Goal: Task Accomplishment & Management: Use online tool/utility

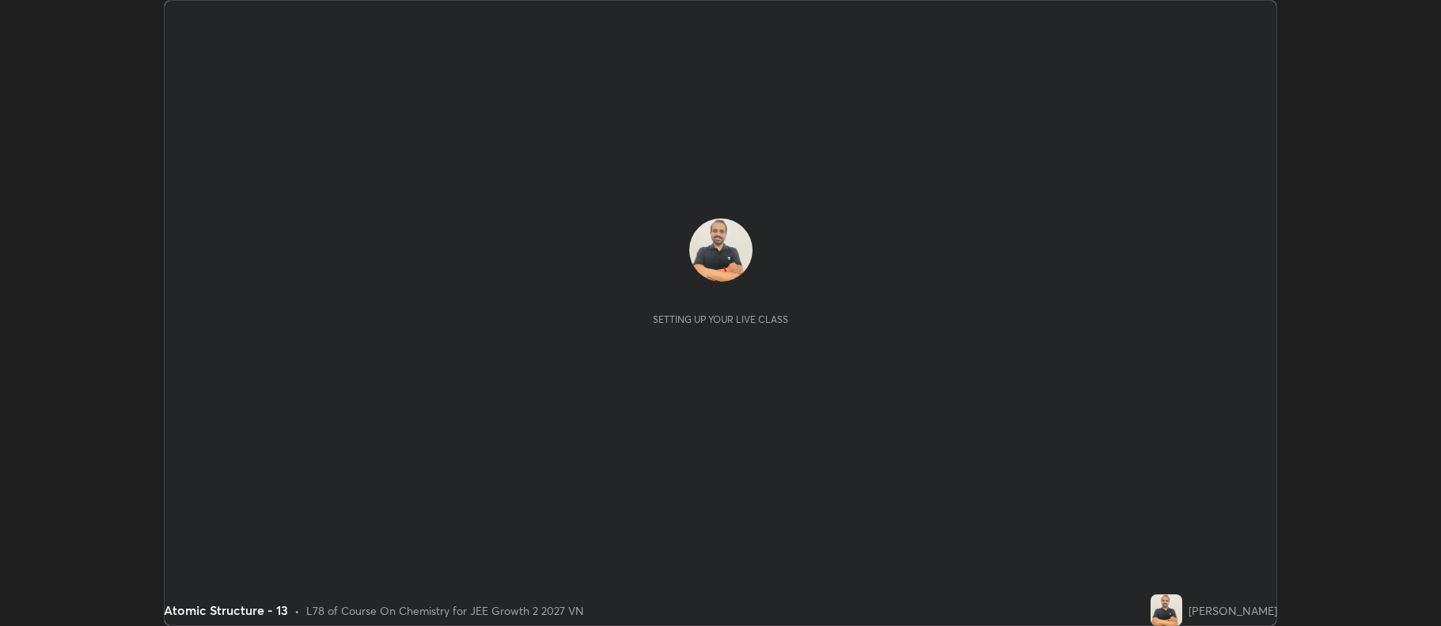
scroll to position [626, 1440]
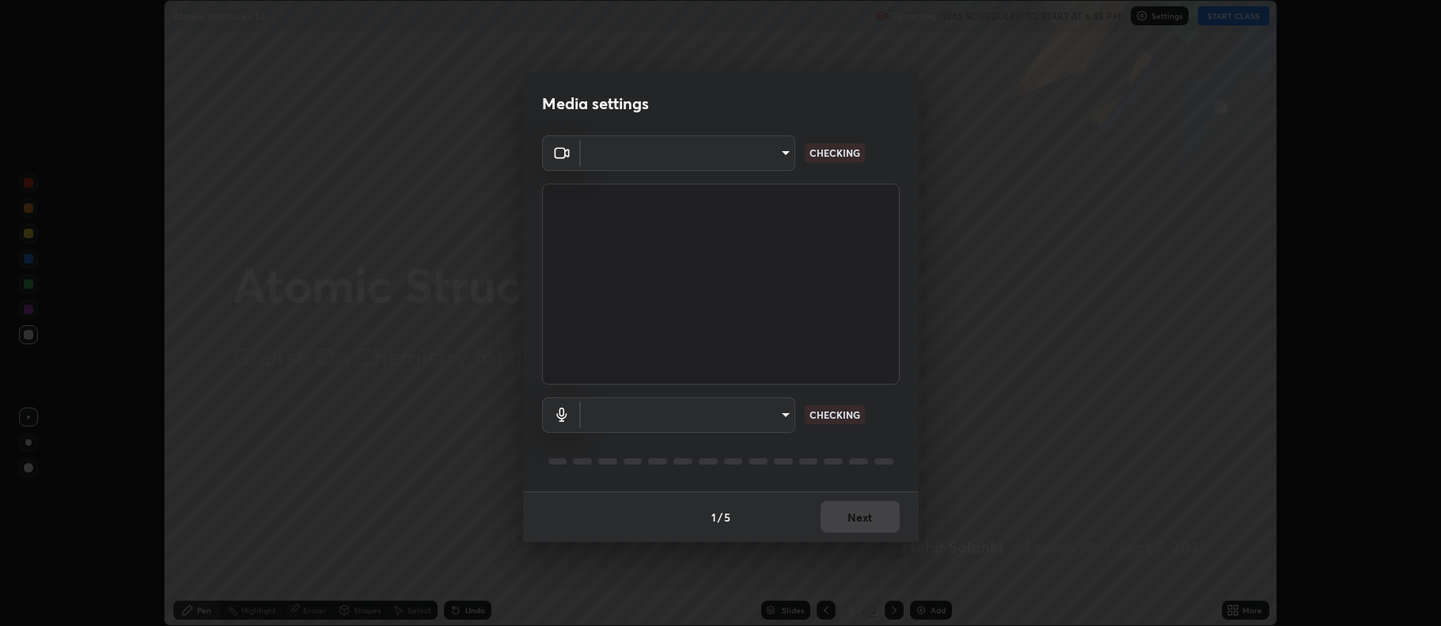
type input "516aff405987d273e063f32cb7a884c6bfcf45826045b825bb1863d7a4804d13"
type input "default"
click at [844, 517] on div "1 / 5 Next" at bounding box center [721, 516] width 396 height 51
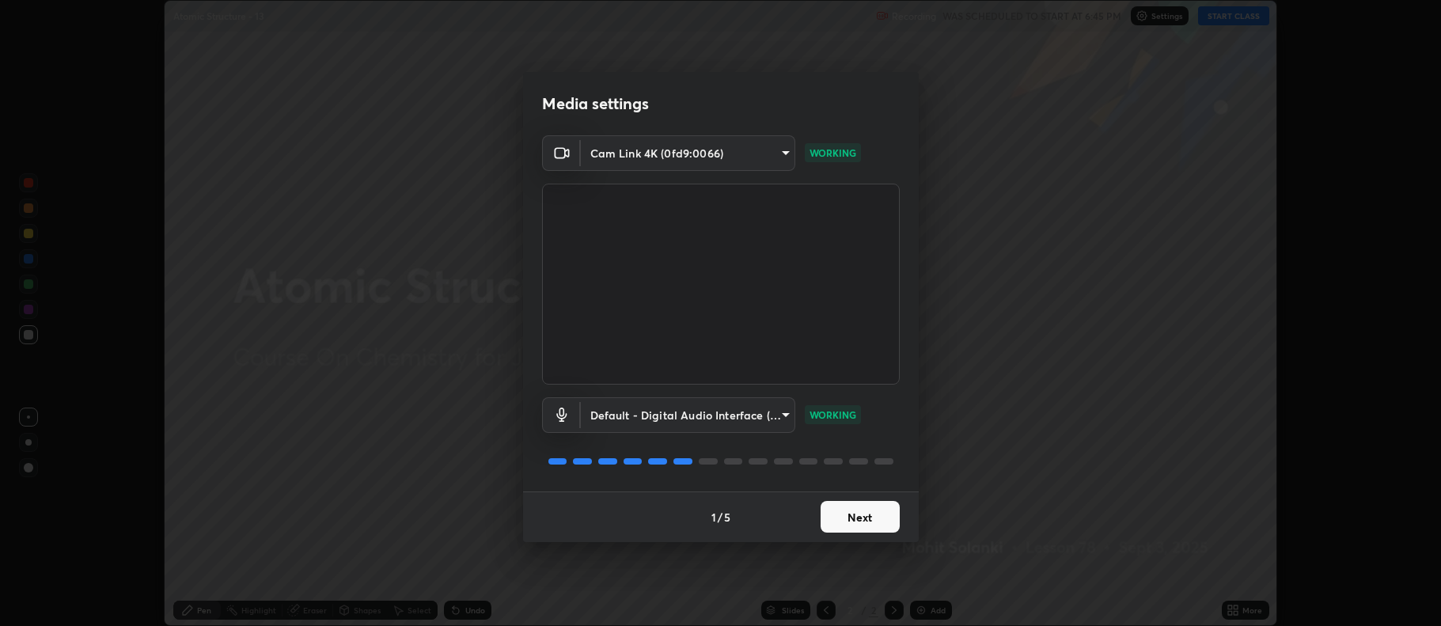
click at [866, 515] on button "Next" at bounding box center [860, 517] width 79 height 32
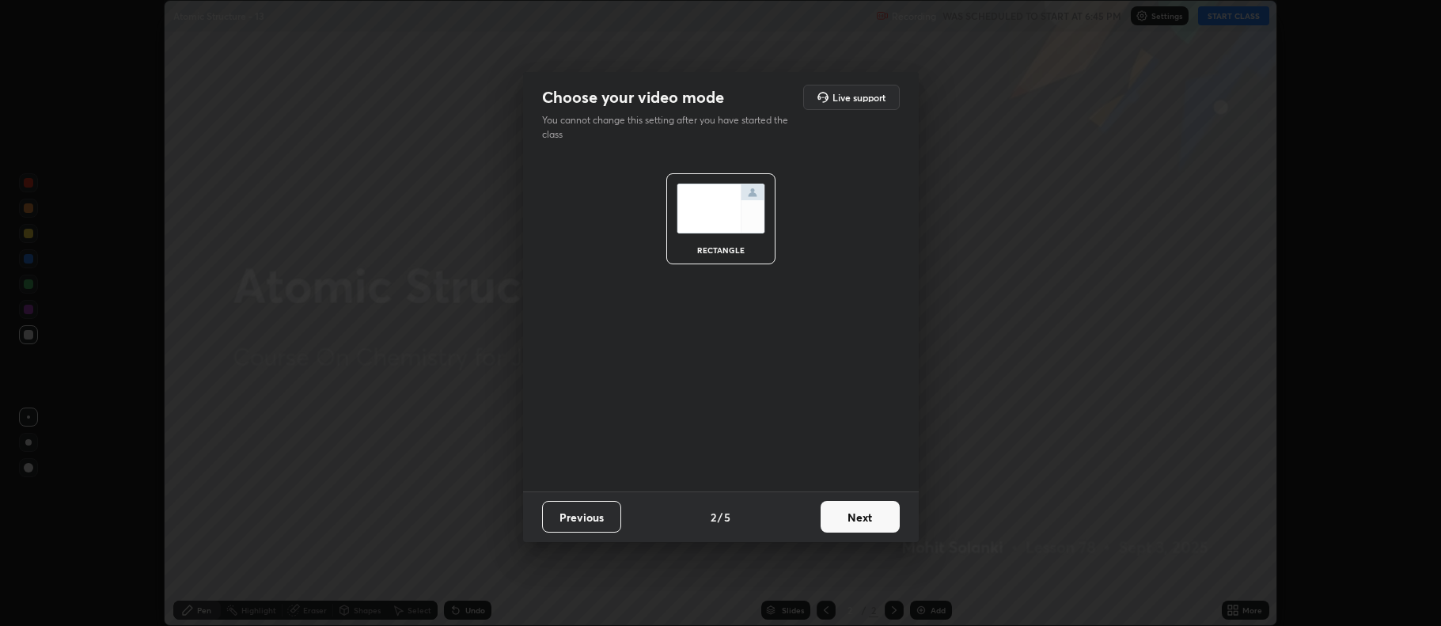
click at [868, 518] on button "Next" at bounding box center [860, 517] width 79 height 32
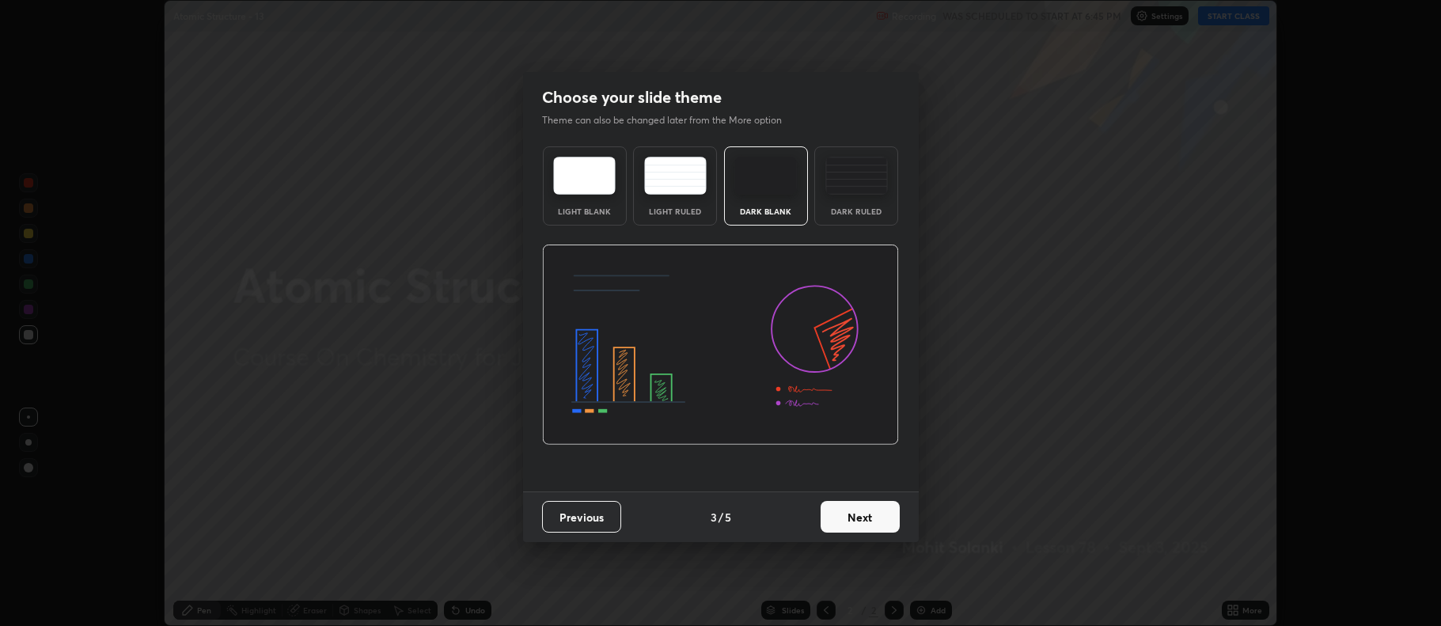
click at [858, 199] on div "Dark Ruled" at bounding box center [856, 185] width 84 height 79
click at [866, 522] on button "Next" at bounding box center [860, 517] width 79 height 32
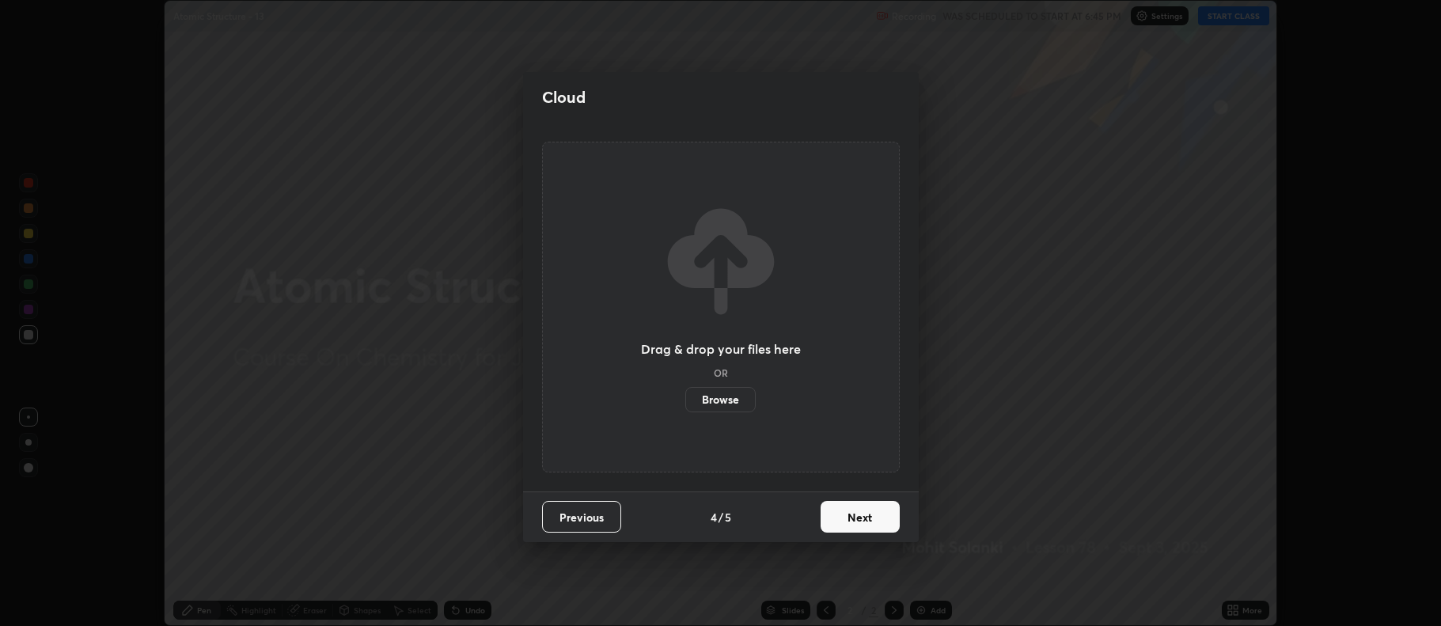
click at [873, 518] on button "Next" at bounding box center [860, 517] width 79 height 32
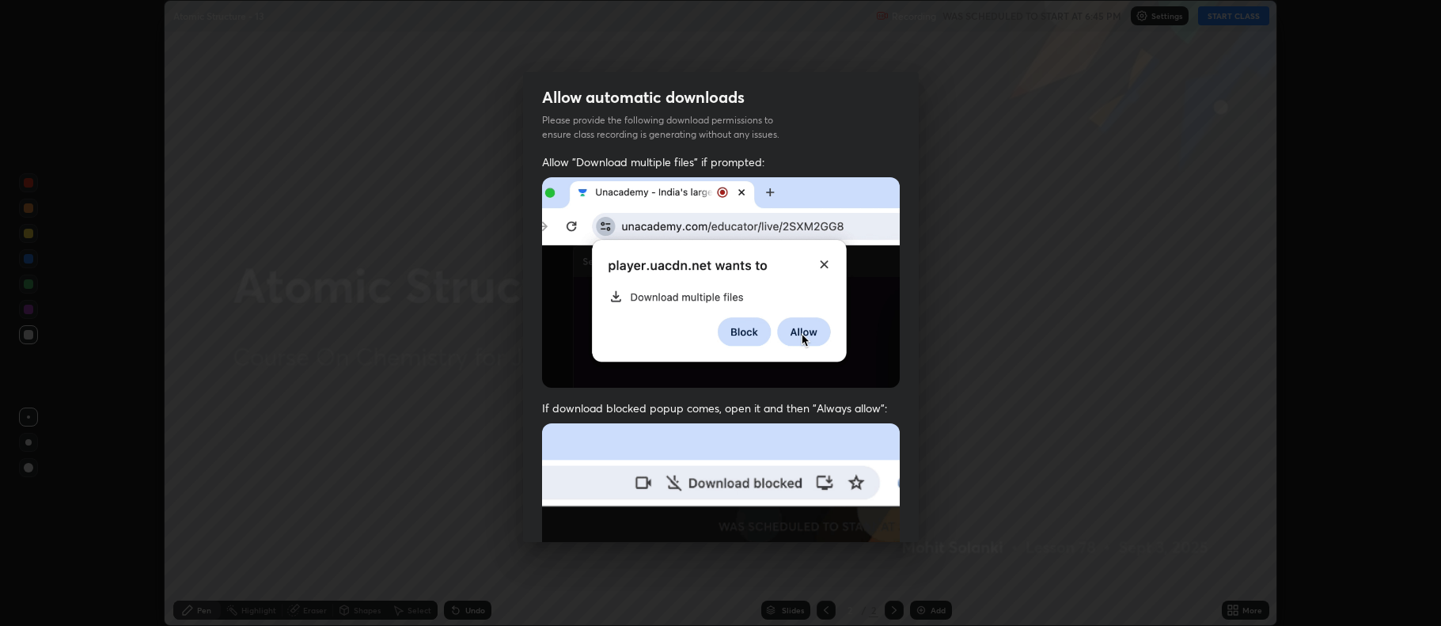
click at [874, 521] on img at bounding box center [721, 596] width 358 height 346
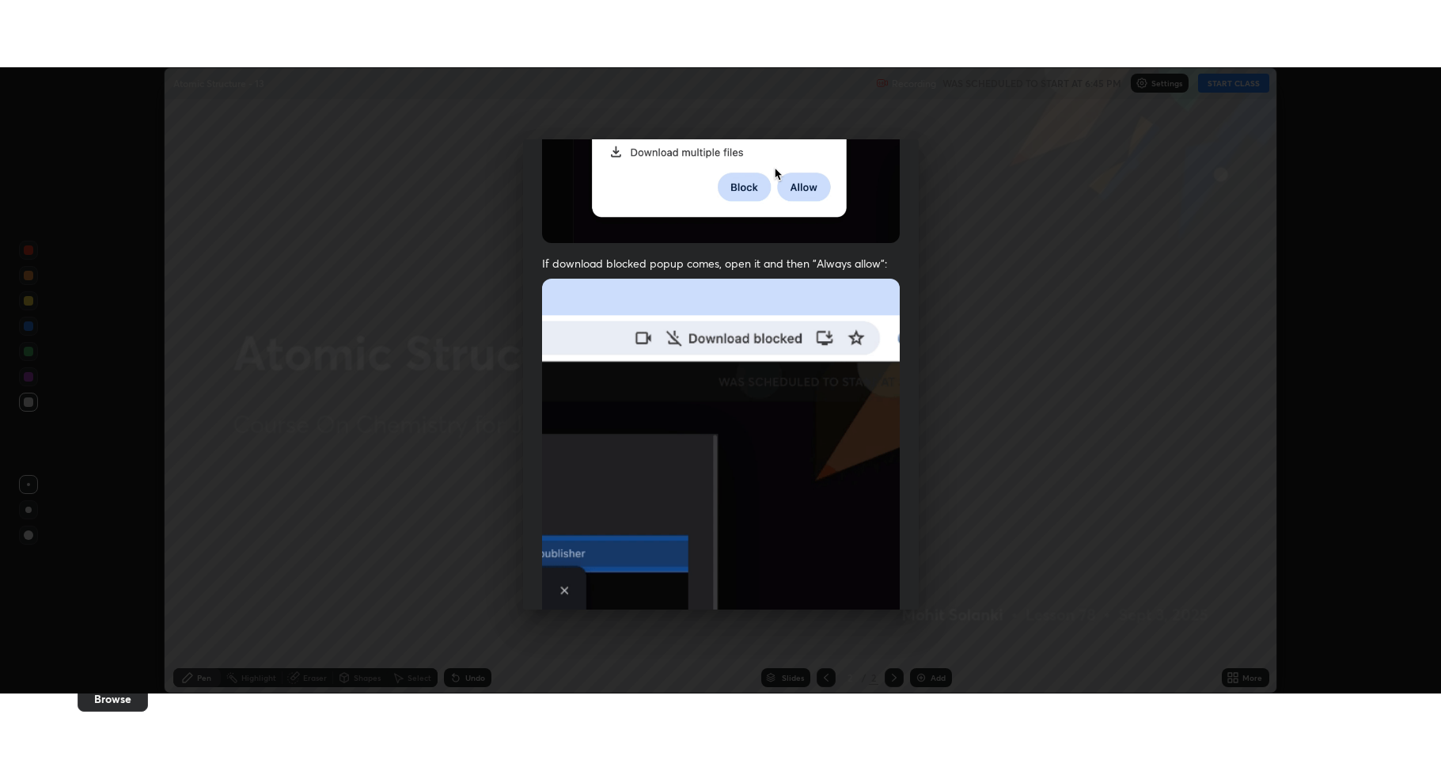
scroll to position [321, 0]
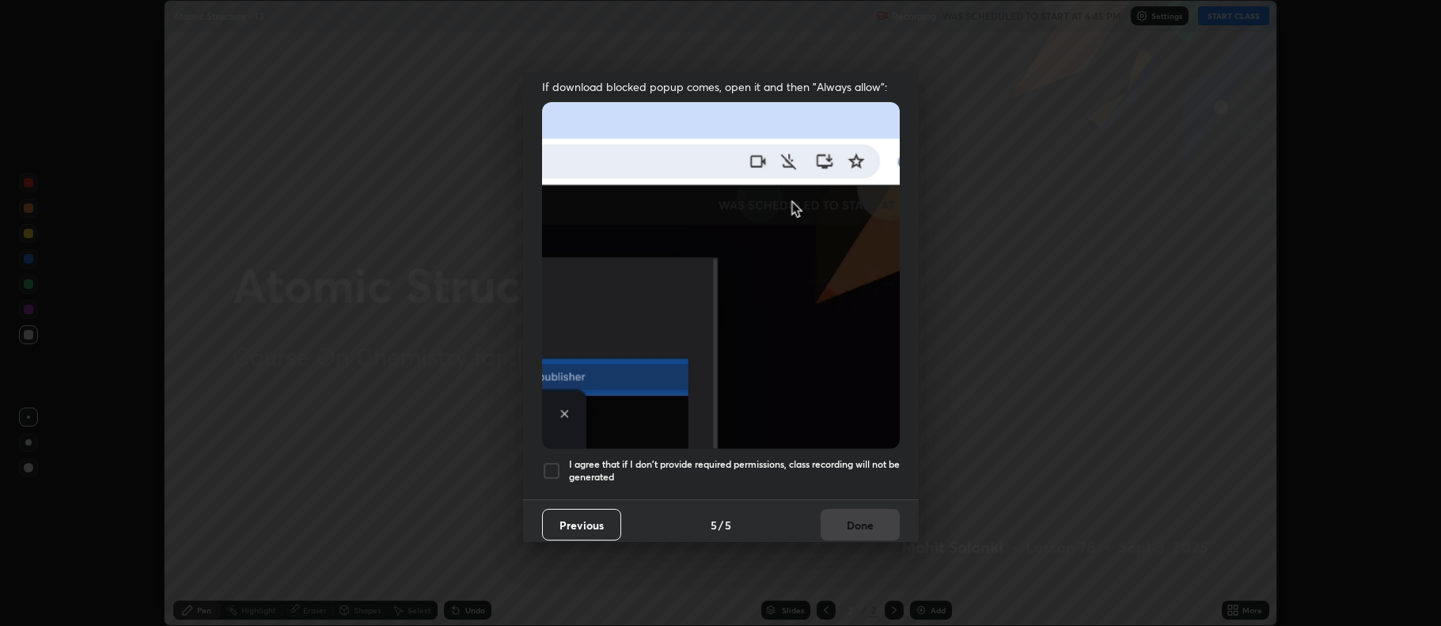
click at [559, 462] on div at bounding box center [551, 470] width 19 height 19
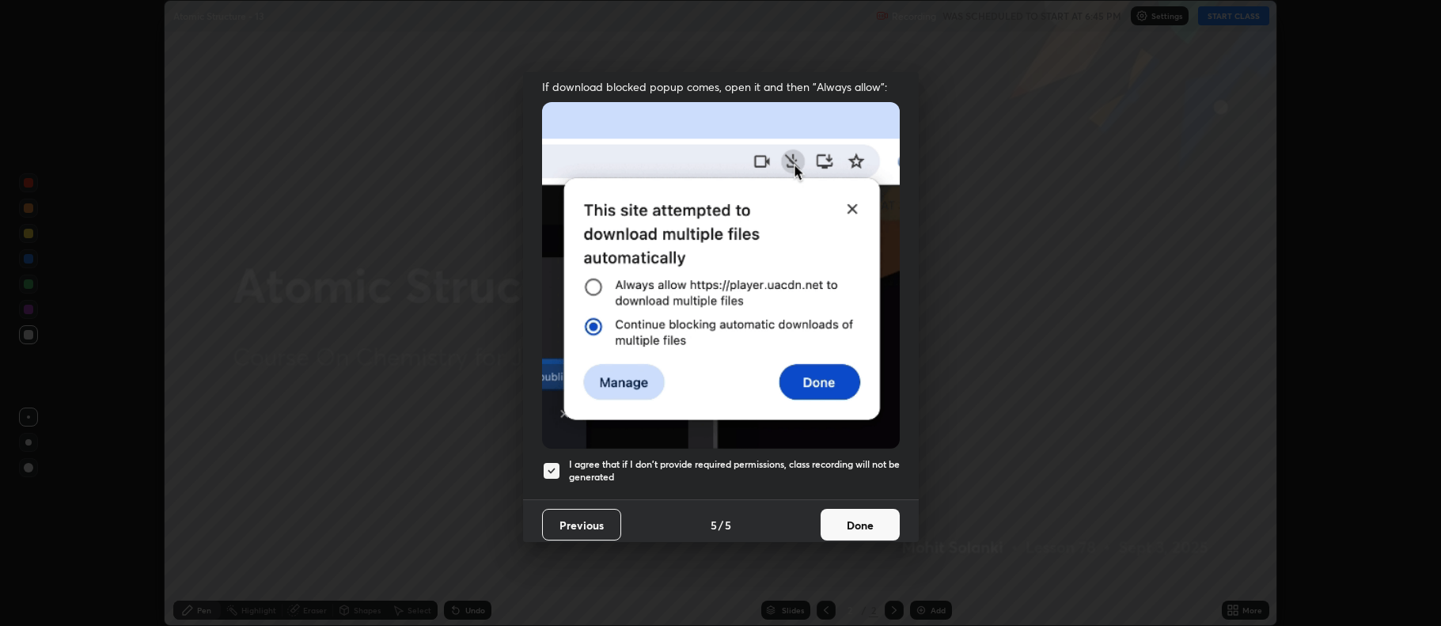
click at [831, 521] on button "Done" at bounding box center [860, 525] width 79 height 32
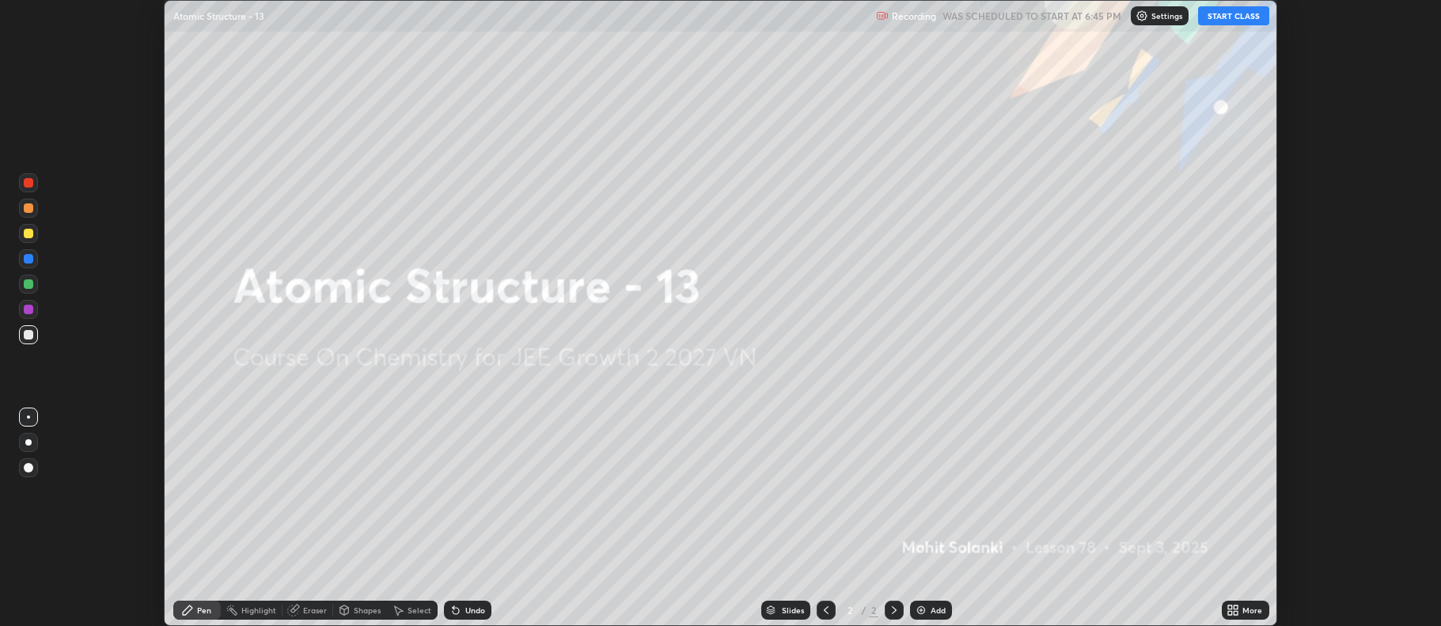
click at [923, 611] on img at bounding box center [921, 610] width 13 height 13
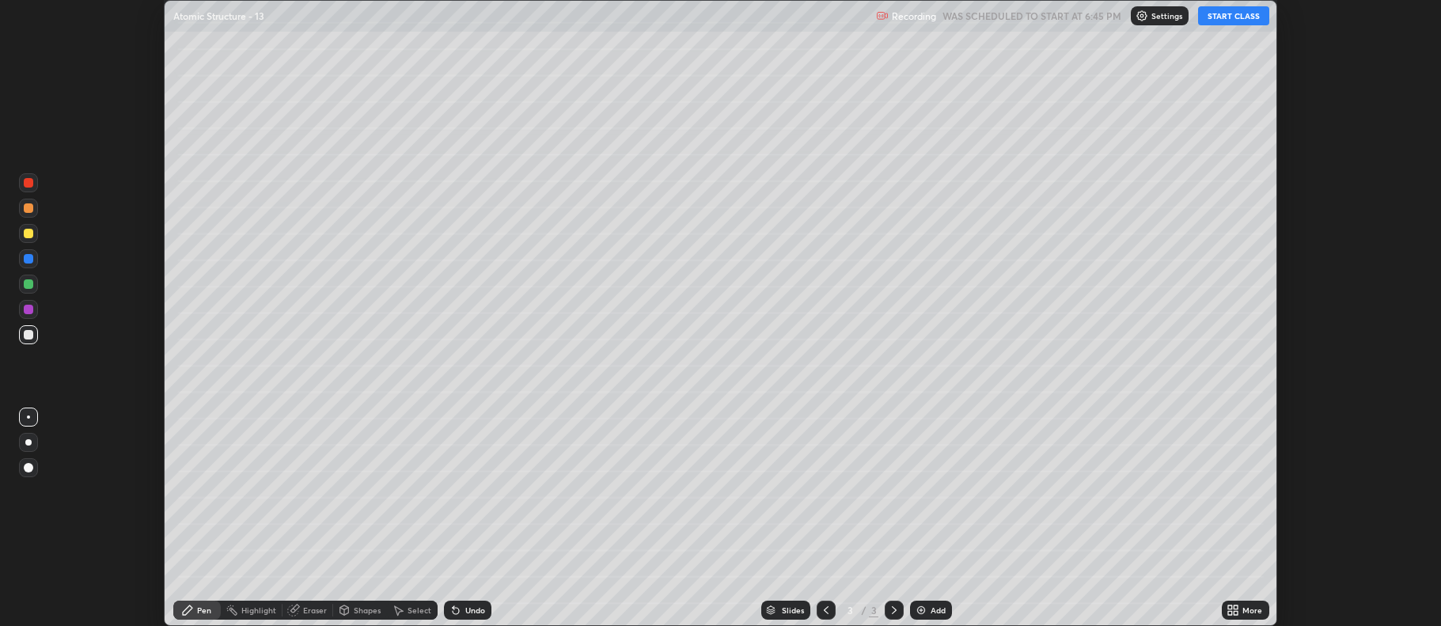
click at [1236, 612] on icon at bounding box center [1236, 613] width 4 height 4
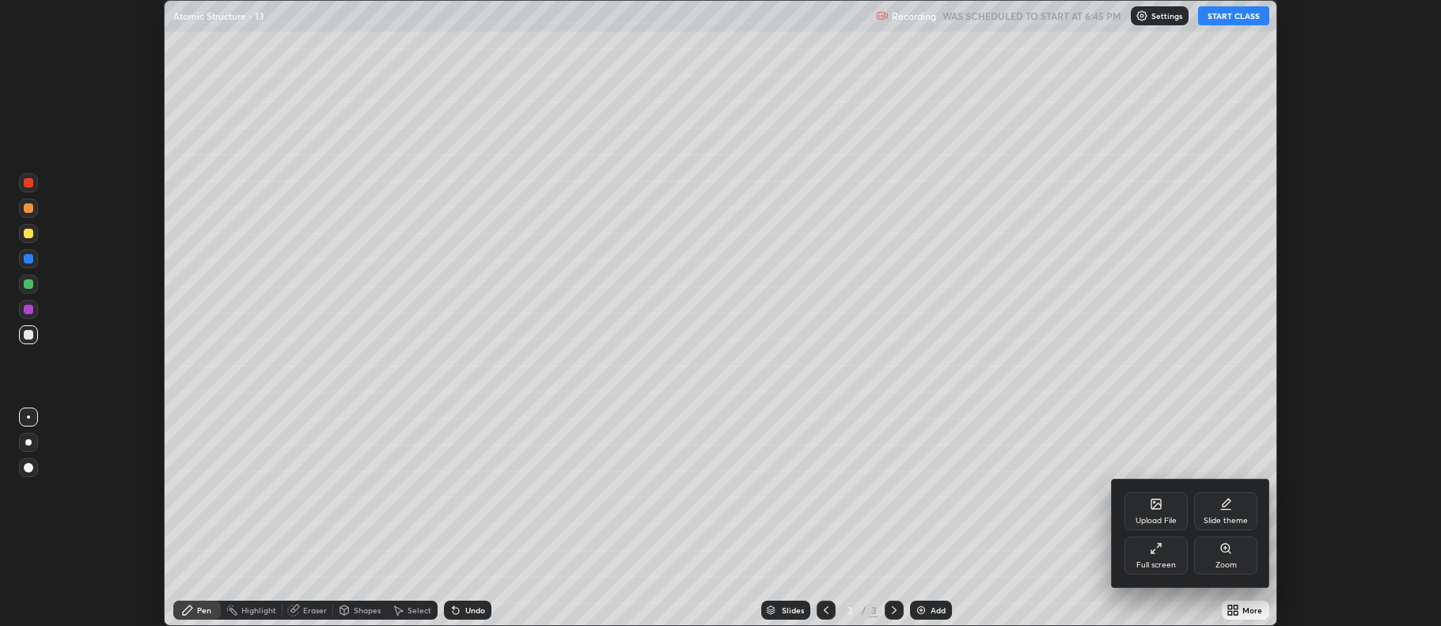
click at [1158, 518] on div "Upload File" at bounding box center [1156, 521] width 41 height 8
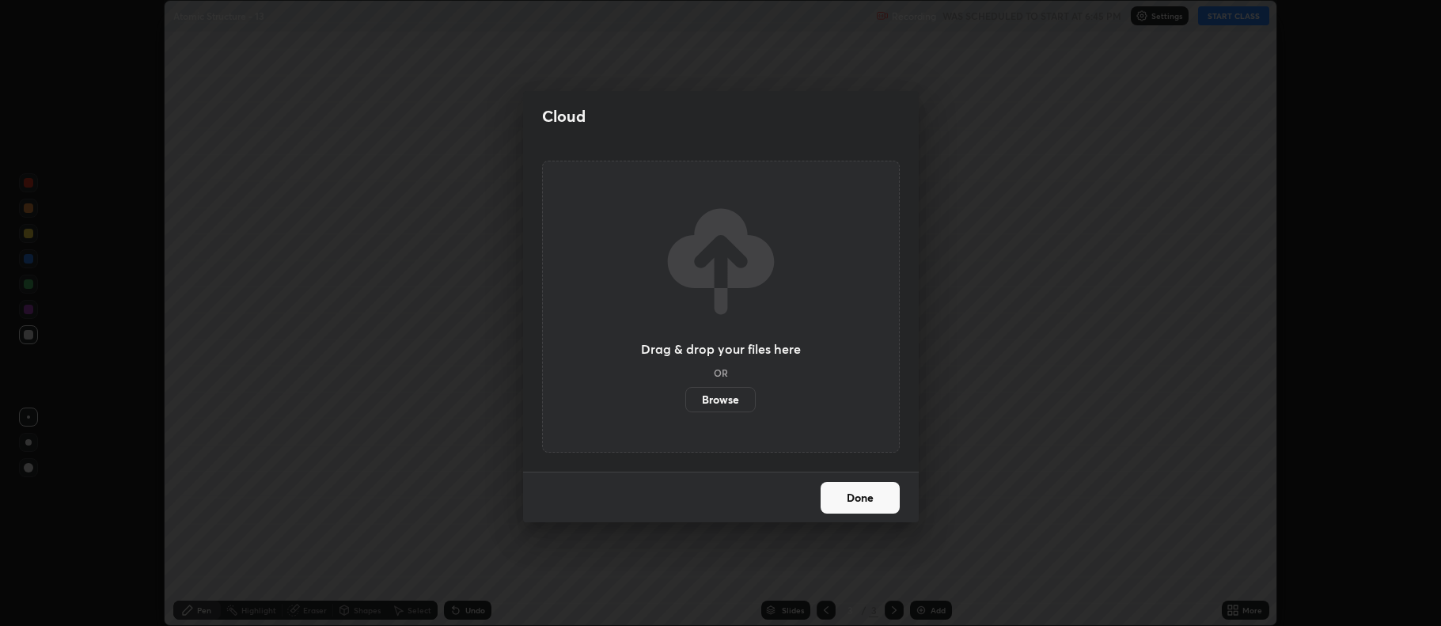
click at [737, 404] on label "Browse" at bounding box center [720, 399] width 70 height 25
click at [685, 404] on input "Browse" at bounding box center [685, 399] width 0 height 25
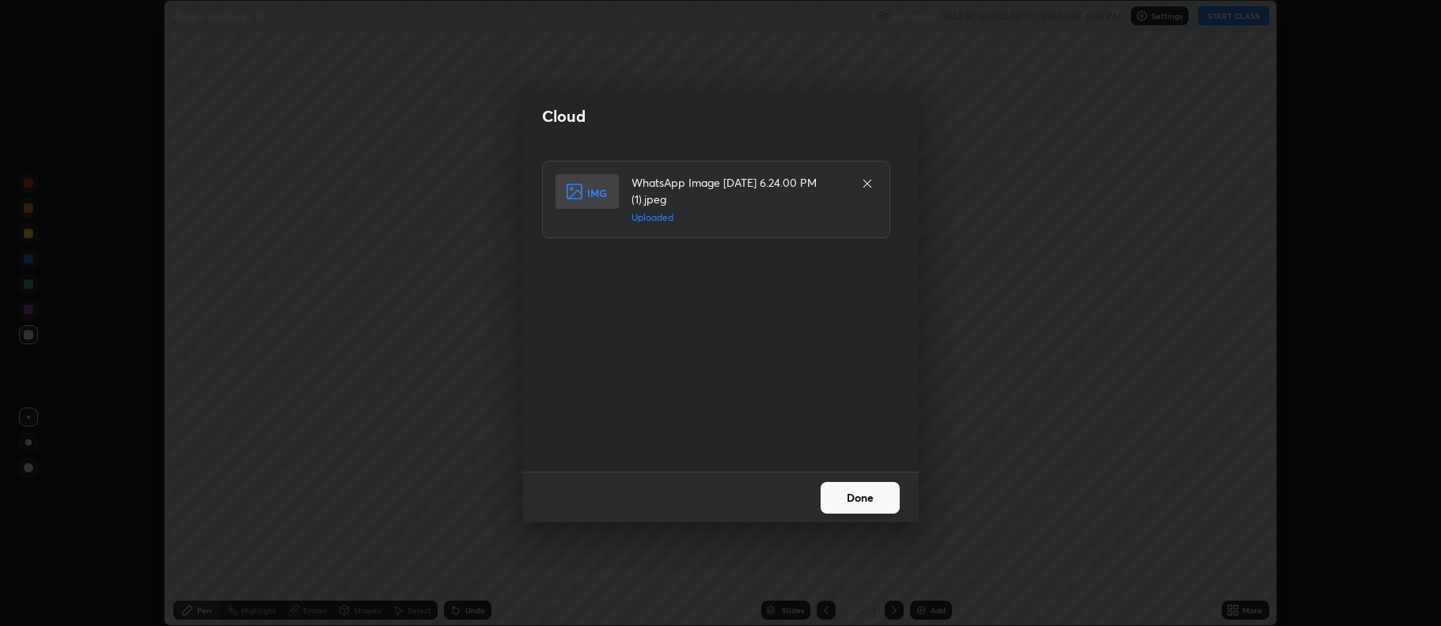
click at [849, 496] on button "Done" at bounding box center [860, 498] width 79 height 32
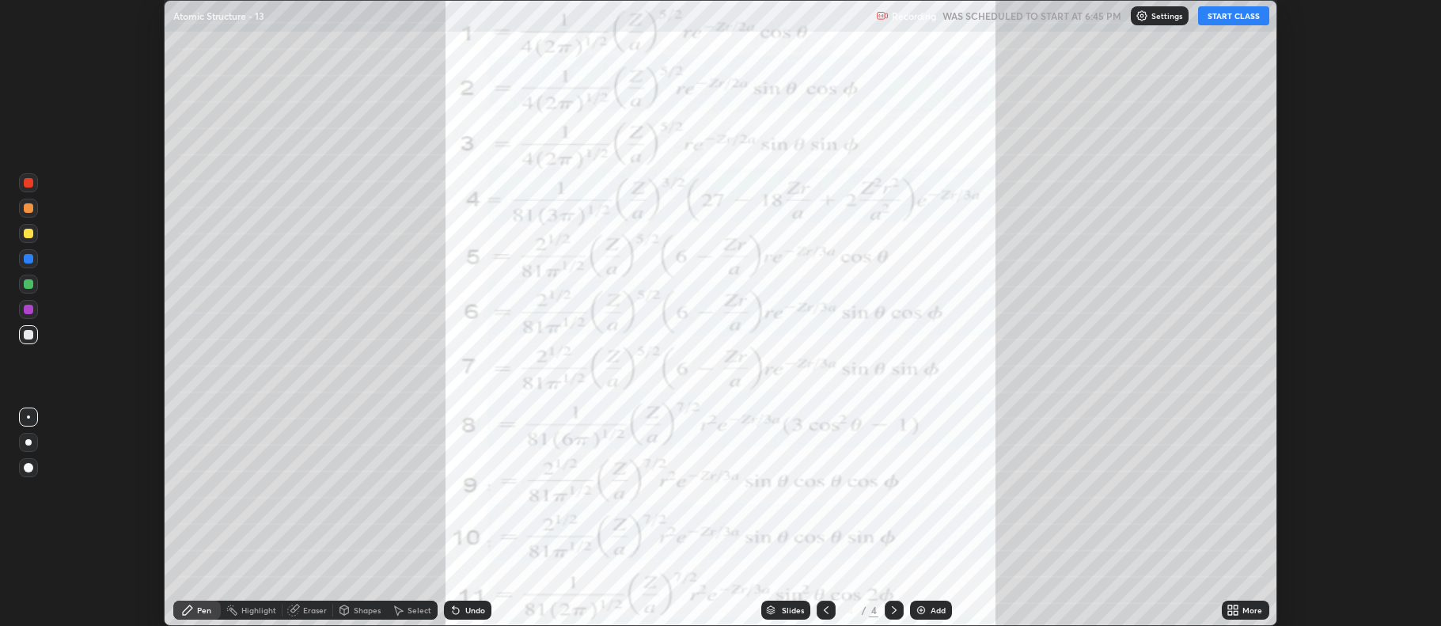
click at [1236, 607] on icon at bounding box center [1236, 607] width 4 height 4
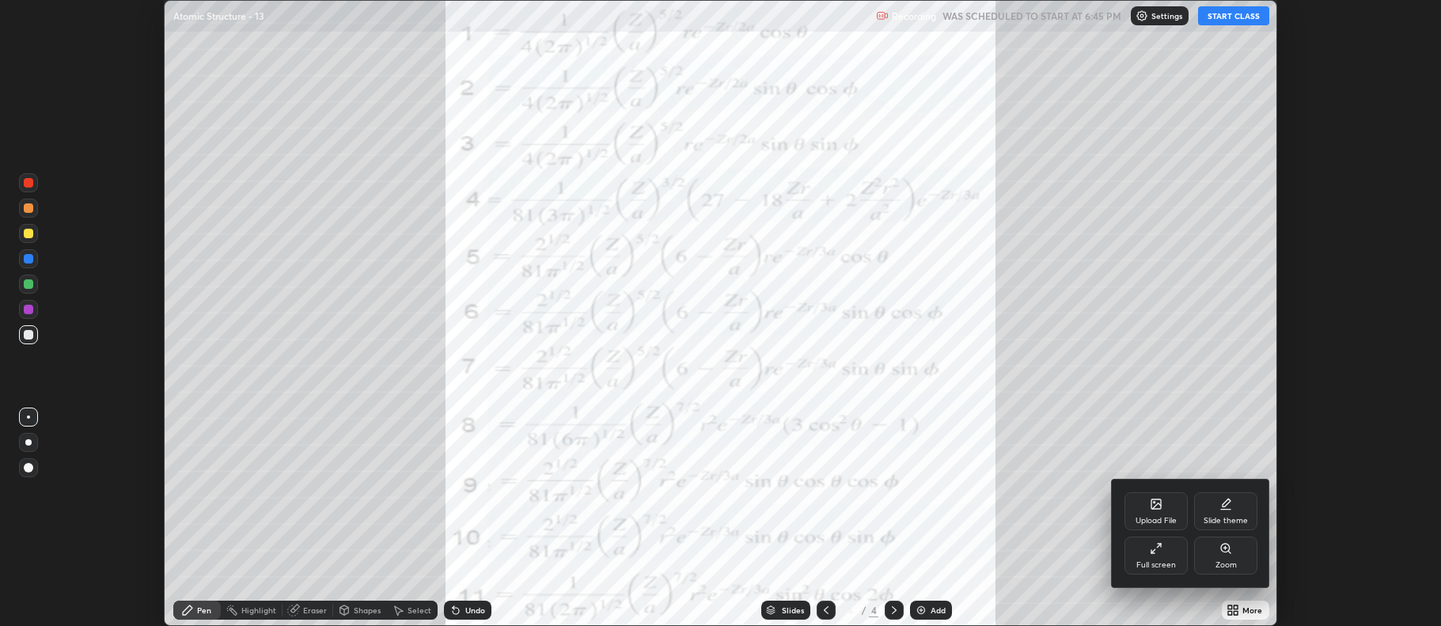
click at [1162, 557] on div "Full screen" at bounding box center [1155, 556] width 63 height 38
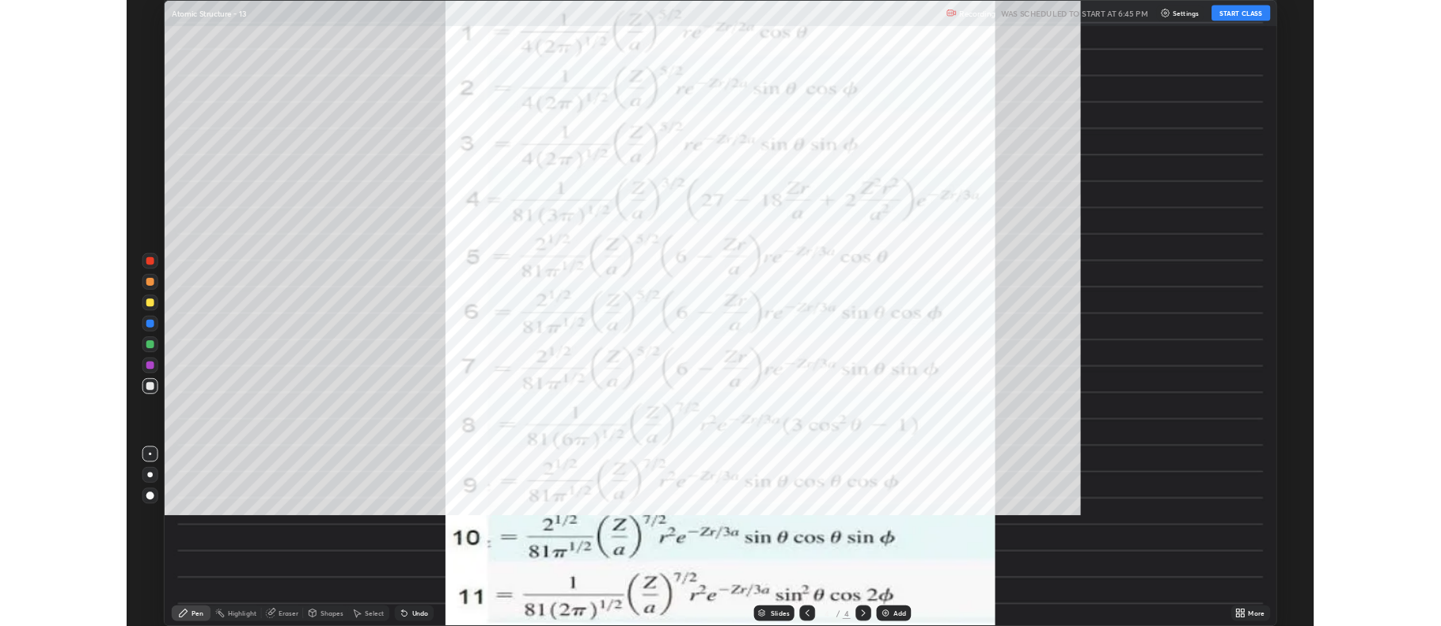
scroll to position [760, 1441]
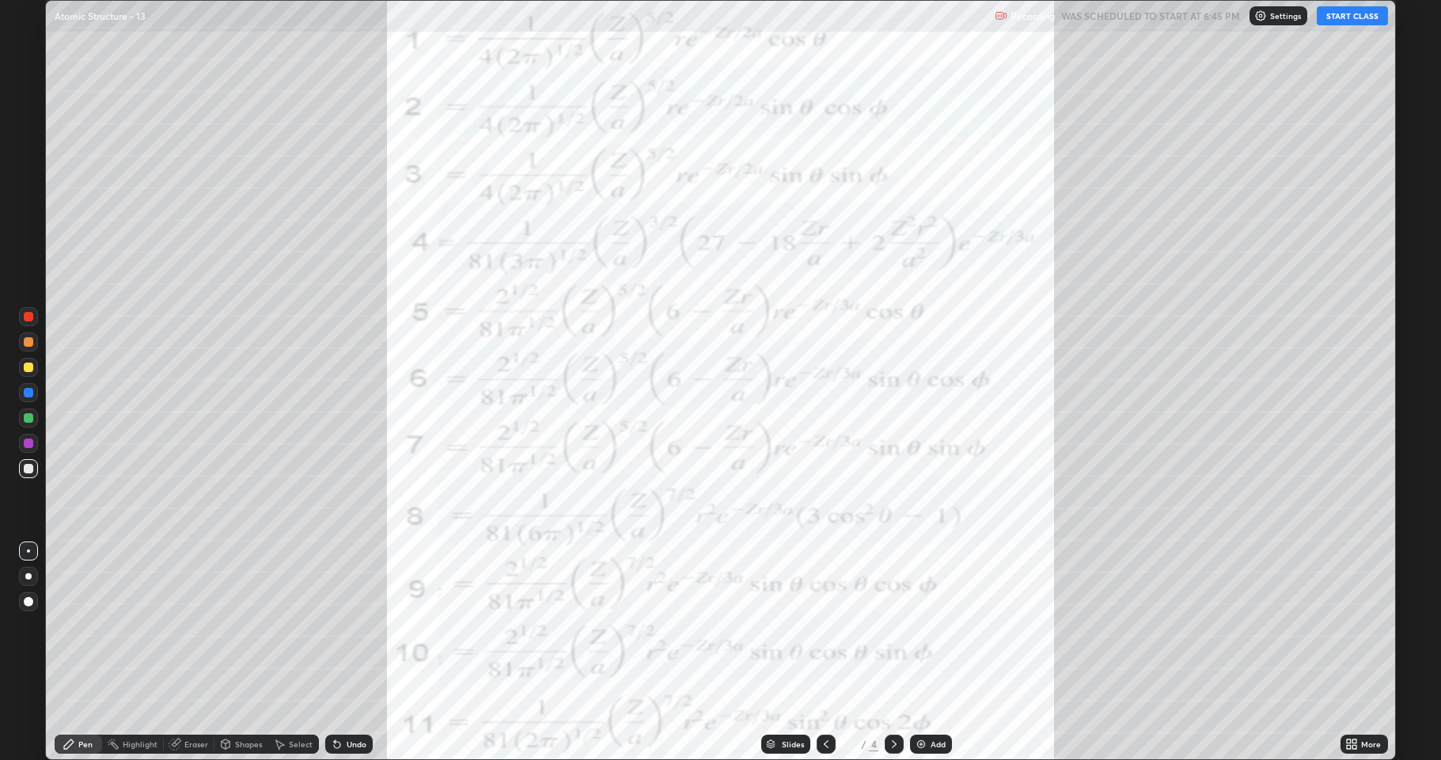
click at [26, 444] on div at bounding box center [28, 442] width 9 height 9
click at [1355, 13] on button "START CLASS" at bounding box center [1352, 15] width 71 height 19
click at [29, 417] on div at bounding box center [28, 417] width 9 height 9
click at [26, 447] on div at bounding box center [28, 442] width 9 height 9
click at [885, 30] on div "LIVE Atomic Structure - 13" at bounding box center [560, 16] width 1010 height 32
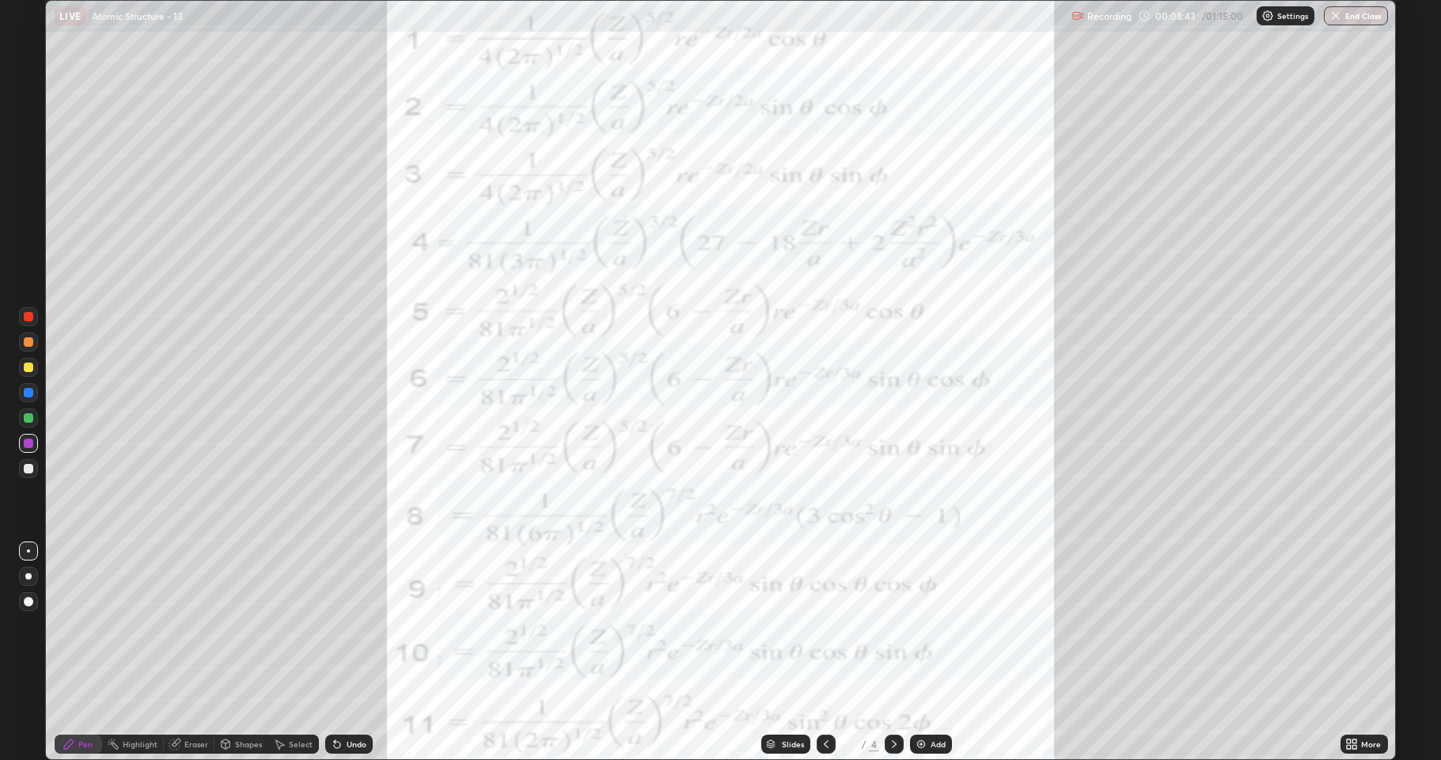
click at [31, 417] on div at bounding box center [28, 417] width 9 height 9
click at [31, 446] on div at bounding box center [28, 442] width 9 height 9
click at [28, 418] on div at bounding box center [28, 417] width 9 height 9
click at [923, 625] on img at bounding box center [921, 743] width 13 height 13
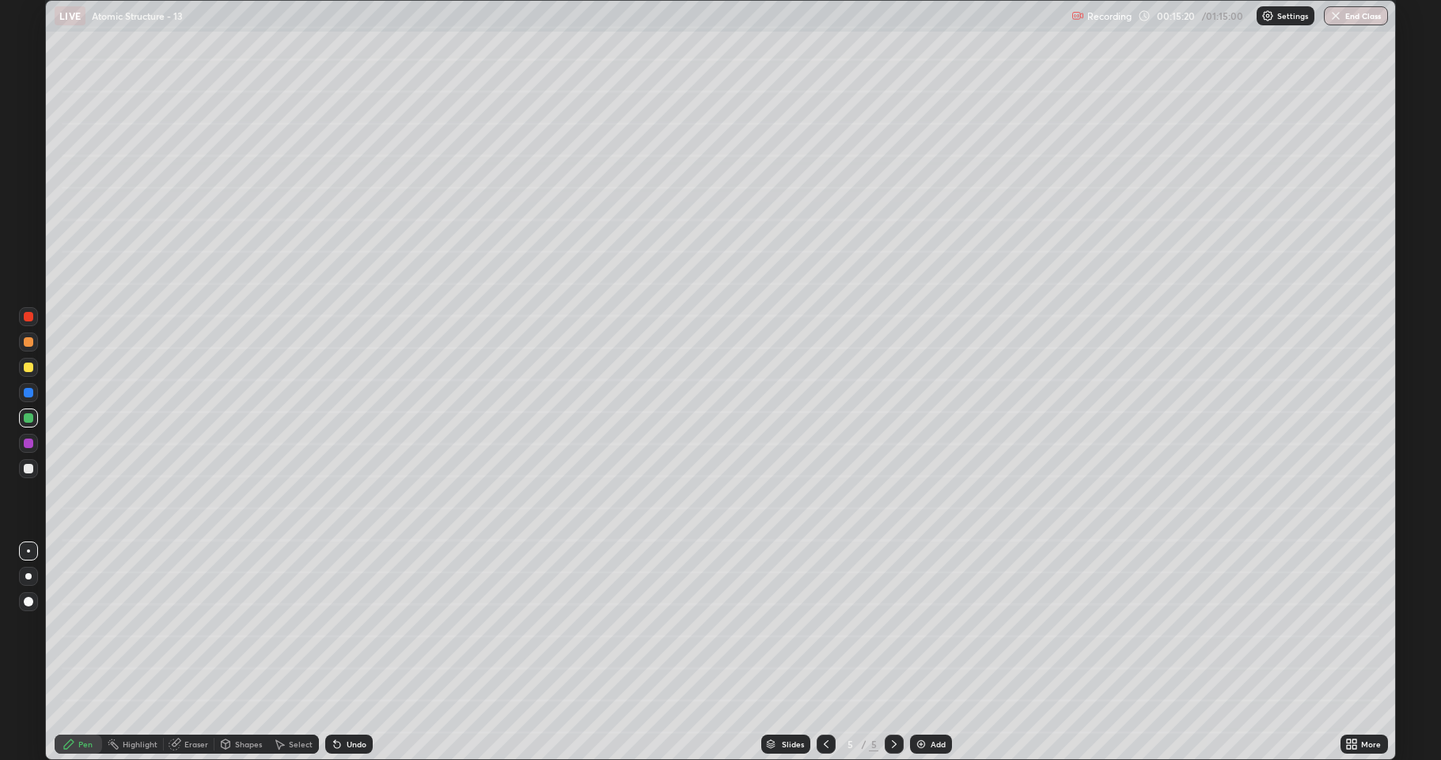
click at [27, 370] on div at bounding box center [28, 366] width 9 height 9
click at [31, 473] on div at bounding box center [28, 468] width 19 height 19
click at [824, 625] on icon at bounding box center [826, 743] width 13 height 13
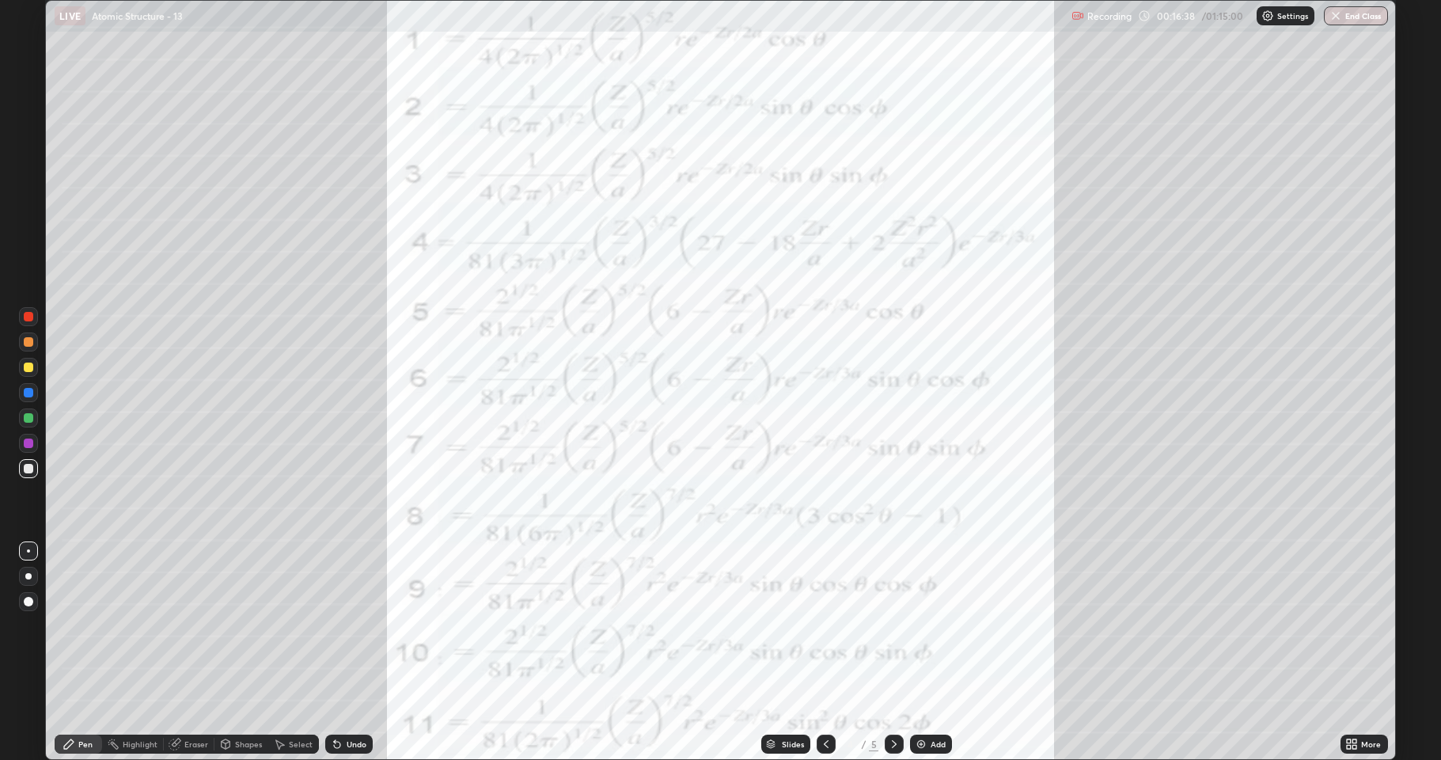
click at [896, 625] on icon at bounding box center [894, 743] width 13 height 13
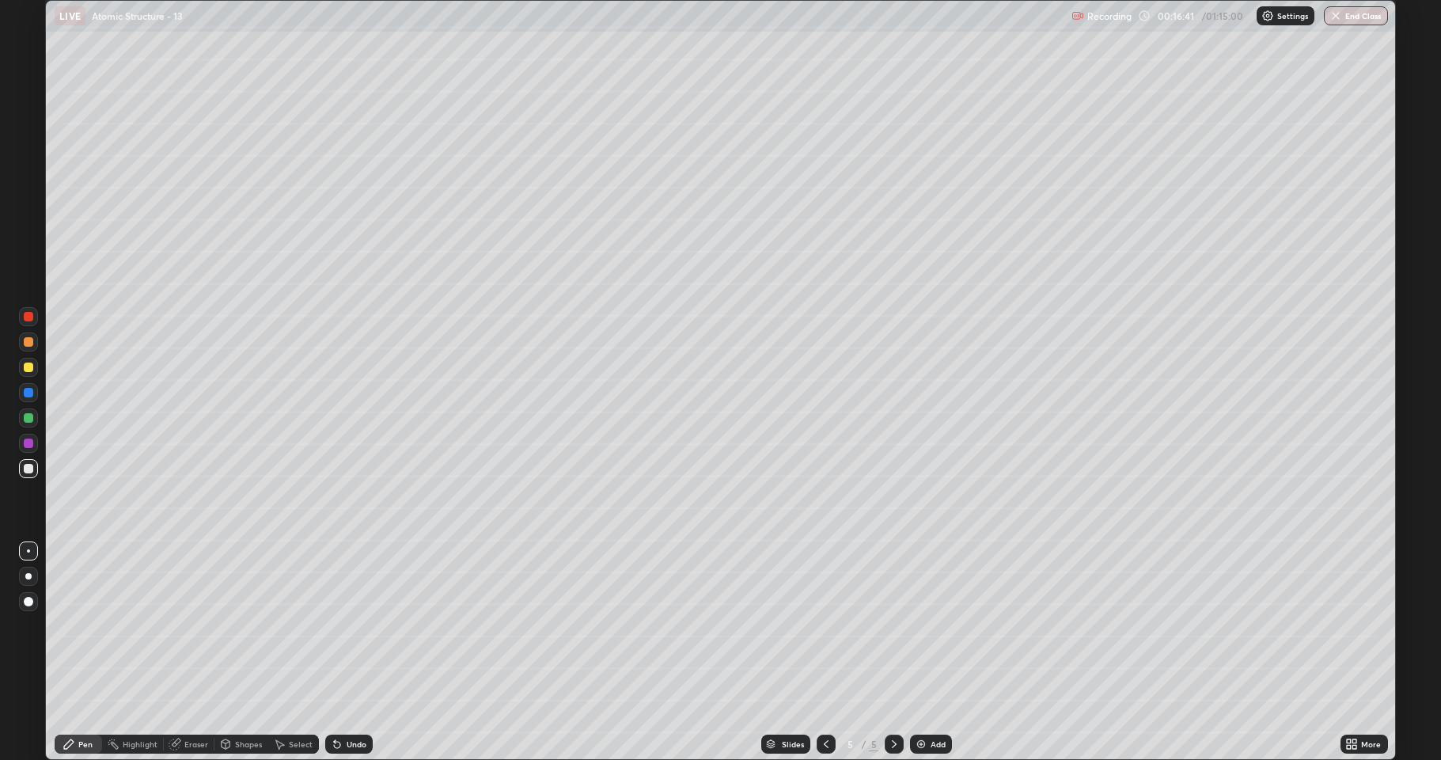
click at [27, 370] on div at bounding box center [28, 366] width 9 height 9
click at [338, 625] on icon at bounding box center [337, 744] width 6 height 6
click at [1356, 625] on icon at bounding box center [1355, 747] width 4 height 4
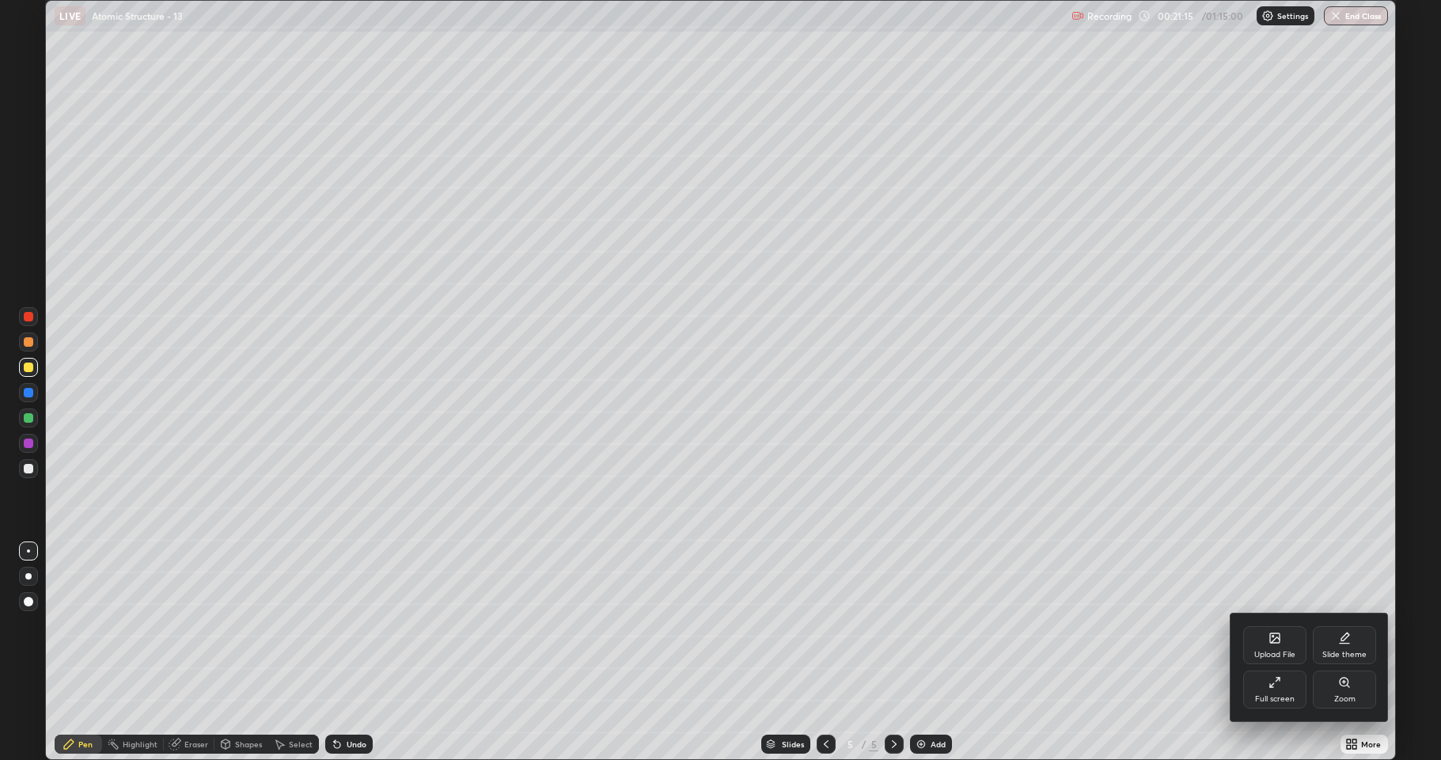
click at [1276, 625] on div "Upload File" at bounding box center [1274, 654] width 41 height 8
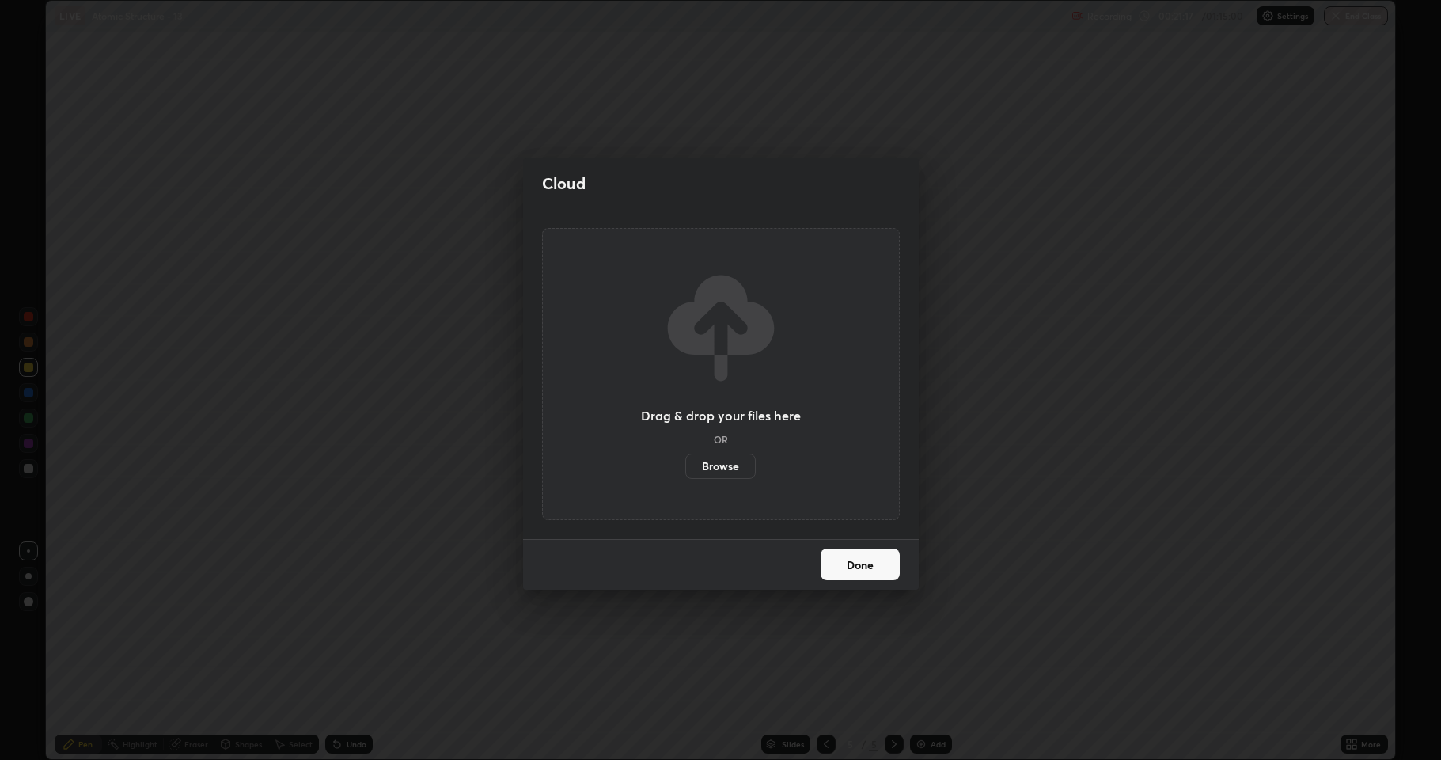
click at [725, 475] on label "Browse" at bounding box center [720, 465] width 70 height 25
click at [685, 475] on input "Browse" at bounding box center [685, 465] width 0 height 25
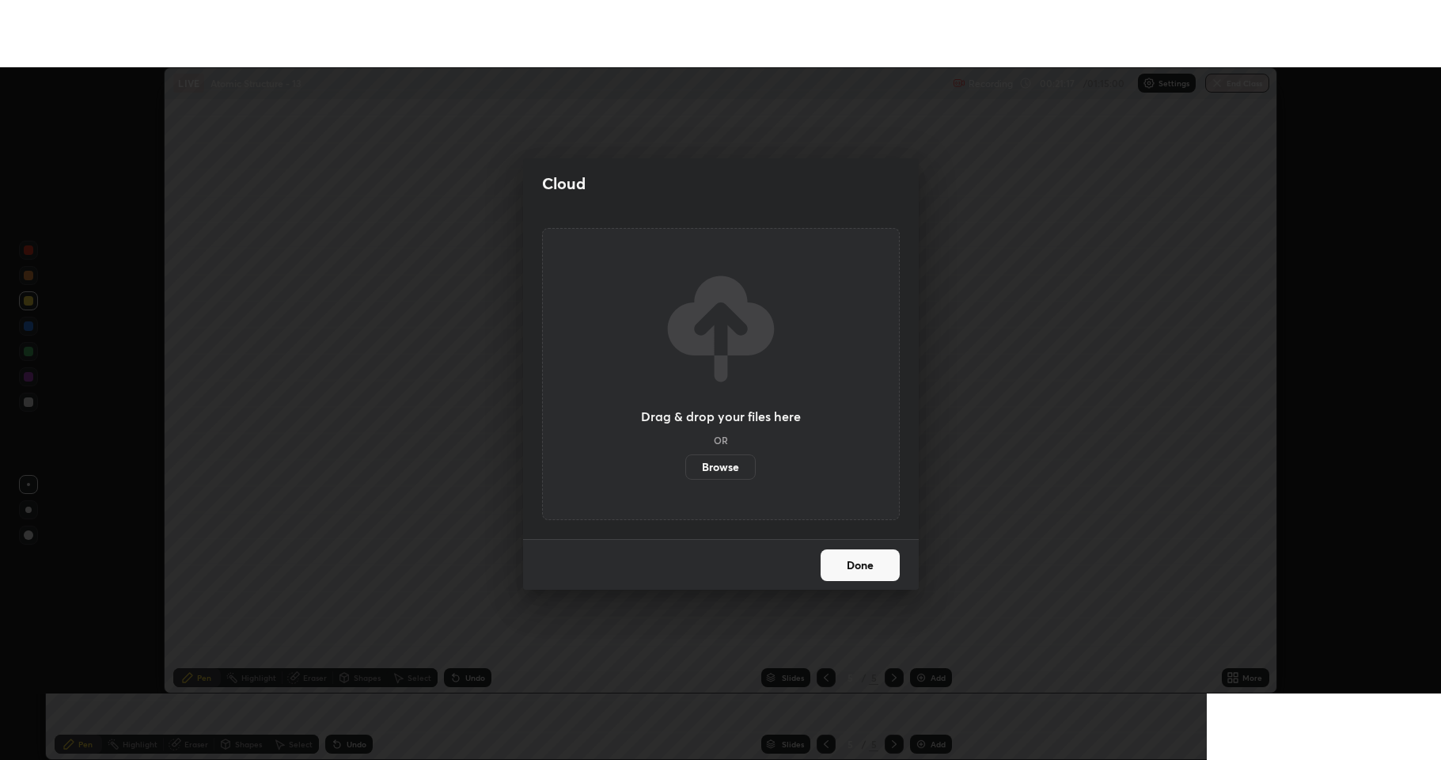
scroll to position [78504, 77689]
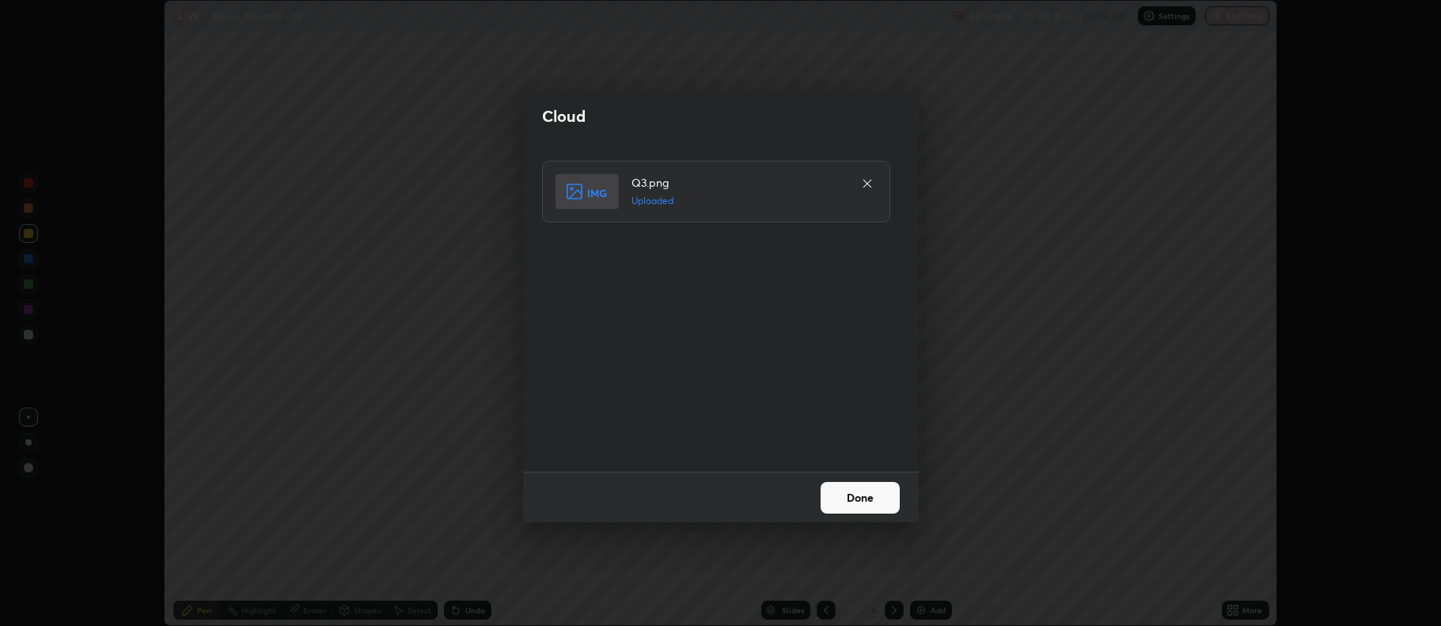
click at [849, 498] on button "Done" at bounding box center [860, 498] width 79 height 32
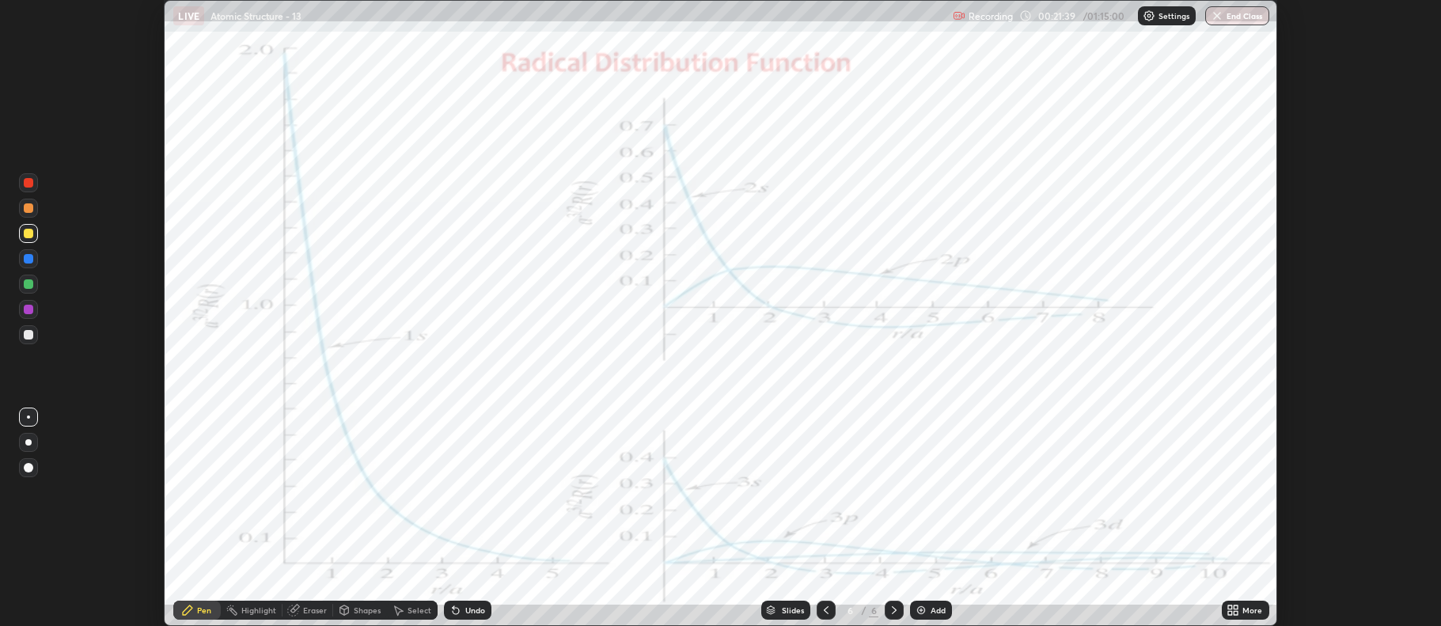
click at [1235, 614] on icon at bounding box center [1236, 613] width 4 height 4
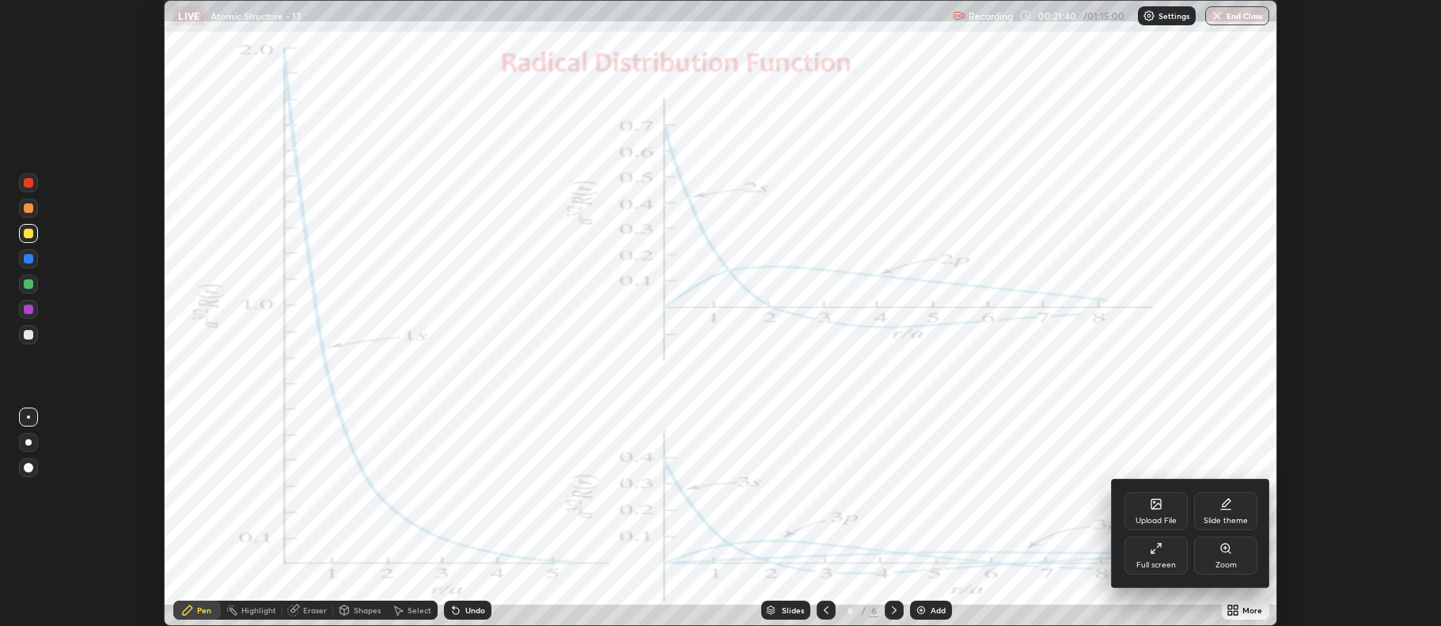
click at [1173, 561] on div "Full screen" at bounding box center [1156, 565] width 40 height 8
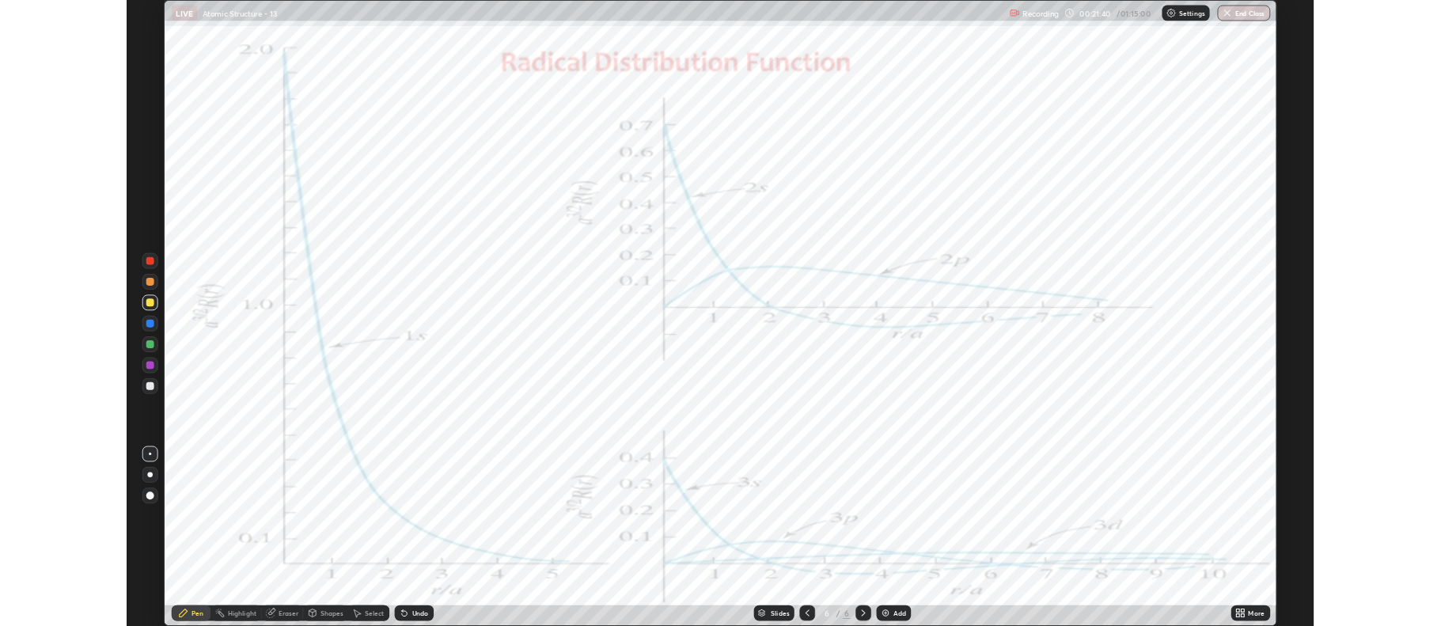
scroll to position [760, 1441]
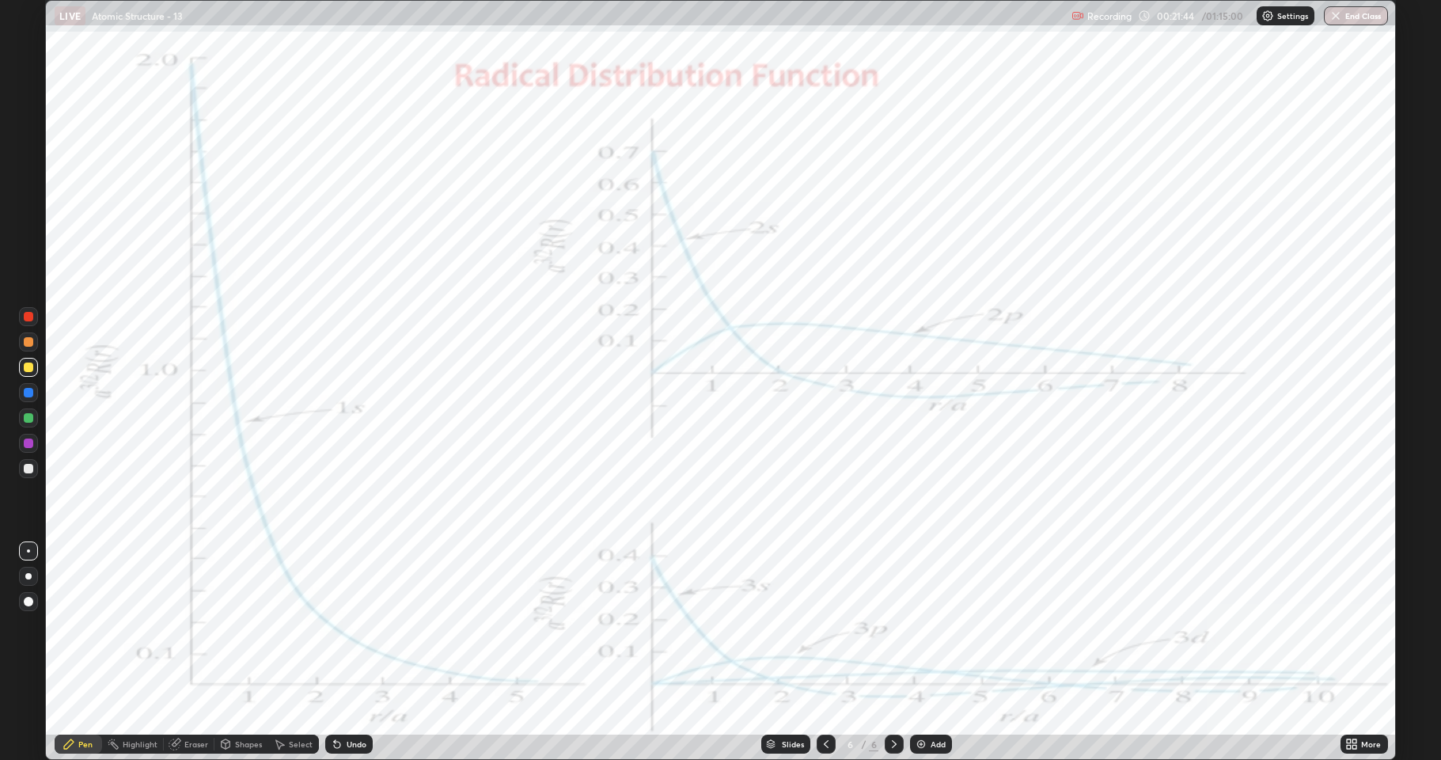
click at [30, 417] on div at bounding box center [28, 417] width 9 height 9
click at [32, 447] on div at bounding box center [28, 443] width 19 height 19
click at [893, 625] on icon at bounding box center [894, 743] width 13 height 13
click at [917, 625] on img at bounding box center [921, 743] width 13 height 13
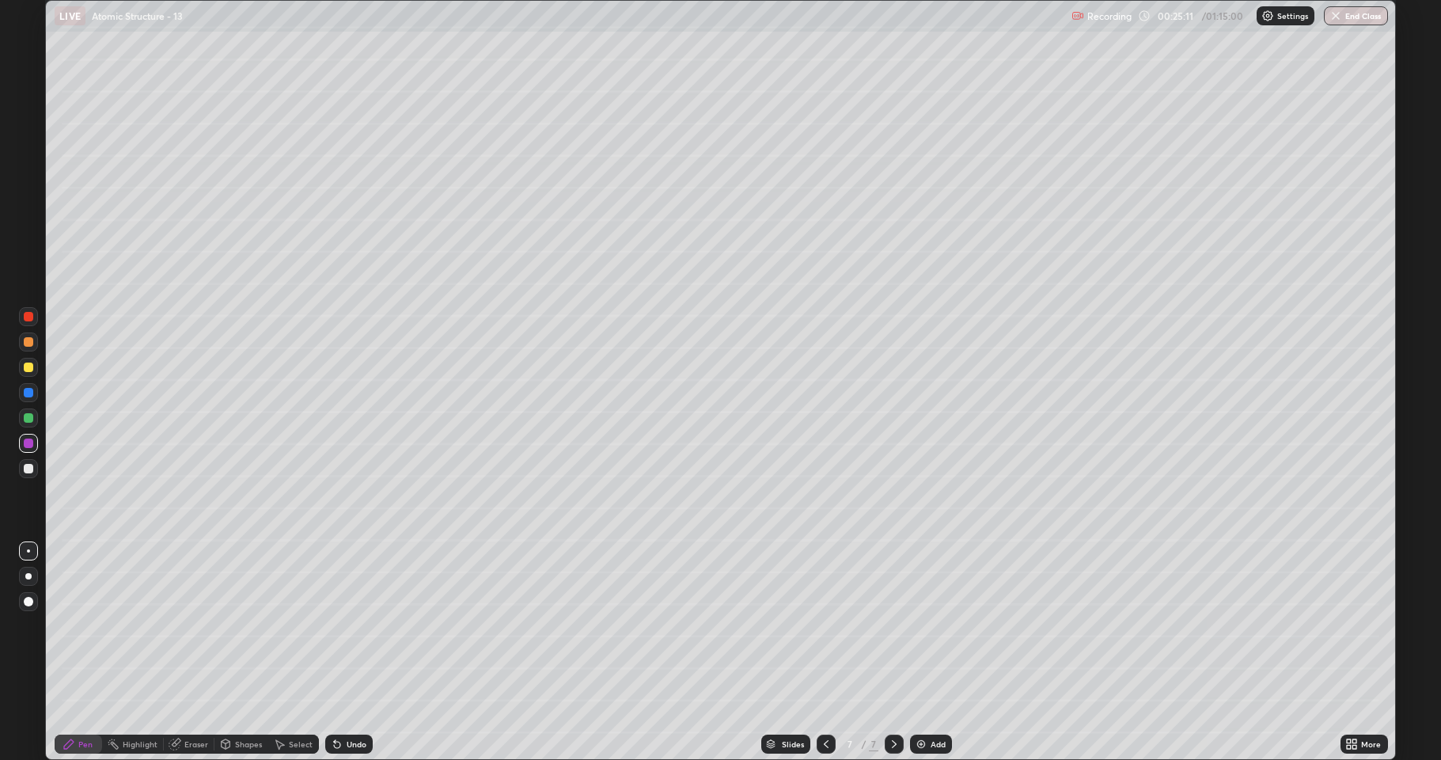
click at [235, 625] on div "Shapes" at bounding box center [248, 744] width 27 height 8
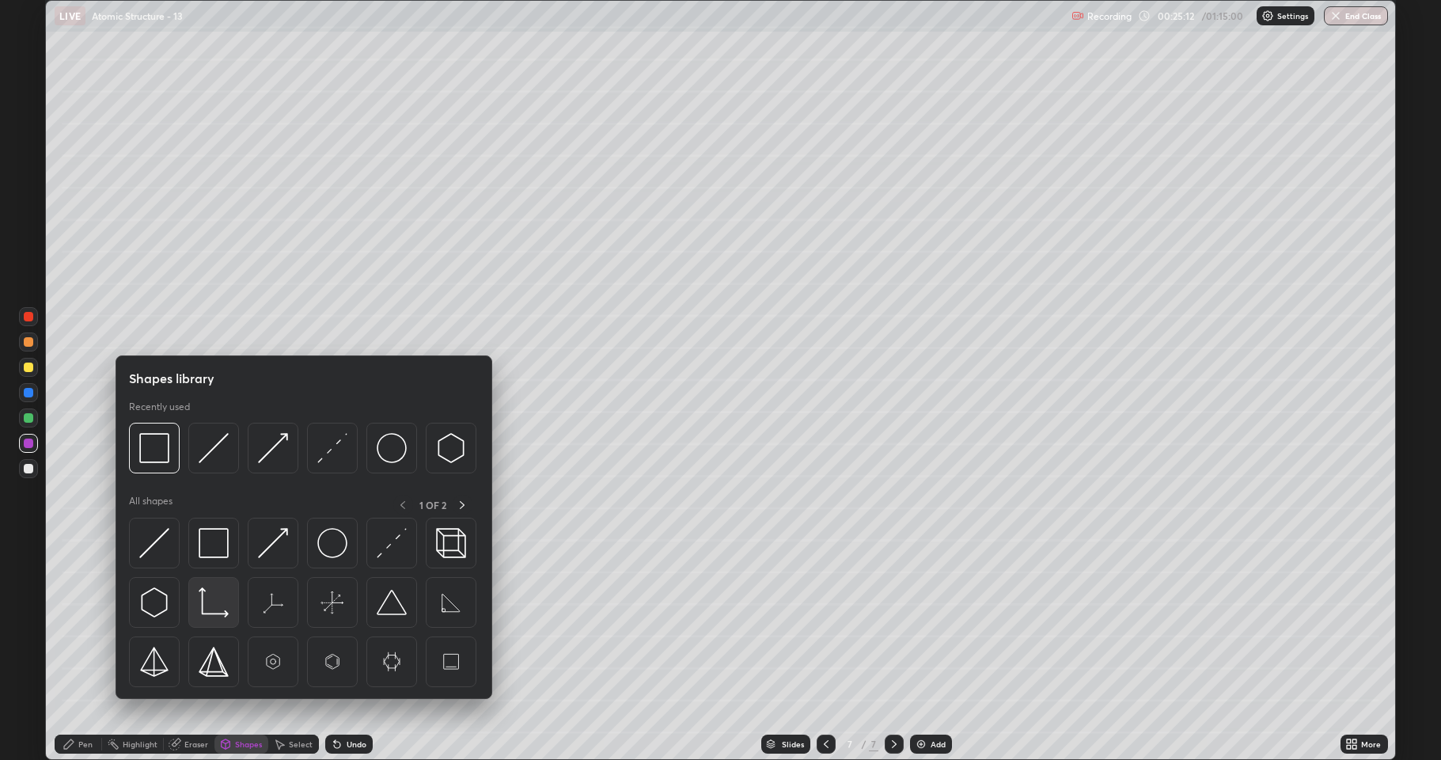
click at [214, 602] on img at bounding box center [214, 602] width 30 height 30
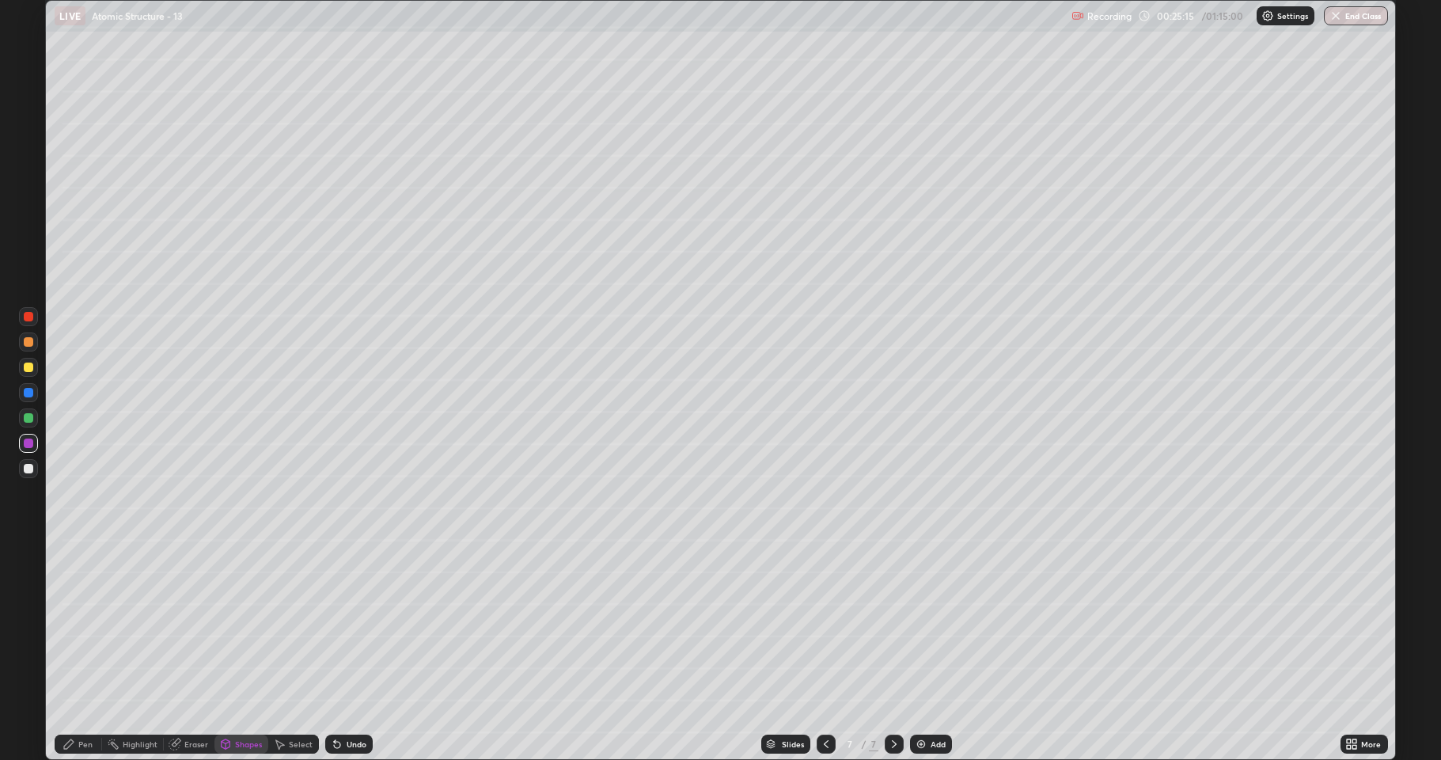
click at [342, 625] on div "Undo" at bounding box center [348, 743] width 47 height 19
click at [25, 465] on div at bounding box center [28, 468] width 9 height 9
click at [244, 625] on div "Shapes" at bounding box center [241, 743] width 54 height 19
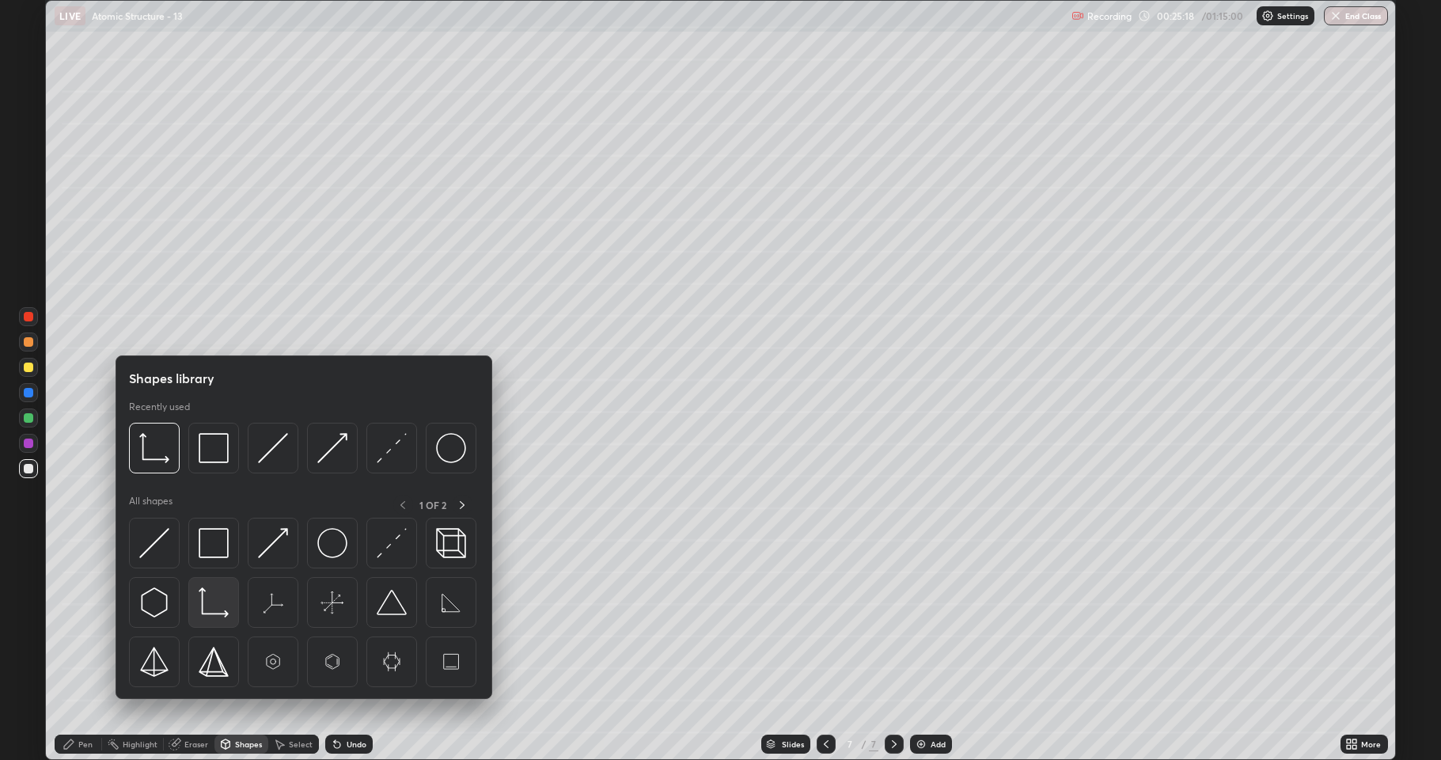
click at [219, 611] on img at bounding box center [214, 602] width 30 height 30
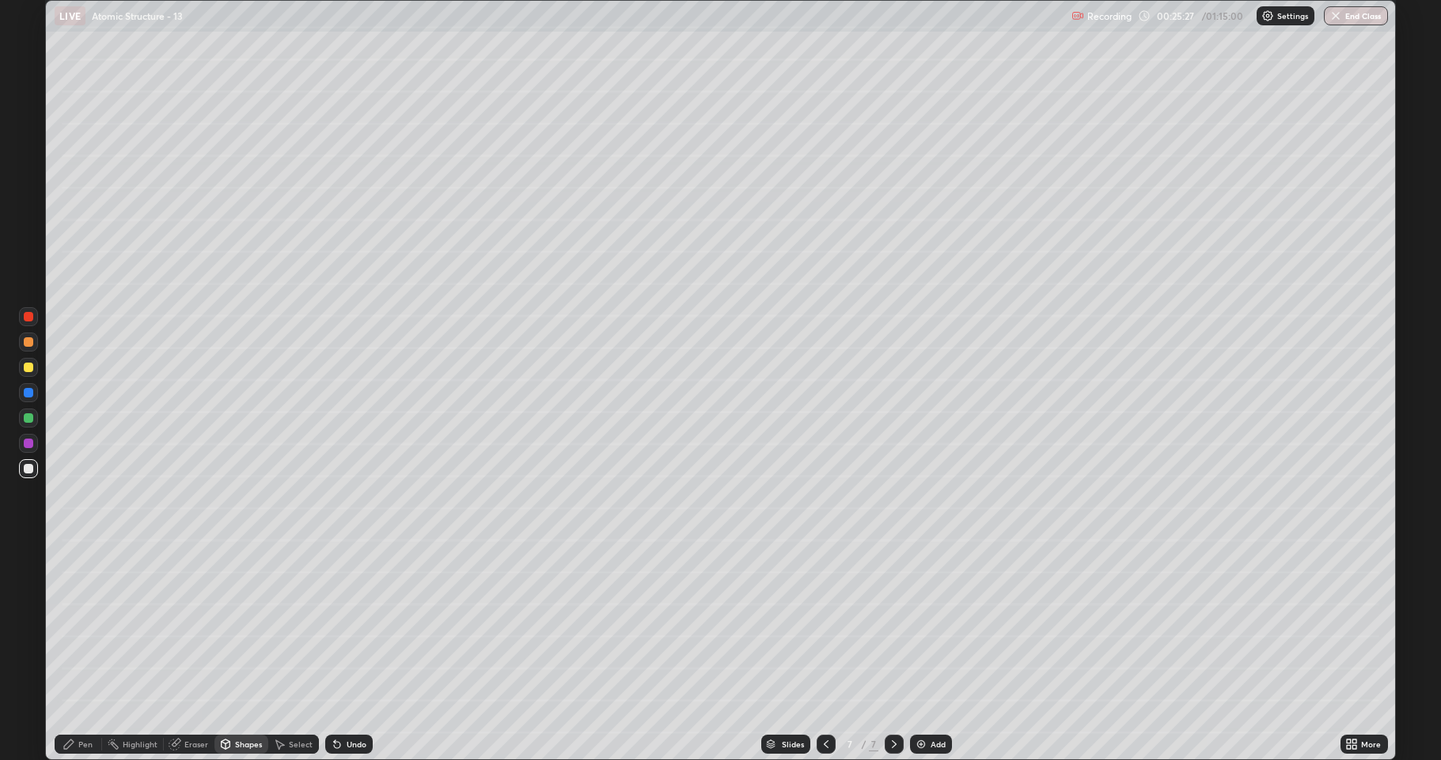
click at [34, 368] on div at bounding box center [28, 367] width 19 height 19
click at [336, 625] on icon at bounding box center [337, 743] width 13 height 13
click at [86, 625] on div "Pen" at bounding box center [85, 744] width 14 height 8
click at [28, 422] on div at bounding box center [28, 417] width 9 height 9
click at [30, 447] on div at bounding box center [28, 442] width 9 height 9
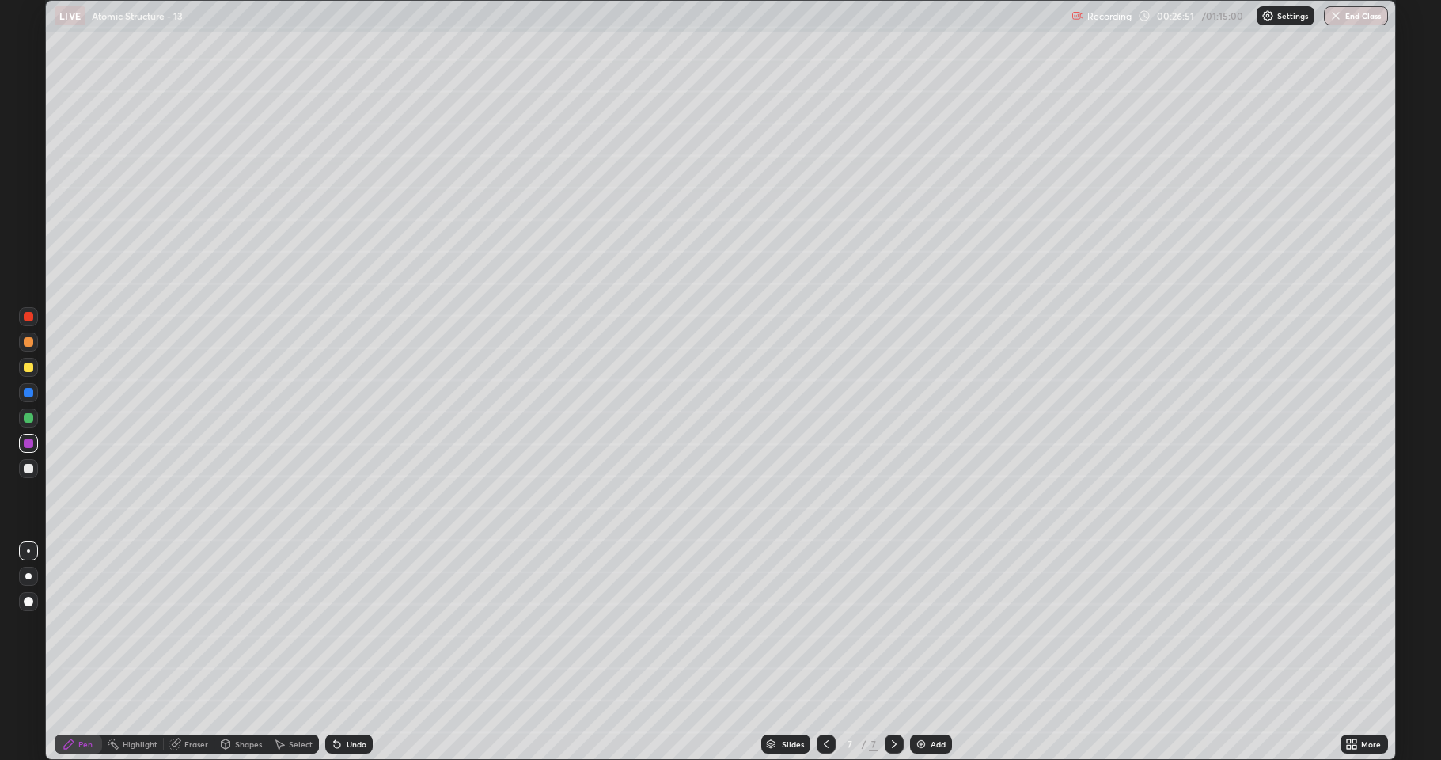
click at [25, 392] on div at bounding box center [28, 392] width 9 height 9
click at [233, 625] on div "Shapes" at bounding box center [241, 743] width 54 height 19
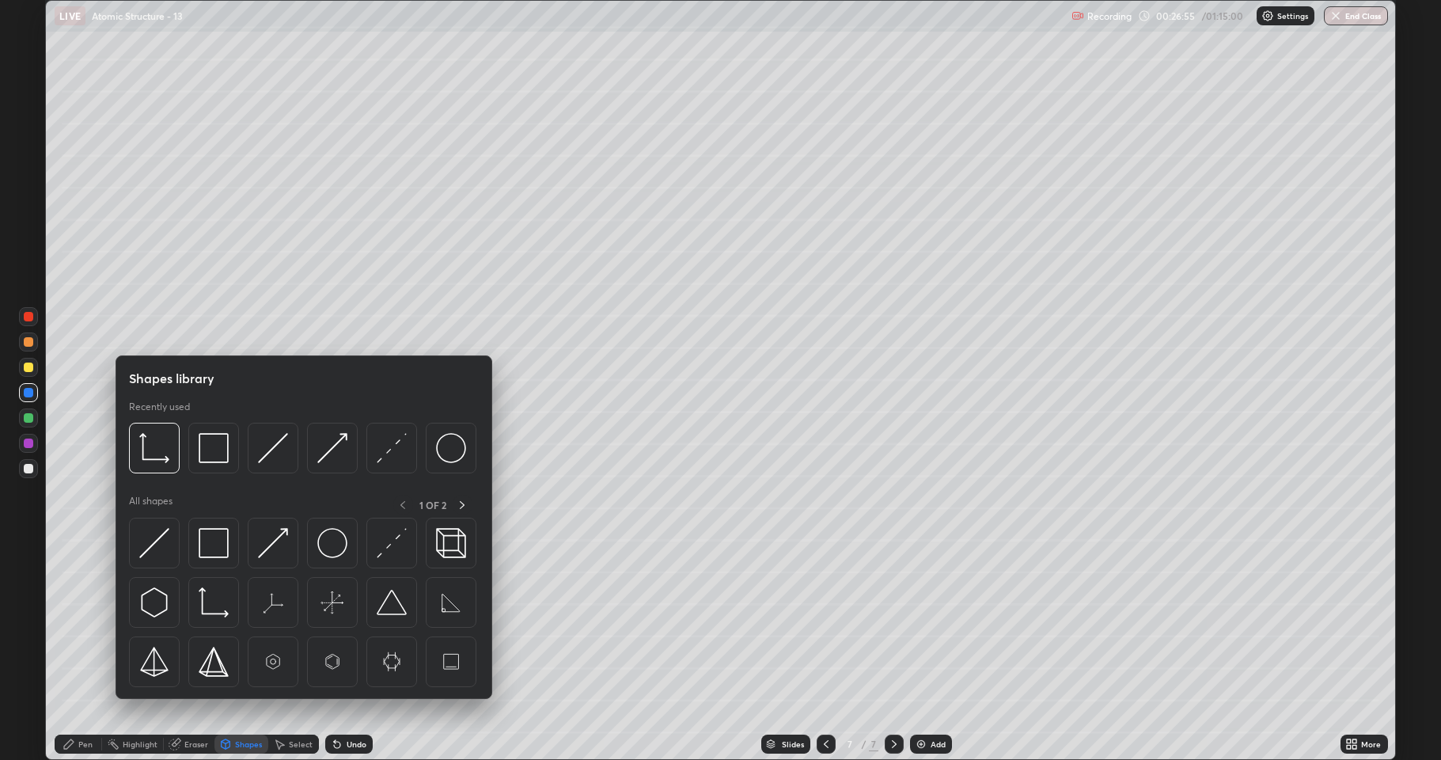
click at [28, 447] on div at bounding box center [28, 442] width 9 height 9
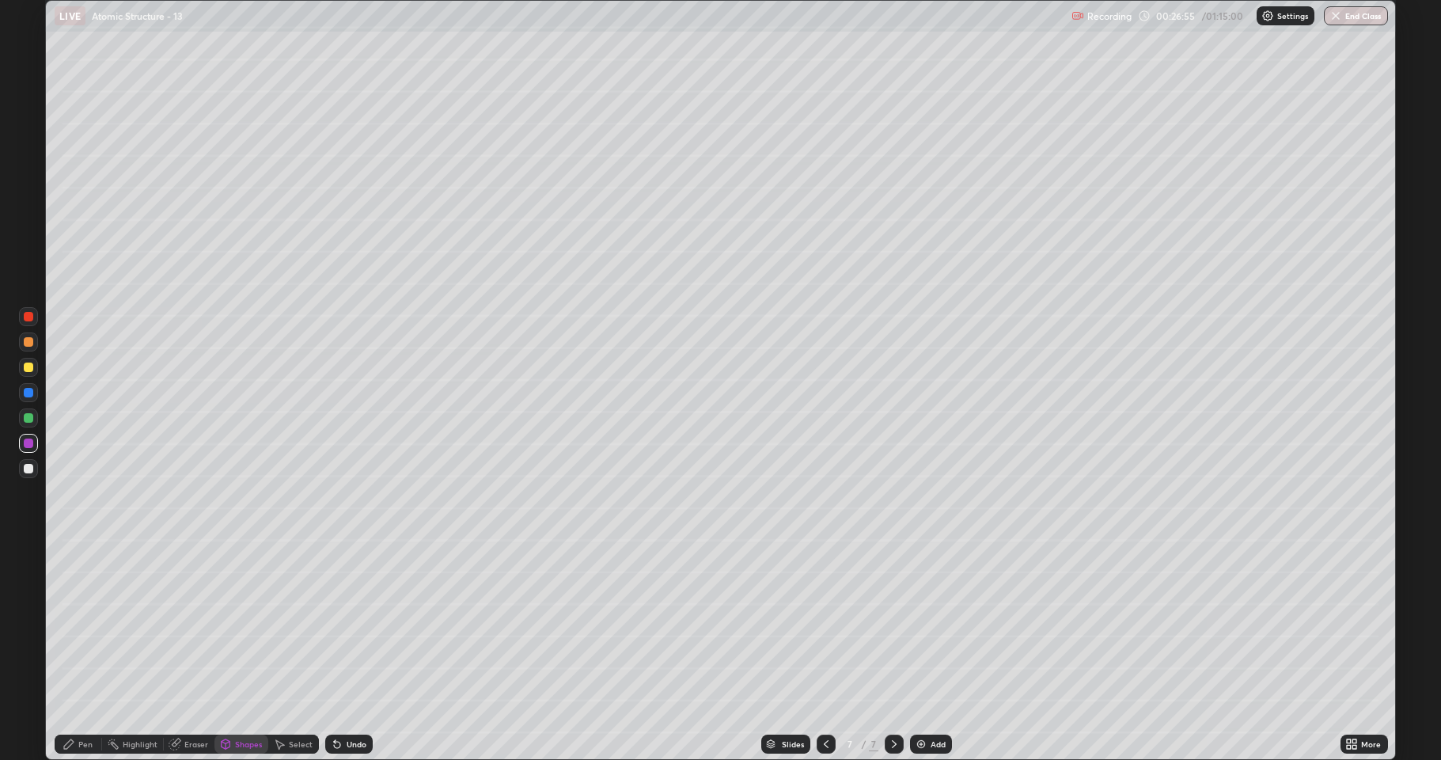
click at [28, 419] on div at bounding box center [28, 417] width 9 height 9
click at [341, 625] on div "Undo" at bounding box center [348, 743] width 47 height 19
click at [30, 464] on div at bounding box center [28, 468] width 9 height 9
click at [93, 625] on div "Pen" at bounding box center [78, 743] width 47 height 19
click at [247, 625] on div "Shapes" at bounding box center [241, 743] width 54 height 19
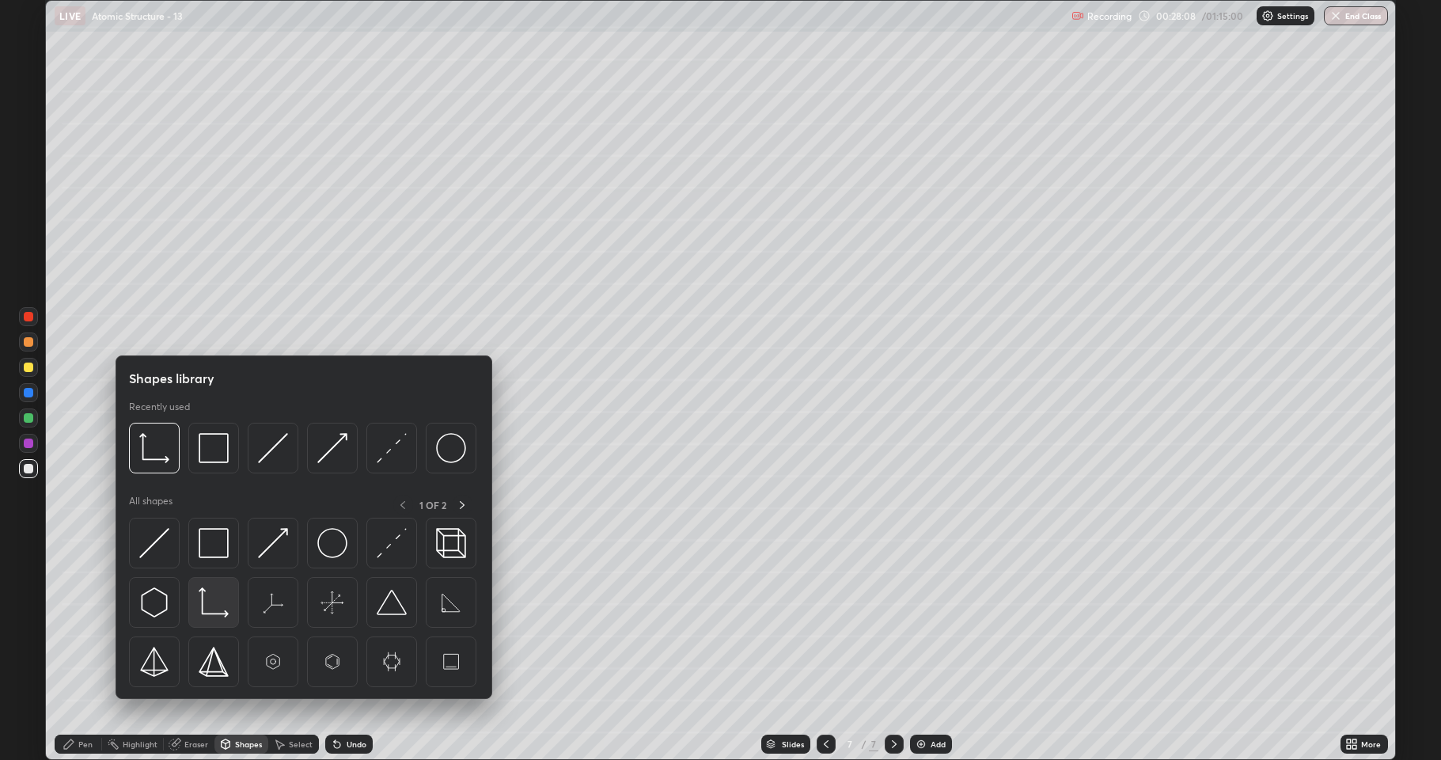
click at [222, 603] on img at bounding box center [214, 602] width 30 height 30
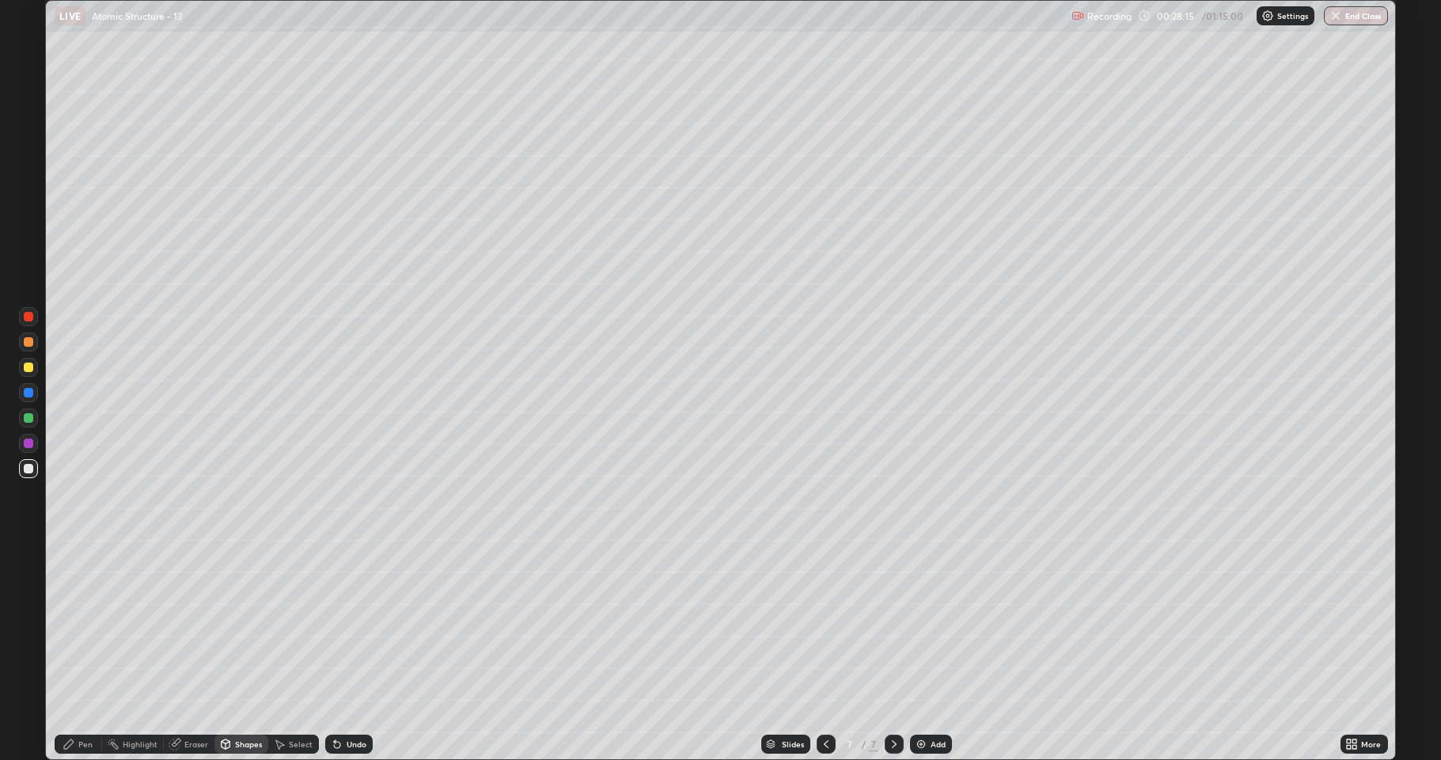
click at [35, 415] on div at bounding box center [28, 417] width 19 height 19
click at [343, 625] on div "Undo" at bounding box center [348, 743] width 47 height 19
click at [82, 625] on div "Pen" at bounding box center [78, 743] width 47 height 19
click at [32, 466] on div at bounding box center [28, 468] width 9 height 9
click at [28, 446] on div at bounding box center [28, 442] width 9 height 9
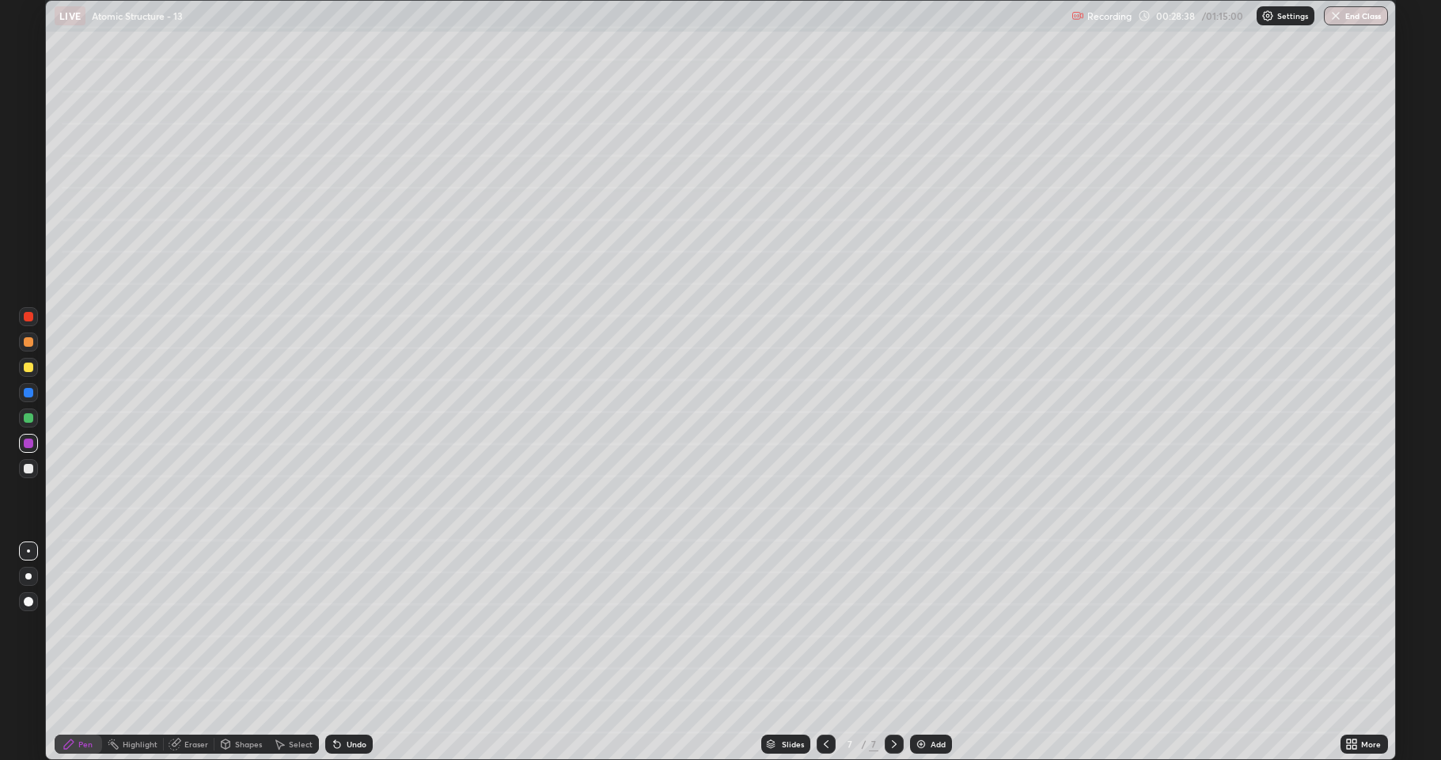
click at [28, 372] on div at bounding box center [28, 367] width 19 height 19
click at [28, 461] on div at bounding box center [28, 468] width 19 height 19
click at [27, 367] on div at bounding box center [28, 366] width 9 height 9
click at [32, 416] on div at bounding box center [28, 417] width 9 height 9
click at [921, 625] on img at bounding box center [921, 743] width 13 height 13
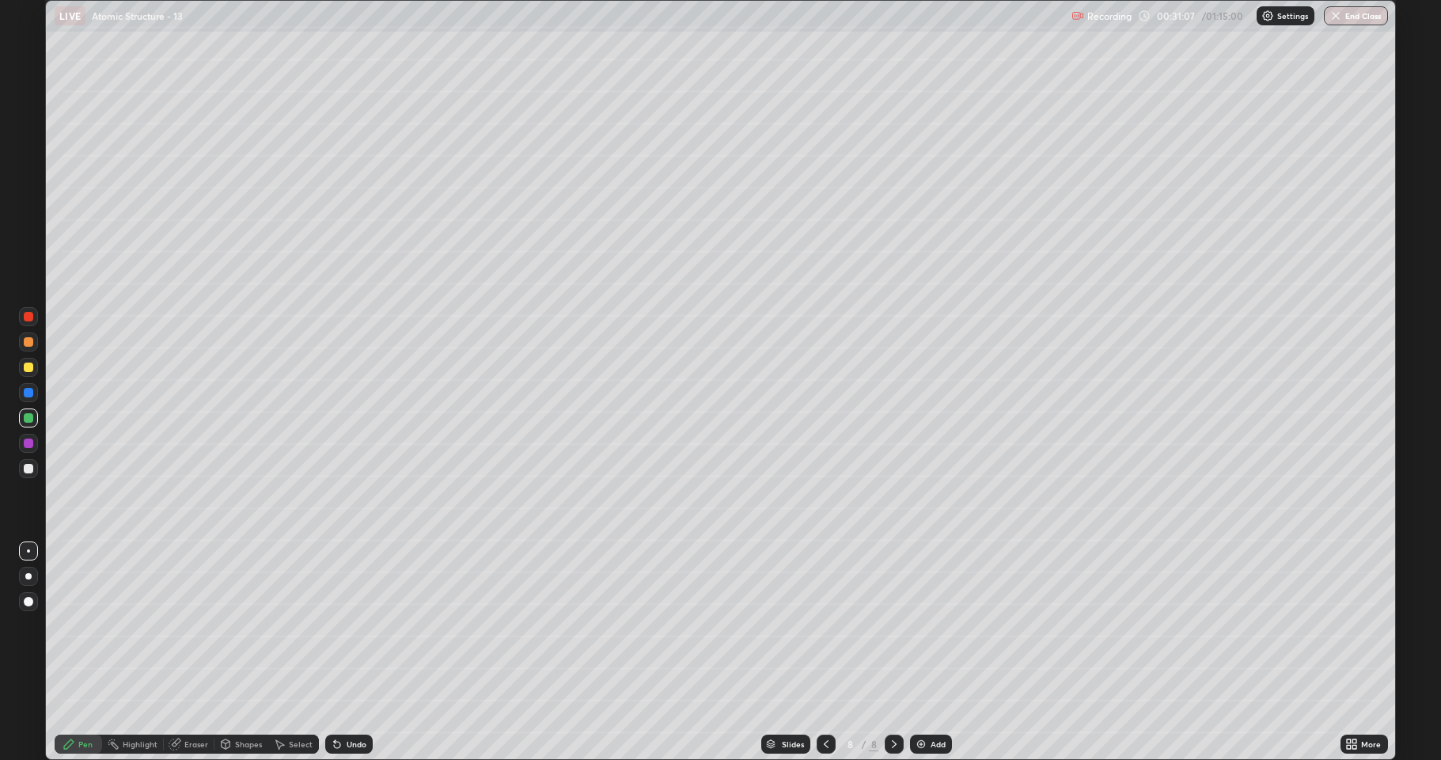
click at [31, 467] on div at bounding box center [28, 468] width 9 height 9
click at [32, 373] on div at bounding box center [28, 367] width 19 height 19
click at [824, 625] on icon at bounding box center [826, 744] width 5 height 8
click at [894, 625] on icon at bounding box center [894, 744] width 5 height 8
click at [826, 625] on icon at bounding box center [826, 743] width 13 height 13
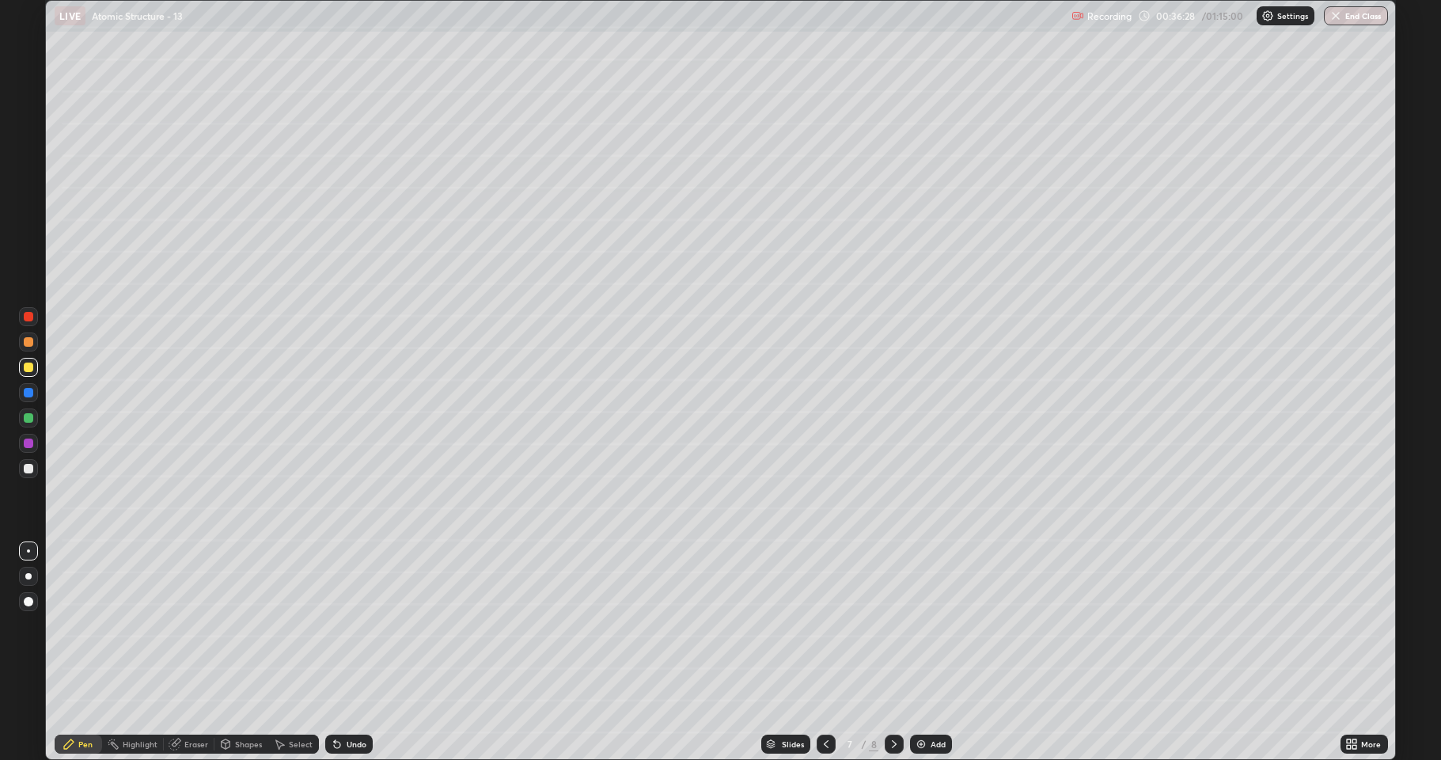
click at [893, 625] on icon at bounding box center [894, 743] width 13 height 13
click at [888, 625] on icon at bounding box center [894, 743] width 13 height 13
click at [919, 625] on img at bounding box center [921, 743] width 13 height 13
click at [29, 466] on div at bounding box center [28, 468] width 9 height 9
click at [347, 625] on div "Undo" at bounding box center [357, 744] width 20 height 8
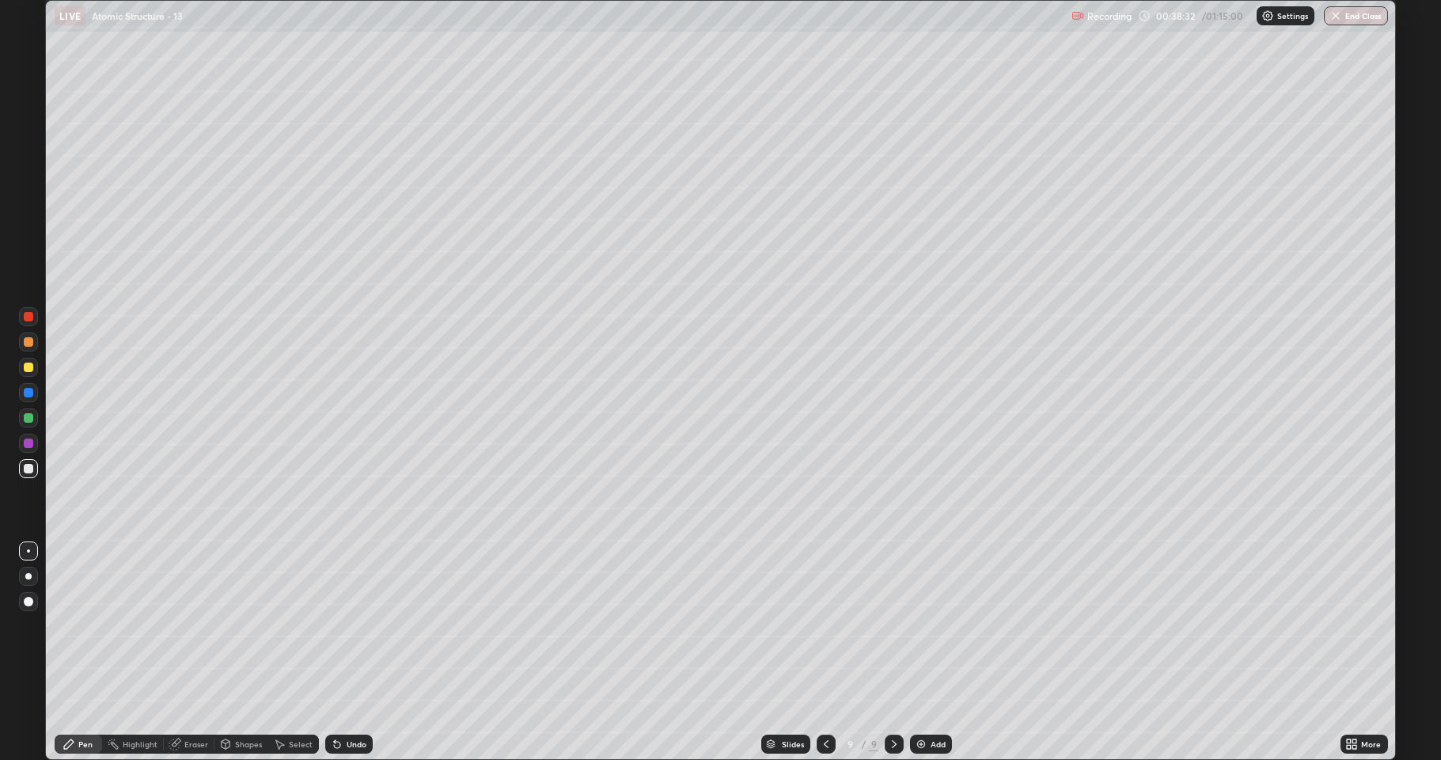
click at [347, 625] on div "Undo" at bounding box center [357, 744] width 20 height 8
click at [341, 625] on div "Undo" at bounding box center [348, 743] width 47 height 19
click at [343, 625] on div "Undo" at bounding box center [348, 743] width 47 height 19
click at [347, 625] on div "Undo" at bounding box center [357, 744] width 20 height 8
click at [355, 625] on div "Undo" at bounding box center [357, 744] width 20 height 8
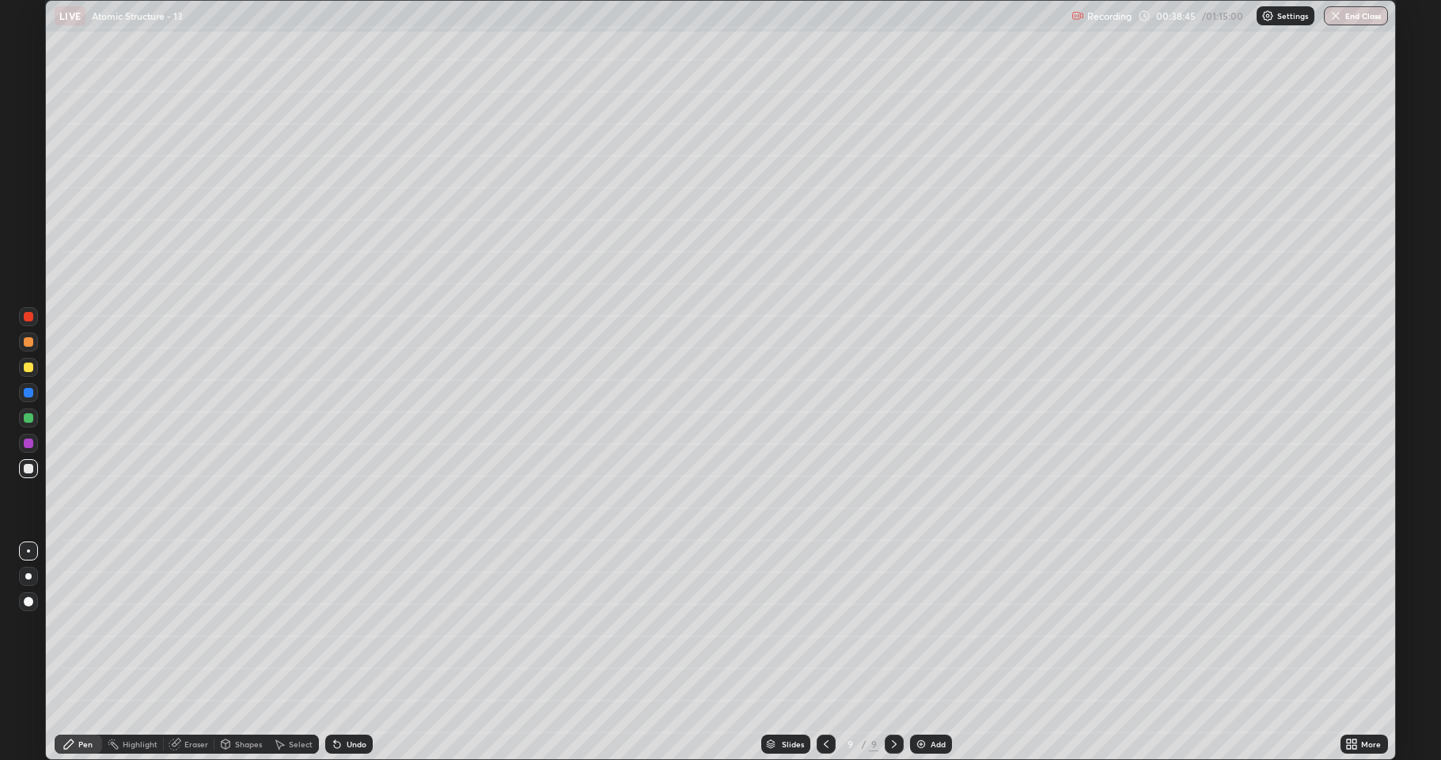
click at [29, 469] on div at bounding box center [28, 468] width 9 height 9
click at [28, 468] on div at bounding box center [28, 468] width 9 height 9
click at [284, 625] on icon at bounding box center [279, 743] width 13 height 13
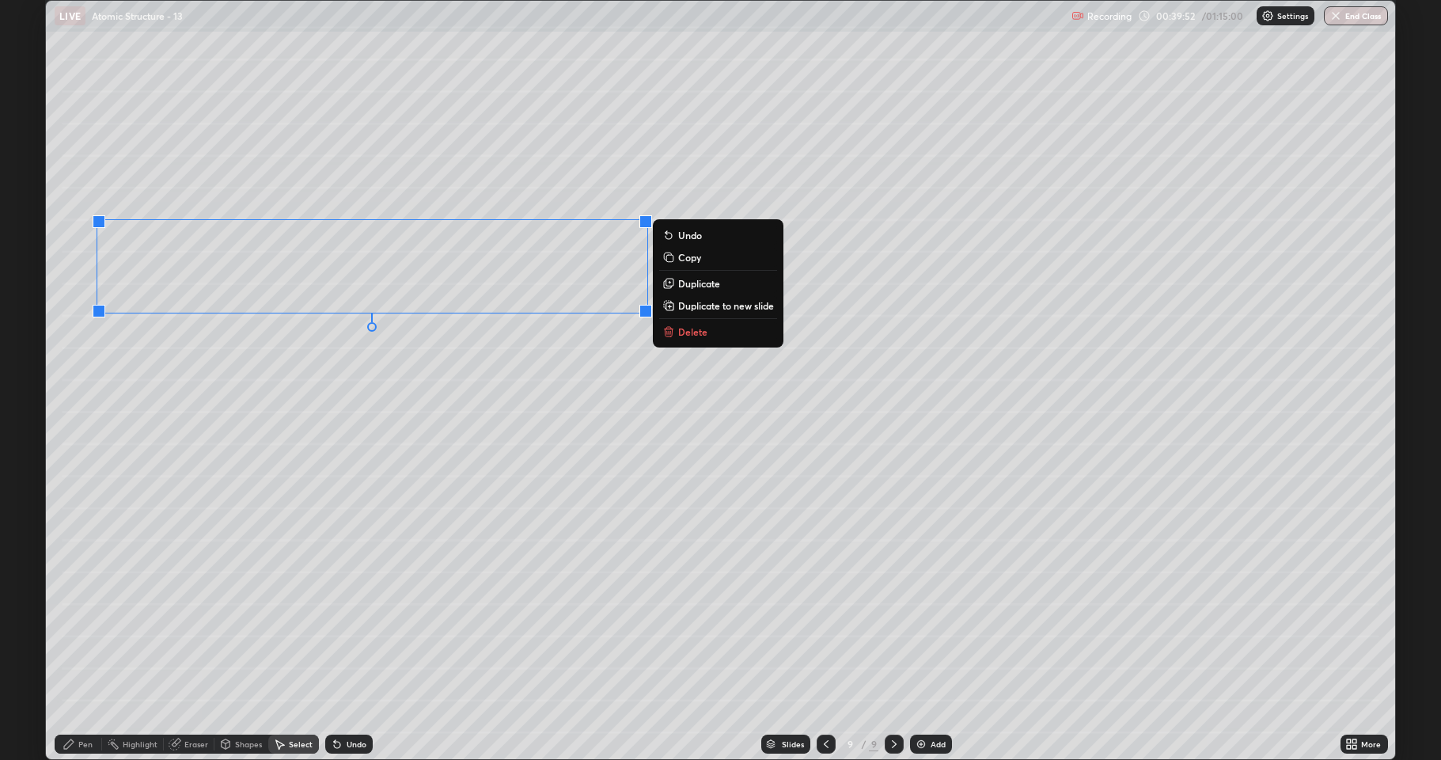
click at [331, 384] on div "0 ° Undo Copy Duplicate Duplicate to new slide Delete" at bounding box center [720, 380] width 1349 height 758
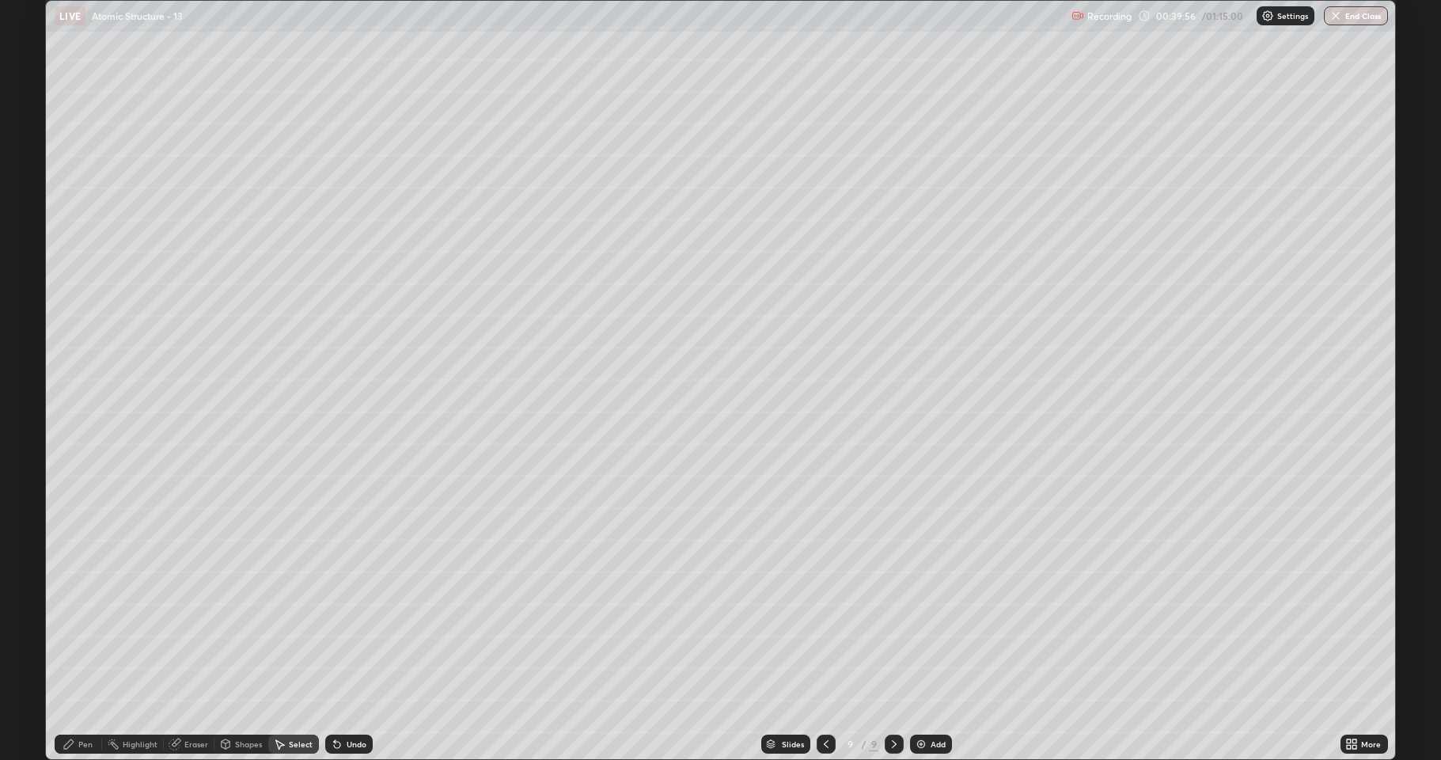
click at [233, 625] on div "Shapes" at bounding box center [241, 743] width 54 height 19
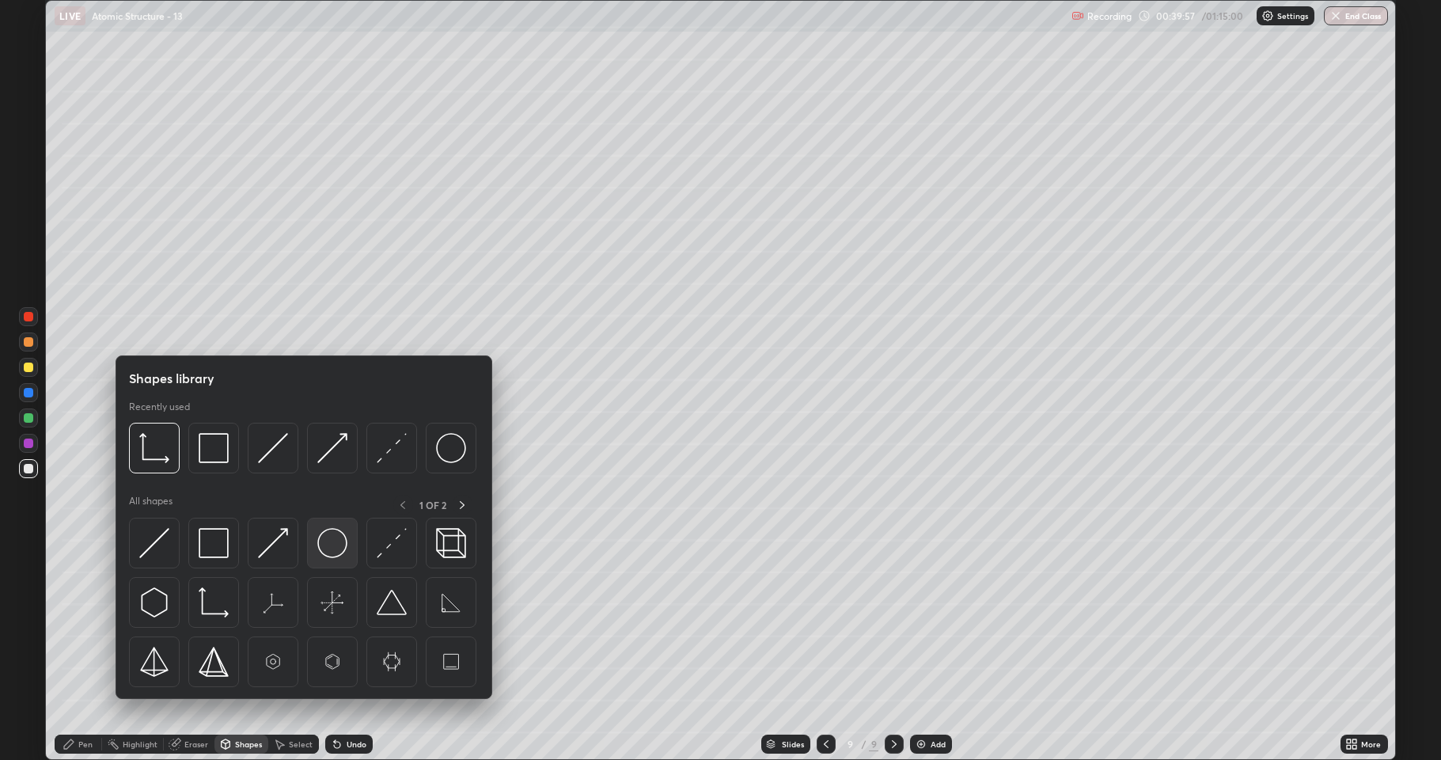
click at [325, 556] on img at bounding box center [332, 543] width 30 height 30
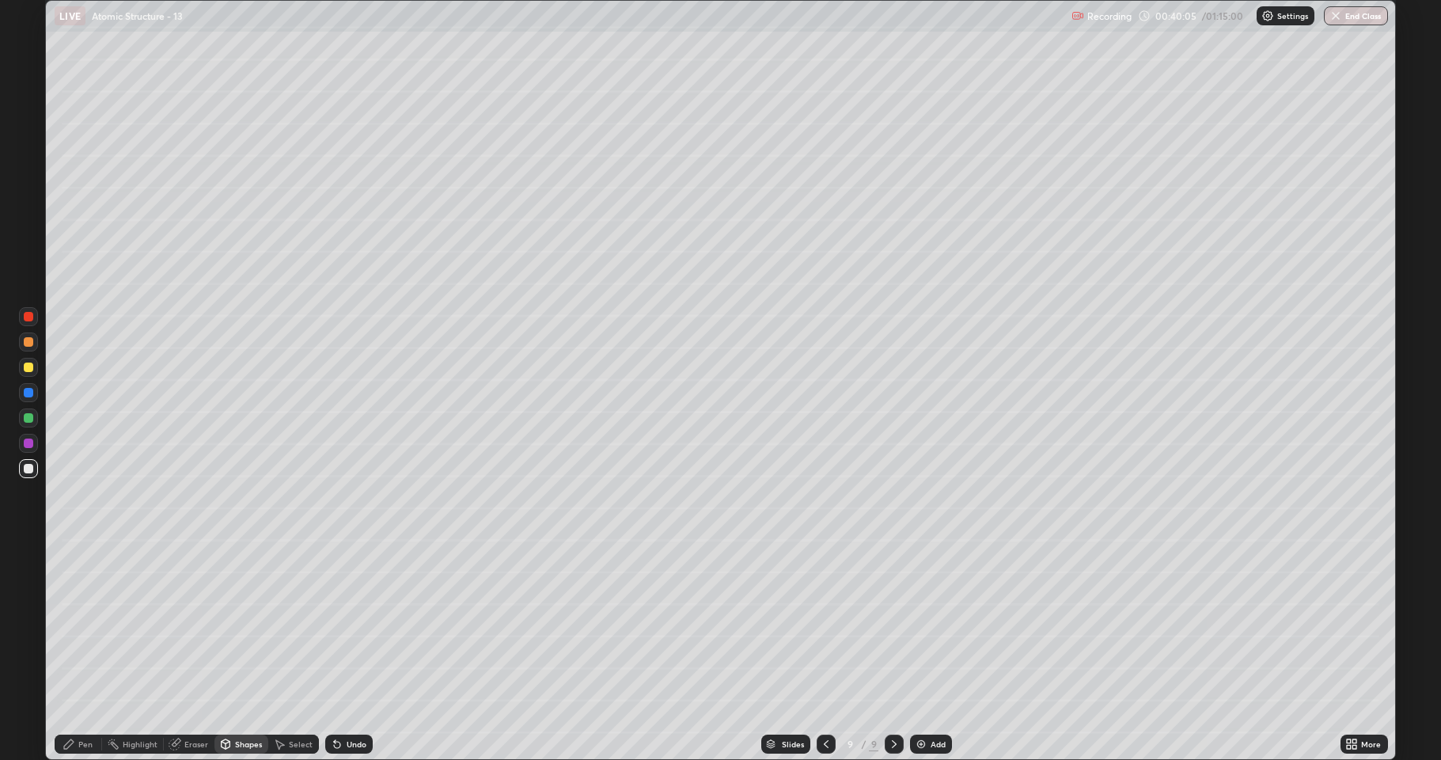
click at [241, 625] on div "Shapes" at bounding box center [248, 744] width 27 height 8
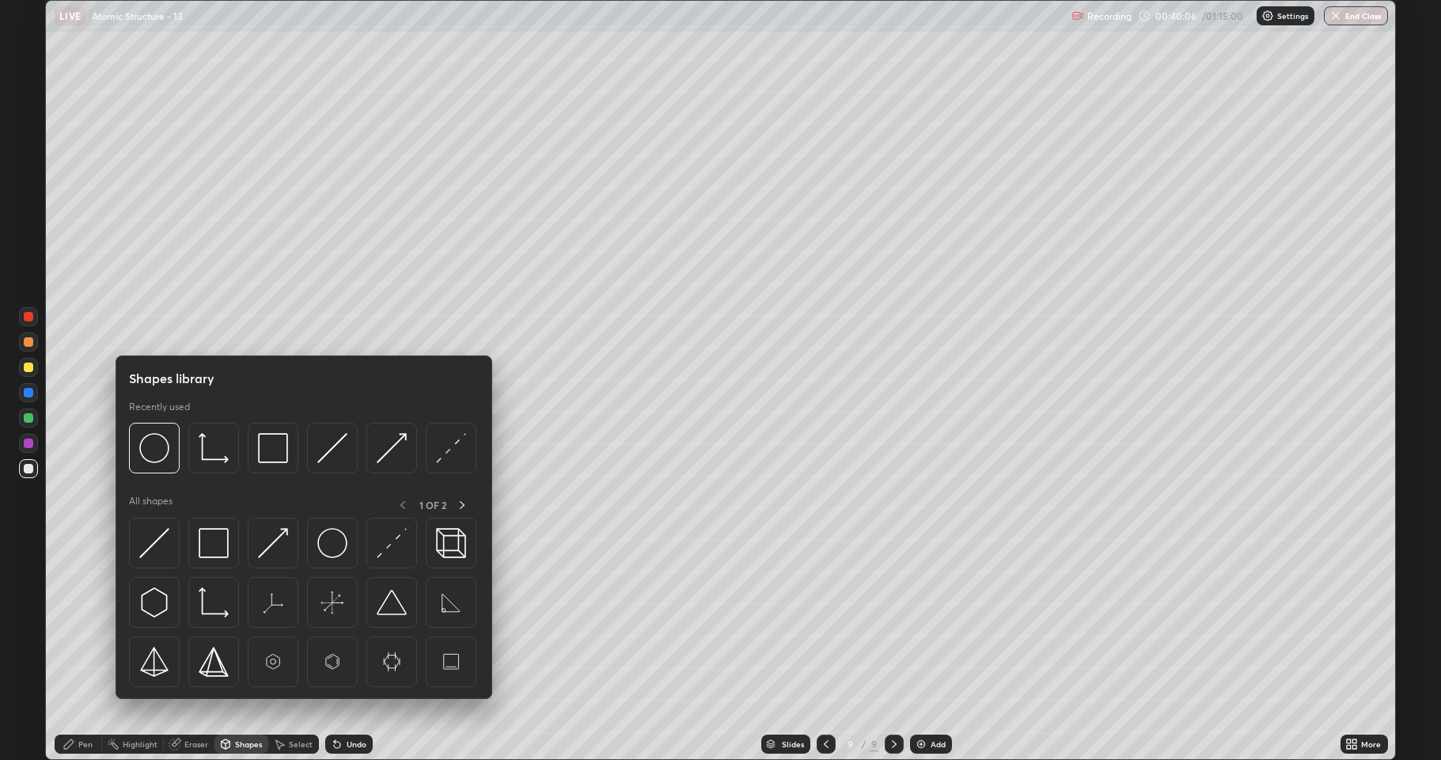
click at [28, 372] on div at bounding box center [28, 367] width 19 height 19
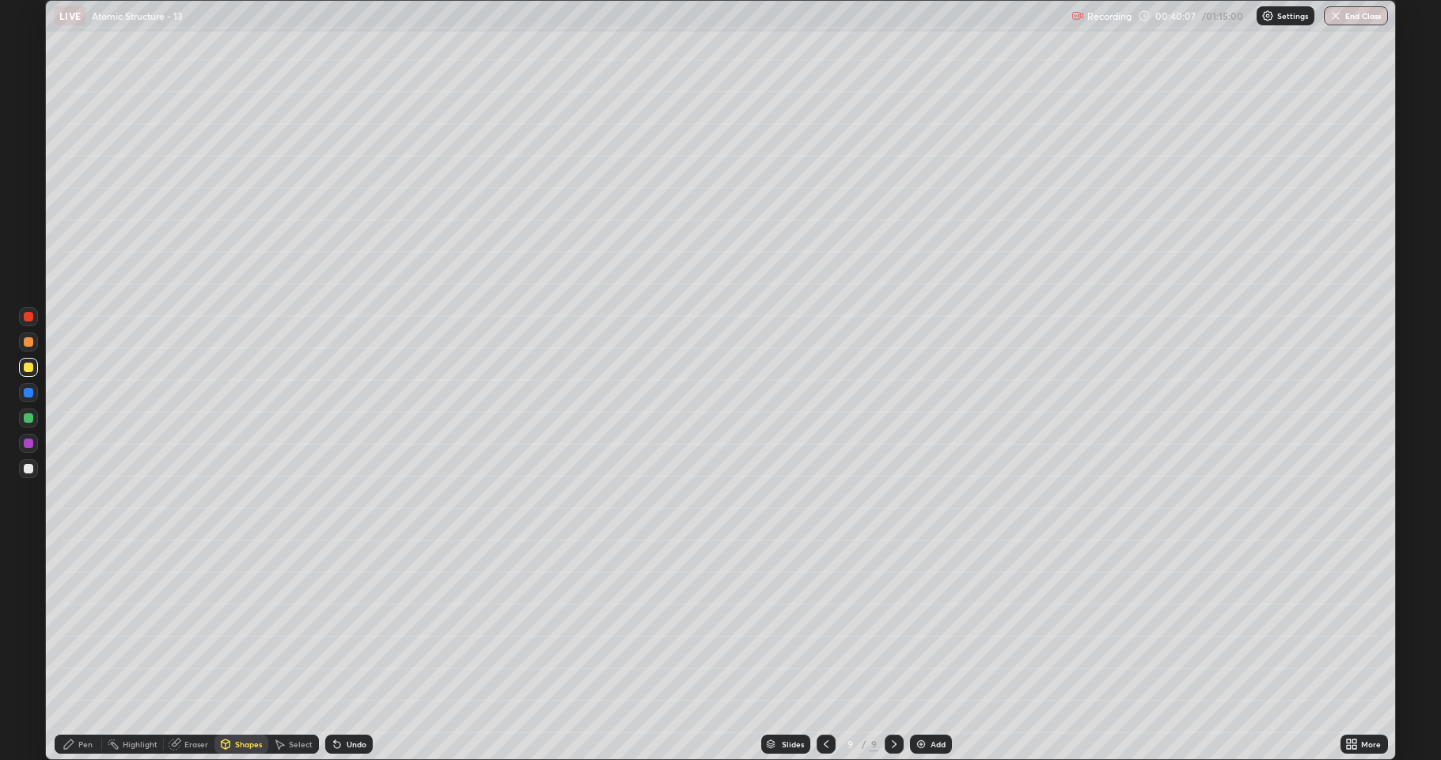
click at [250, 625] on div "Shapes" at bounding box center [248, 744] width 27 height 8
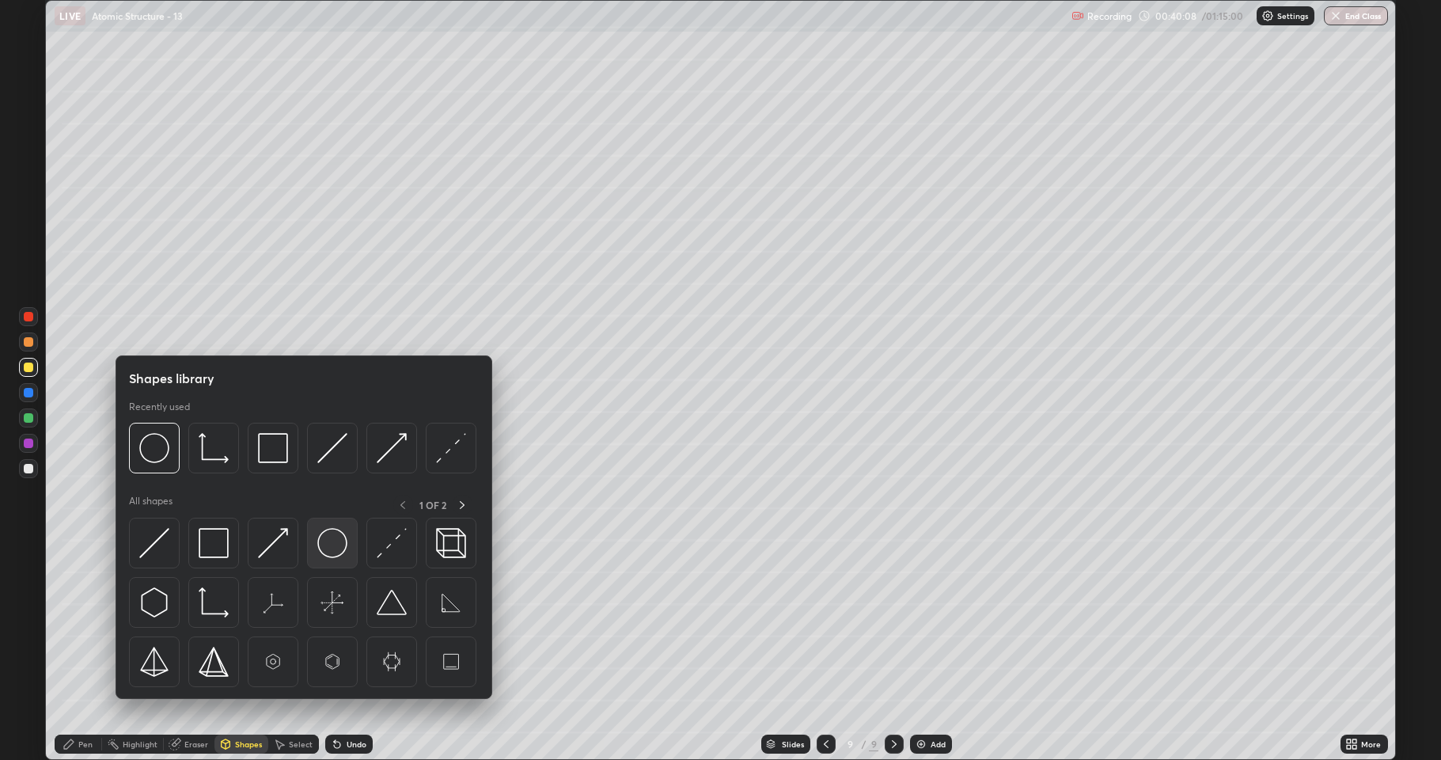
click at [328, 549] on img at bounding box center [332, 543] width 30 height 30
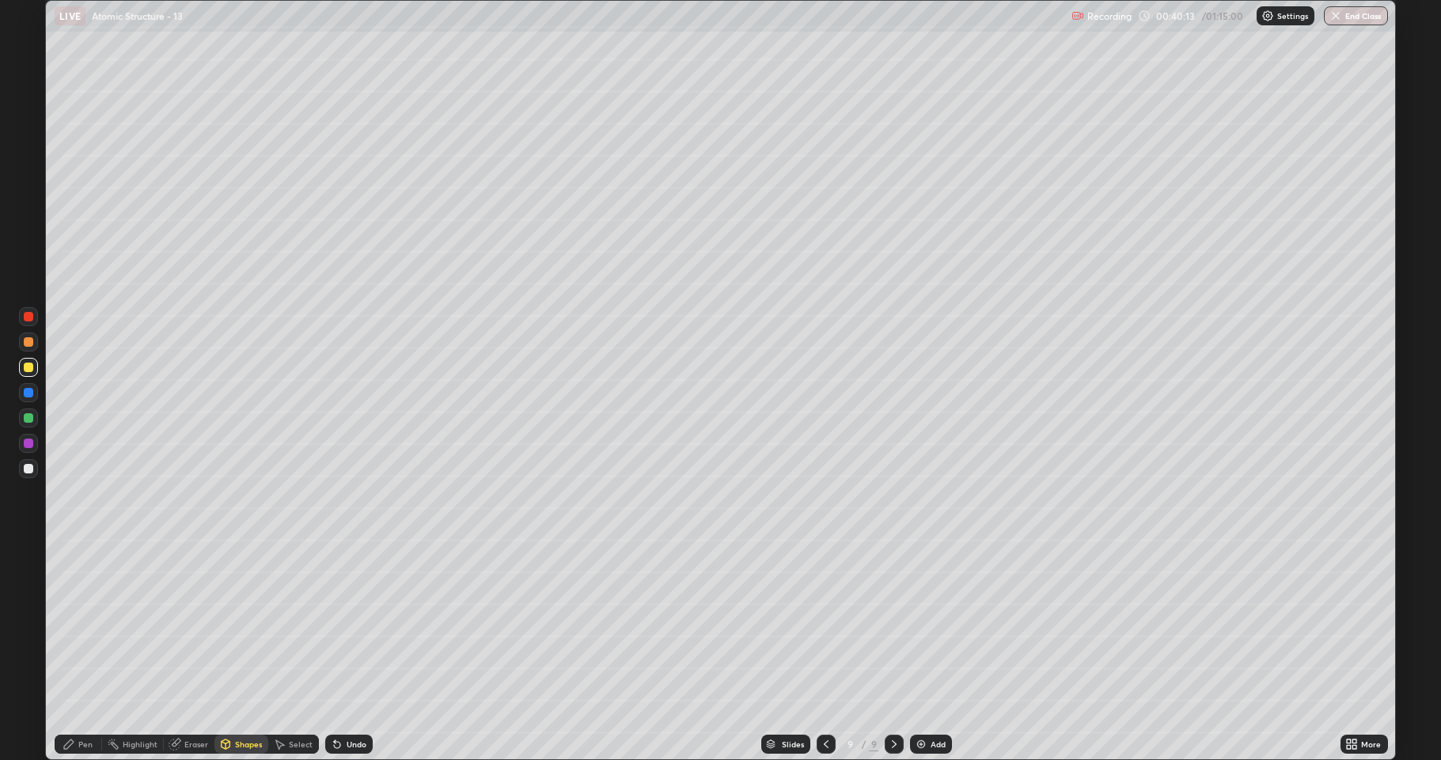
click at [310, 625] on div "Select" at bounding box center [293, 743] width 51 height 19
click at [0, 0] on button "Copy" at bounding box center [0, 0] width 0 height 0
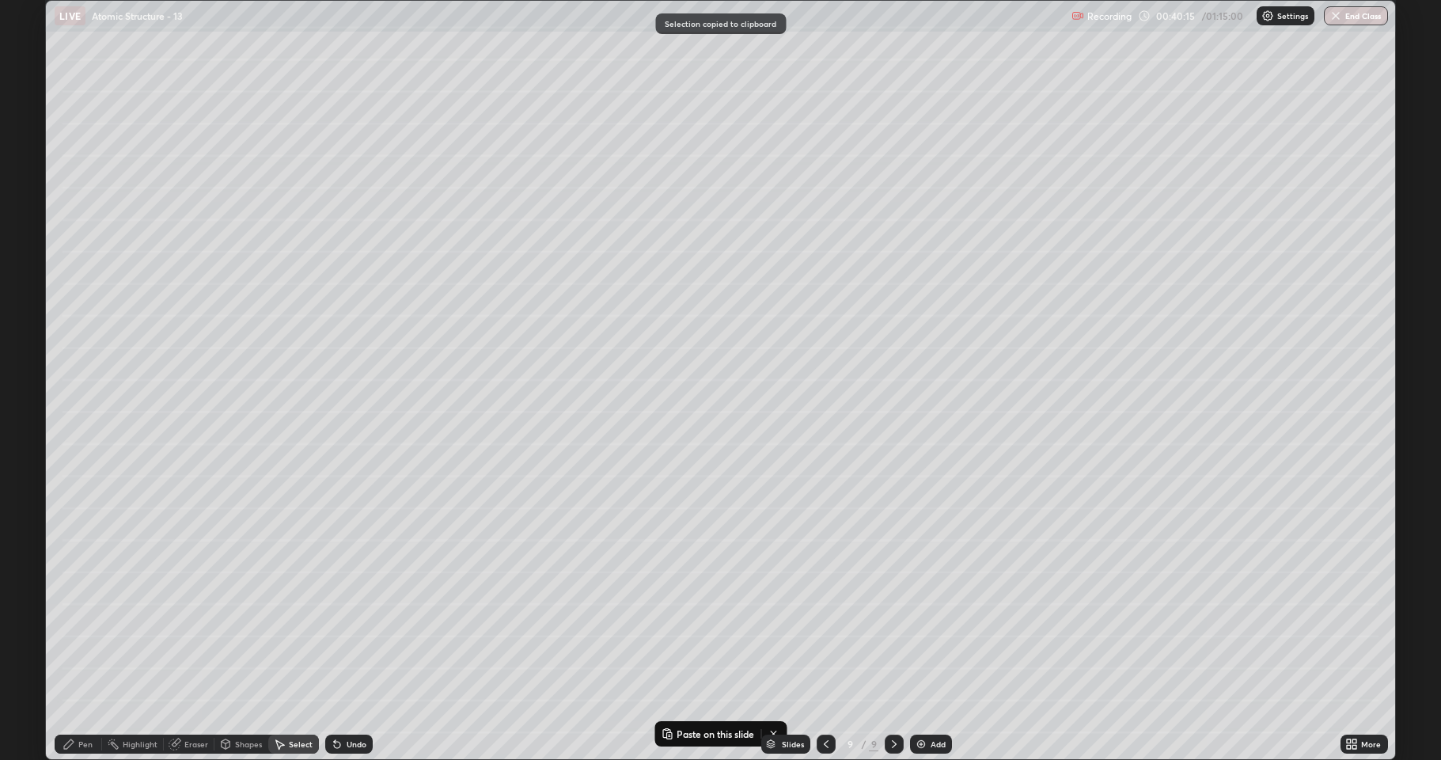
click at [1071, 525] on div "0 ° Undo Copy Paste here Duplicate Duplicate to new slide Delete" at bounding box center [720, 380] width 1349 height 758
click at [1010, 625] on div "0 ° Undo Copy Paste here Duplicate Duplicate to new slide Delete" at bounding box center [720, 380] width 1349 height 758
click at [1022, 625] on div "0 ° Undo Copy Paste here Duplicate Duplicate to new slide Delete" at bounding box center [720, 380] width 1349 height 758
click at [0, 0] on button "Delete" at bounding box center [0, 0] width 0 height 0
click at [339, 625] on icon at bounding box center [337, 743] width 13 height 13
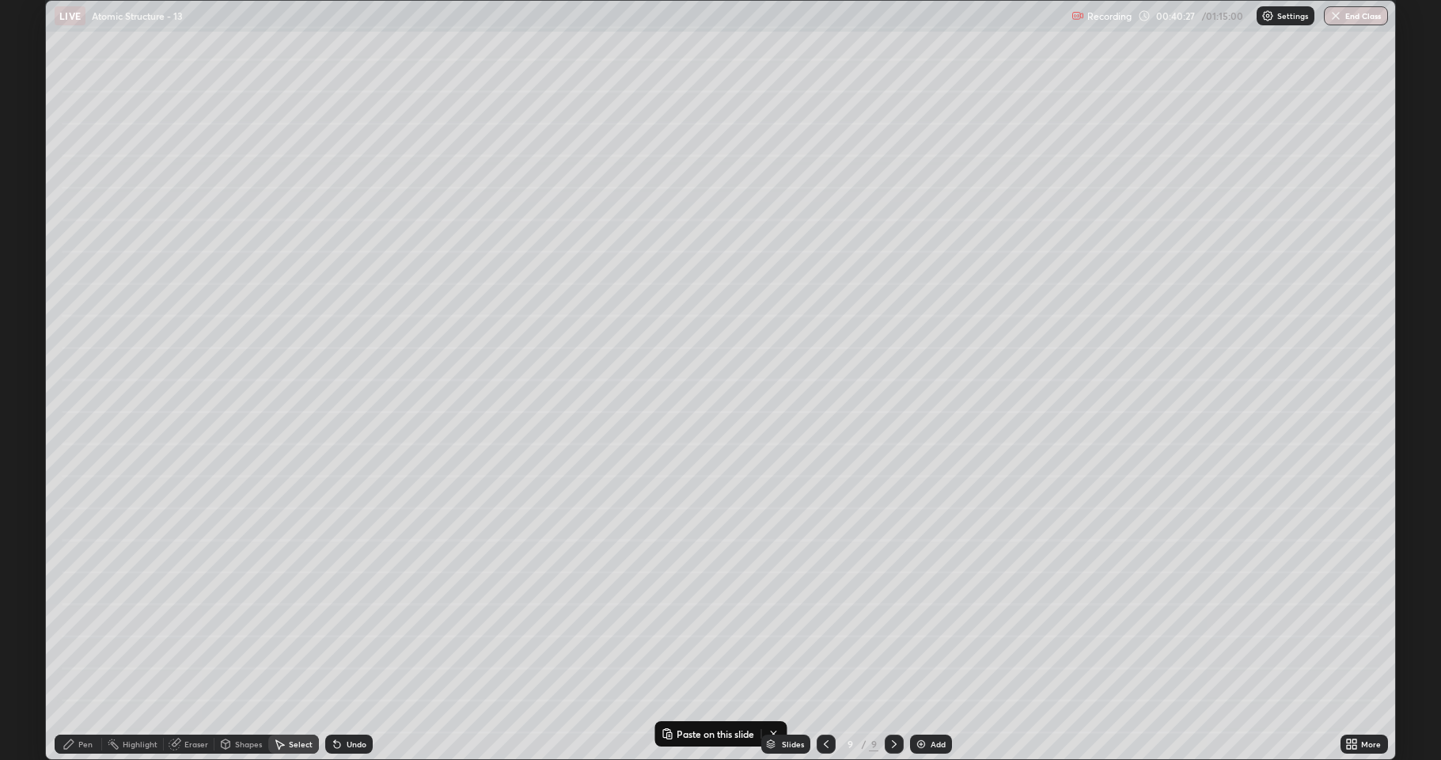
click at [0, 0] on p "Delete" at bounding box center [0, 0] width 0 height 0
click at [298, 625] on div "Select" at bounding box center [301, 744] width 24 height 8
click at [250, 625] on div "Shapes" at bounding box center [248, 744] width 27 height 8
click at [300, 625] on div "Select" at bounding box center [301, 744] width 24 height 8
click at [1098, 582] on div "0 ° Undo Copy Paste here Duplicate Duplicate to new slide Delete" at bounding box center [720, 380] width 1349 height 758
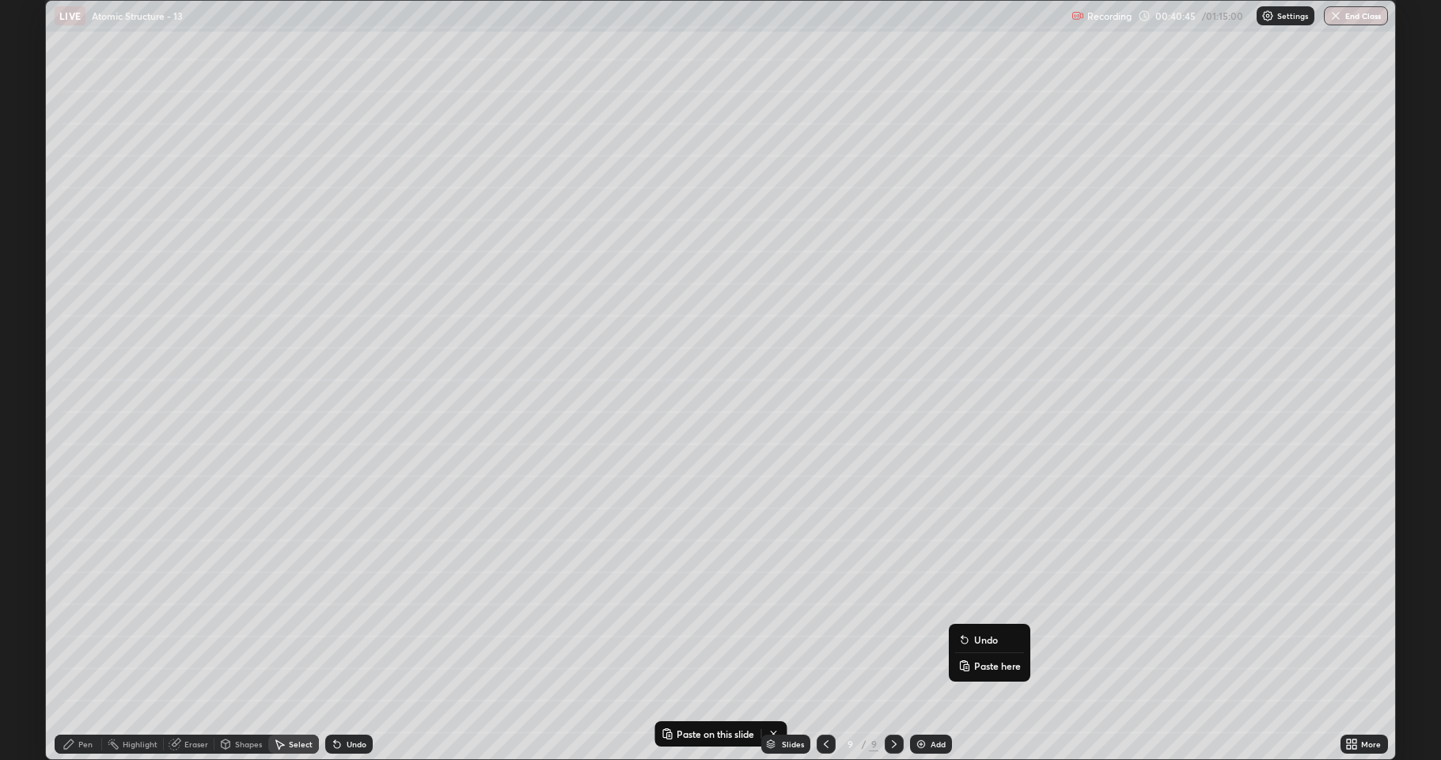
click at [1055, 510] on div "0 ° Undo Copy Paste here Duplicate Duplicate to new slide Delete" at bounding box center [720, 380] width 1349 height 758
click at [1065, 524] on div "0 ° Undo Copy Paste here Duplicate Duplicate to new slide Delete" at bounding box center [720, 380] width 1349 height 758
click at [241, 625] on div "Shapes" at bounding box center [241, 743] width 54 height 19
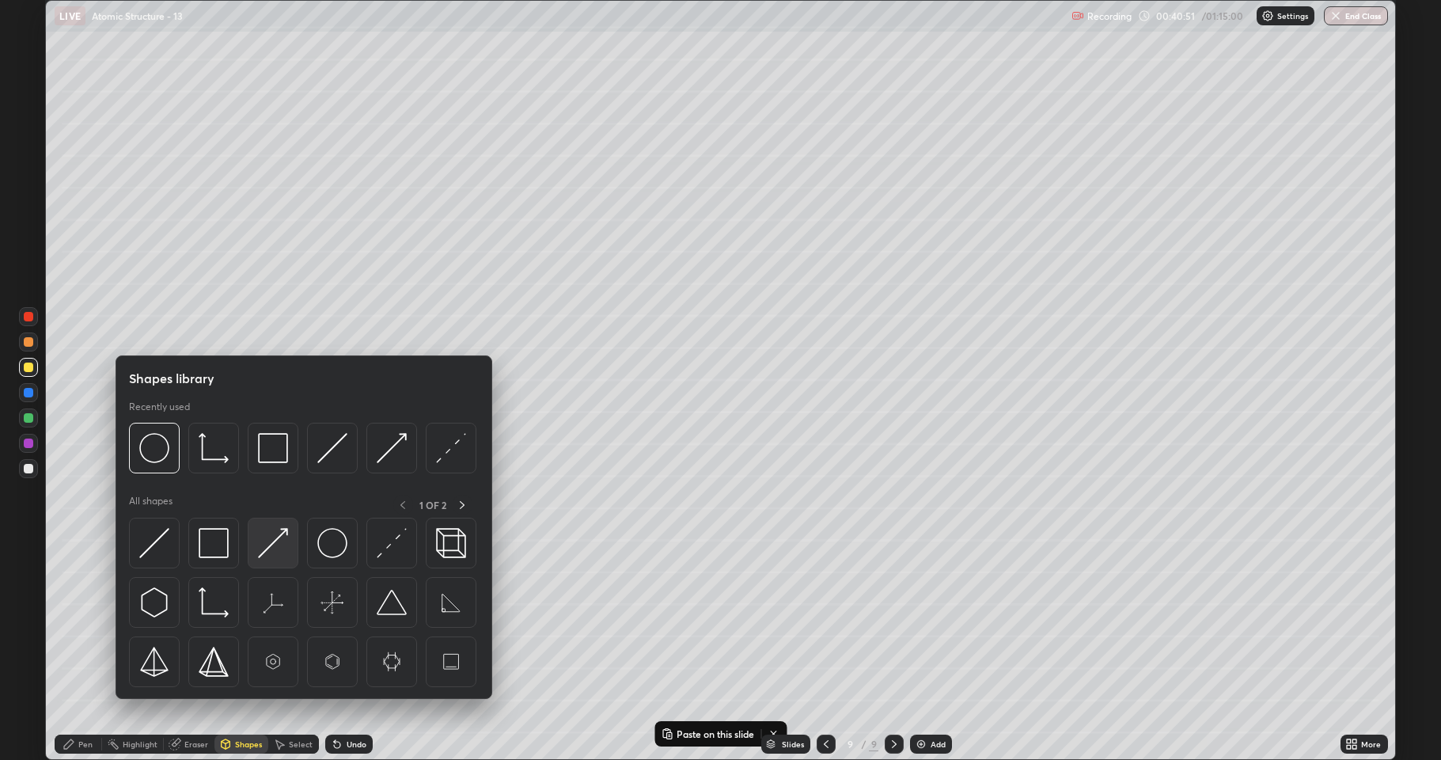
click at [270, 552] on img at bounding box center [273, 543] width 30 height 30
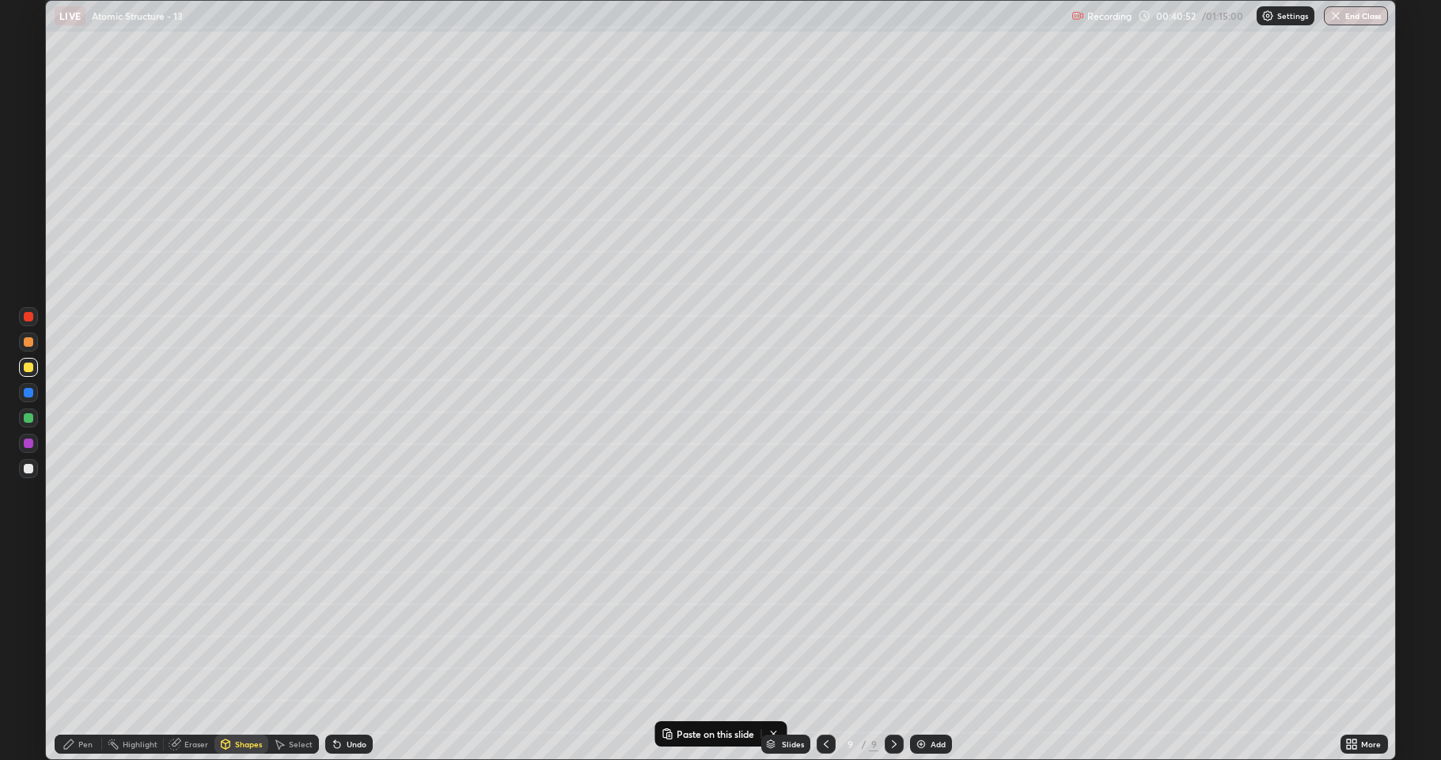
click at [22, 446] on div at bounding box center [28, 443] width 19 height 19
click at [28, 421] on div at bounding box center [28, 417] width 9 height 9
click at [32, 470] on div at bounding box center [28, 468] width 9 height 9
click at [347, 625] on div "Undo" at bounding box center [357, 744] width 20 height 8
click at [79, 625] on div "Pen" at bounding box center [78, 744] width 47 height 32
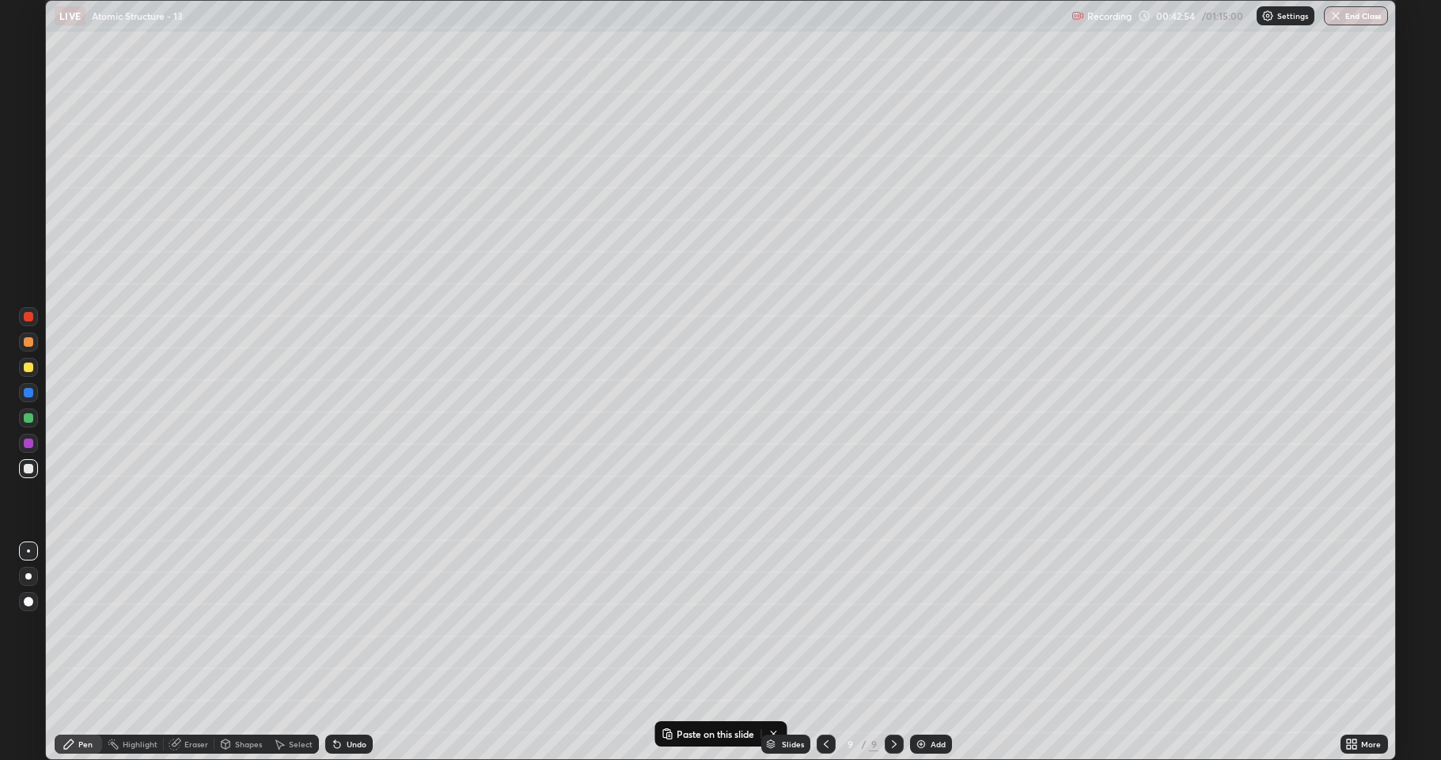
click at [28, 420] on div at bounding box center [28, 417] width 9 height 9
click at [28, 468] on div at bounding box center [28, 468] width 9 height 9
click at [286, 625] on div "Select" at bounding box center [293, 743] width 51 height 19
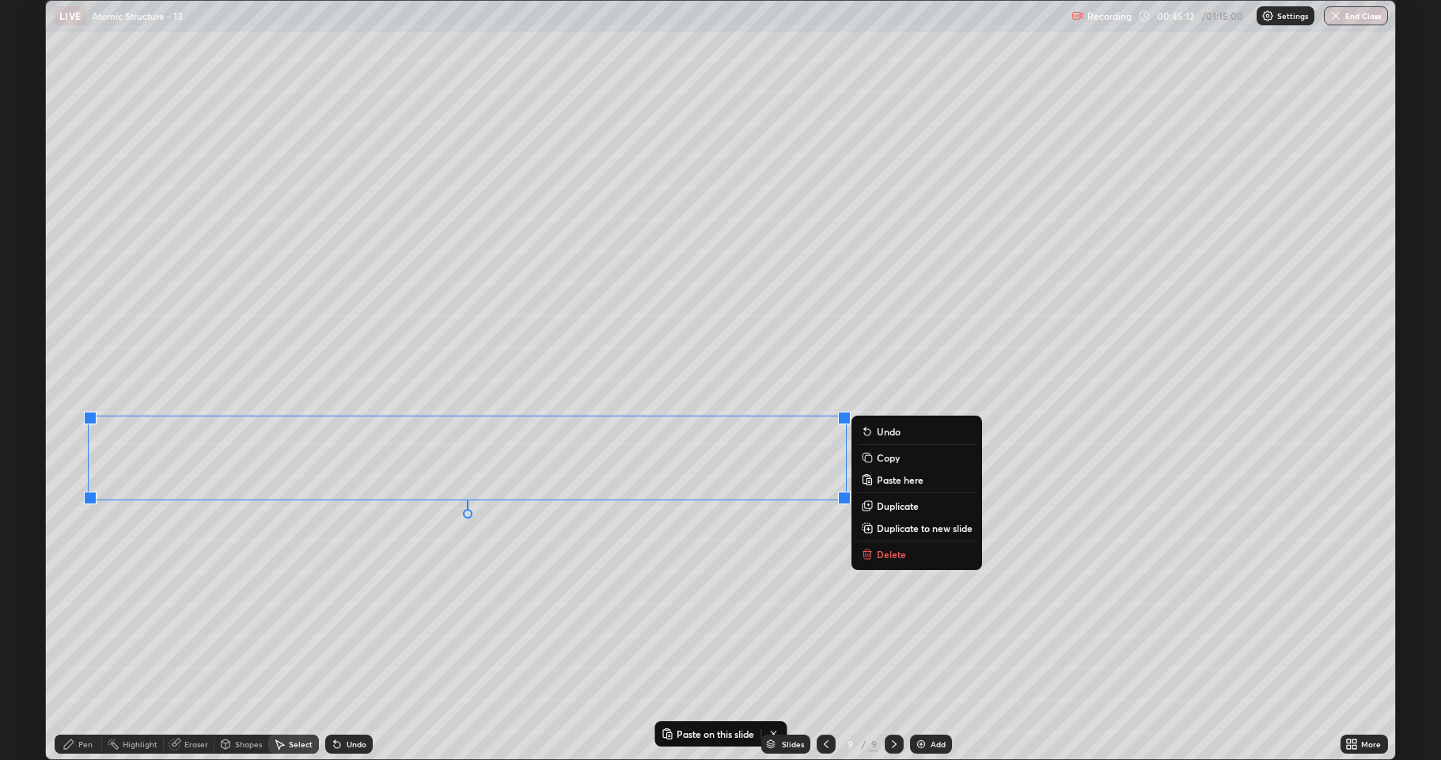
click at [158, 586] on div "0 ° Undo Copy Paste here Duplicate Duplicate to new slide Delete" at bounding box center [720, 380] width 1349 height 758
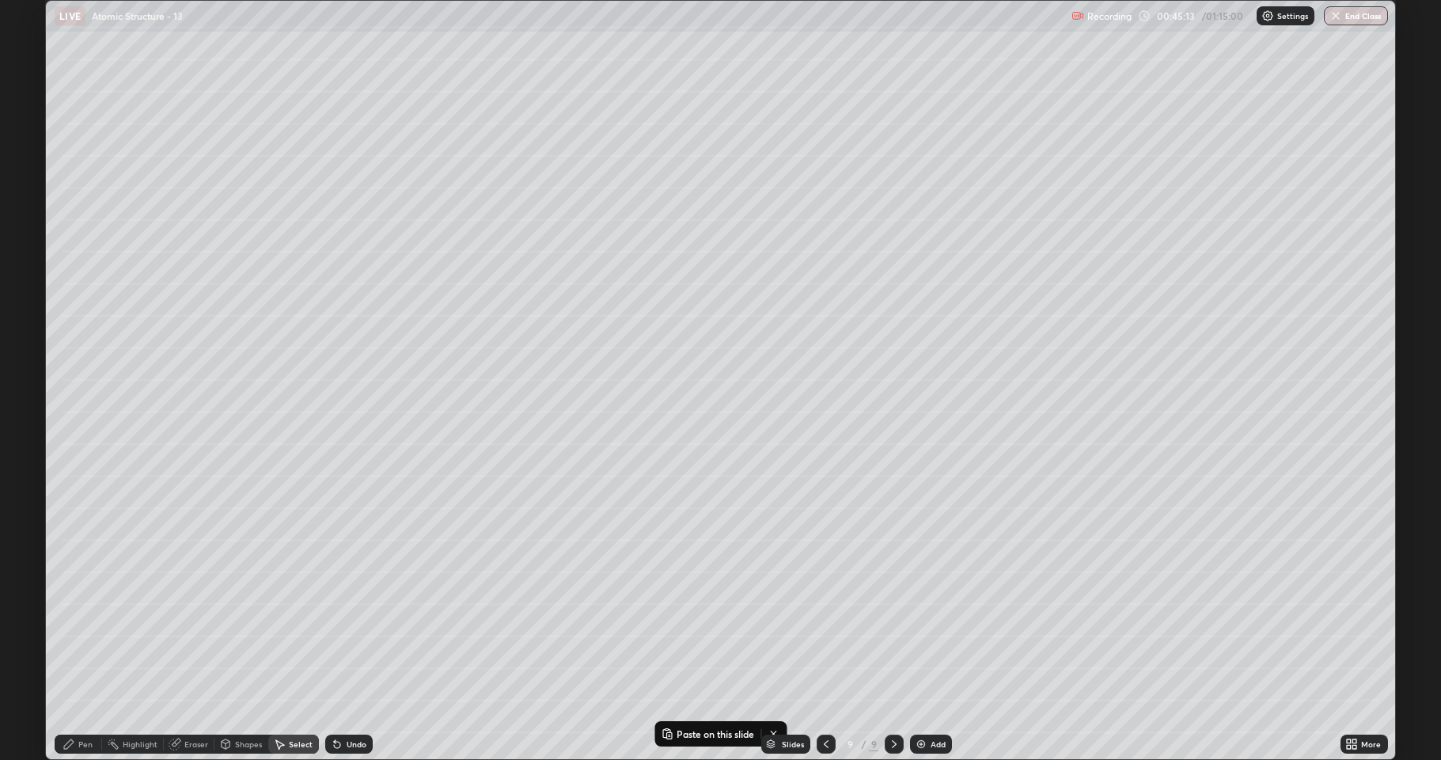
click at [80, 625] on div "Pen" at bounding box center [85, 744] width 14 height 8
click at [27, 371] on div at bounding box center [28, 366] width 9 height 9
click at [25, 472] on div at bounding box center [28, 468] width 9 height 9
click at [28, 421] on div at bounding box center [28, 417] width 9 height 9
click at [28, 370] on div at bounding box center [28, 366] width 9 height 9
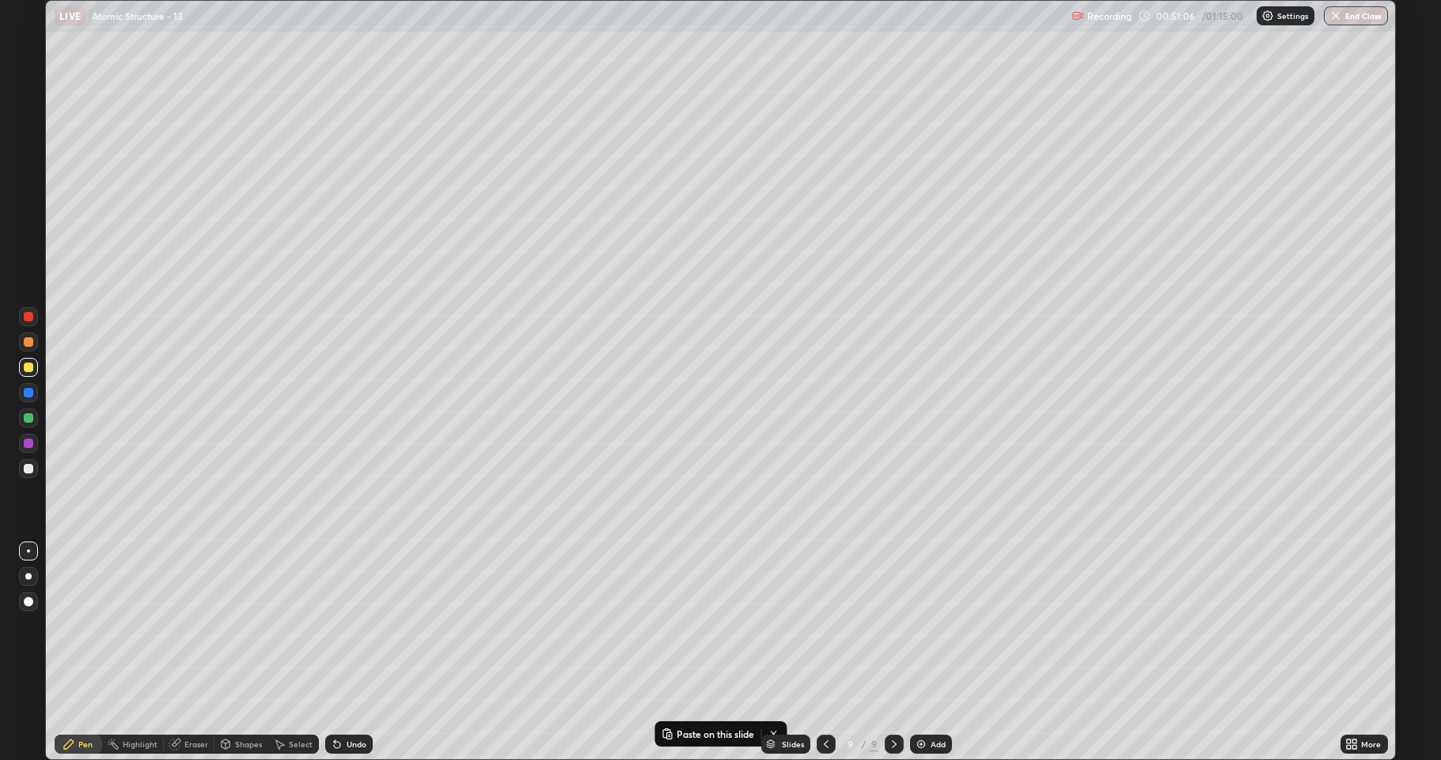
click at [891, 625] on icon at bounding box center [894, 743] width 13 height 13
click at [897, 625] on icon at bounding box center [894, 743] width 13 height 13
click at [916, 625] on img at bounding box center [921, 743] width 13 height 13
click at [246, 625] on div "Shapes" at bounding box center [248, 744] width 27 height 8
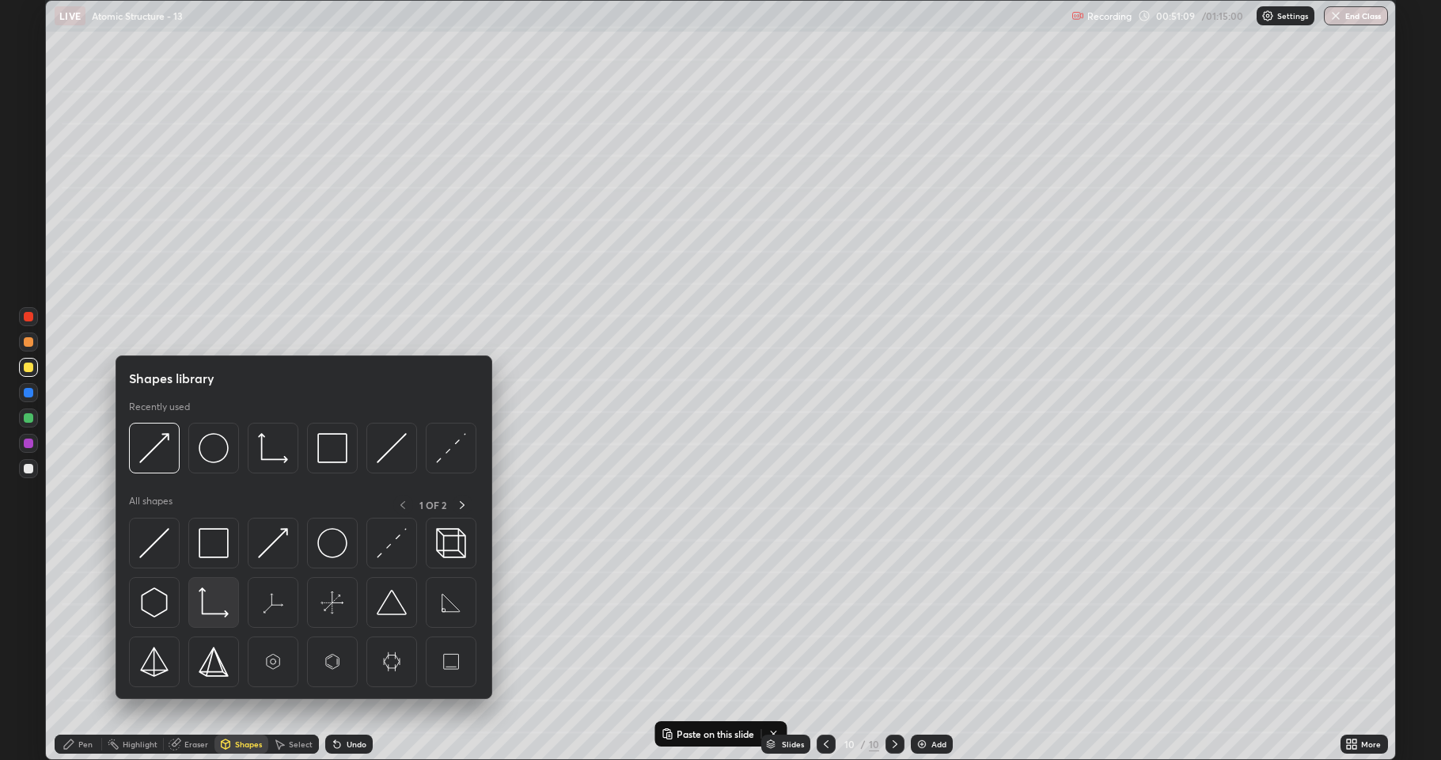
click at [218, 605] on img at bounding box center [214, 602] width 30 height 30
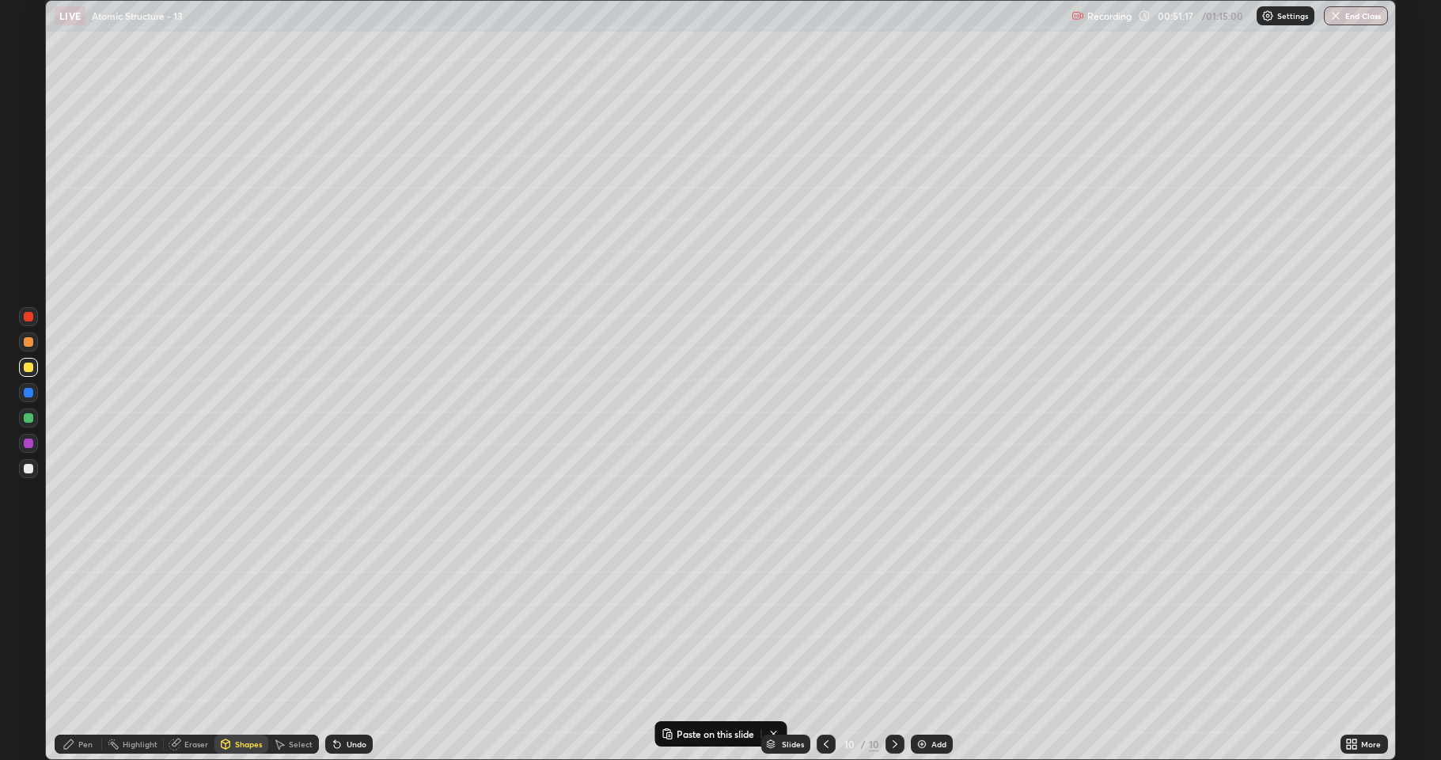
click at [286, 625] on div "Select" at bounding box center [293, 743] width 51 height 19
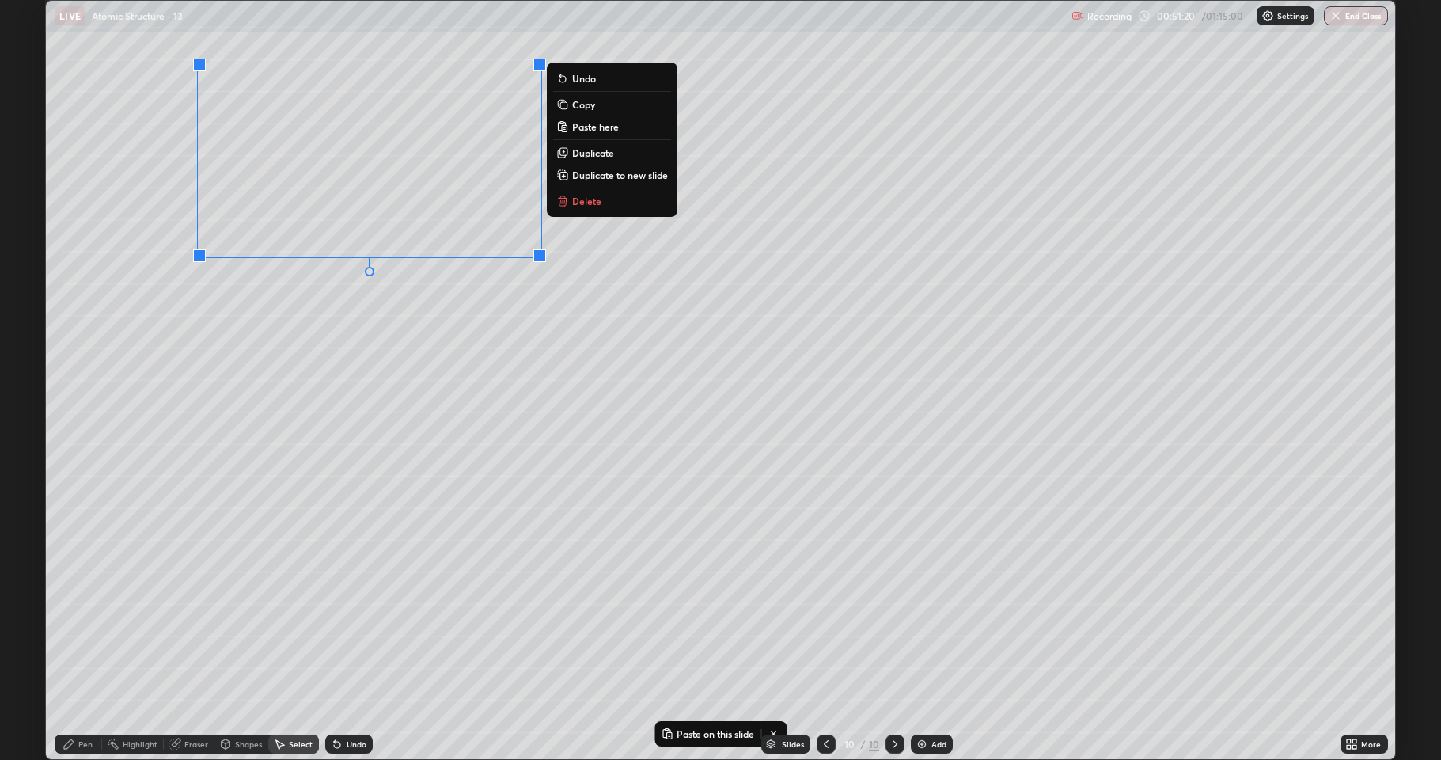
click at [586, 157] on p "Duplicate" at bounding box center [593, 152] width 42 height 13
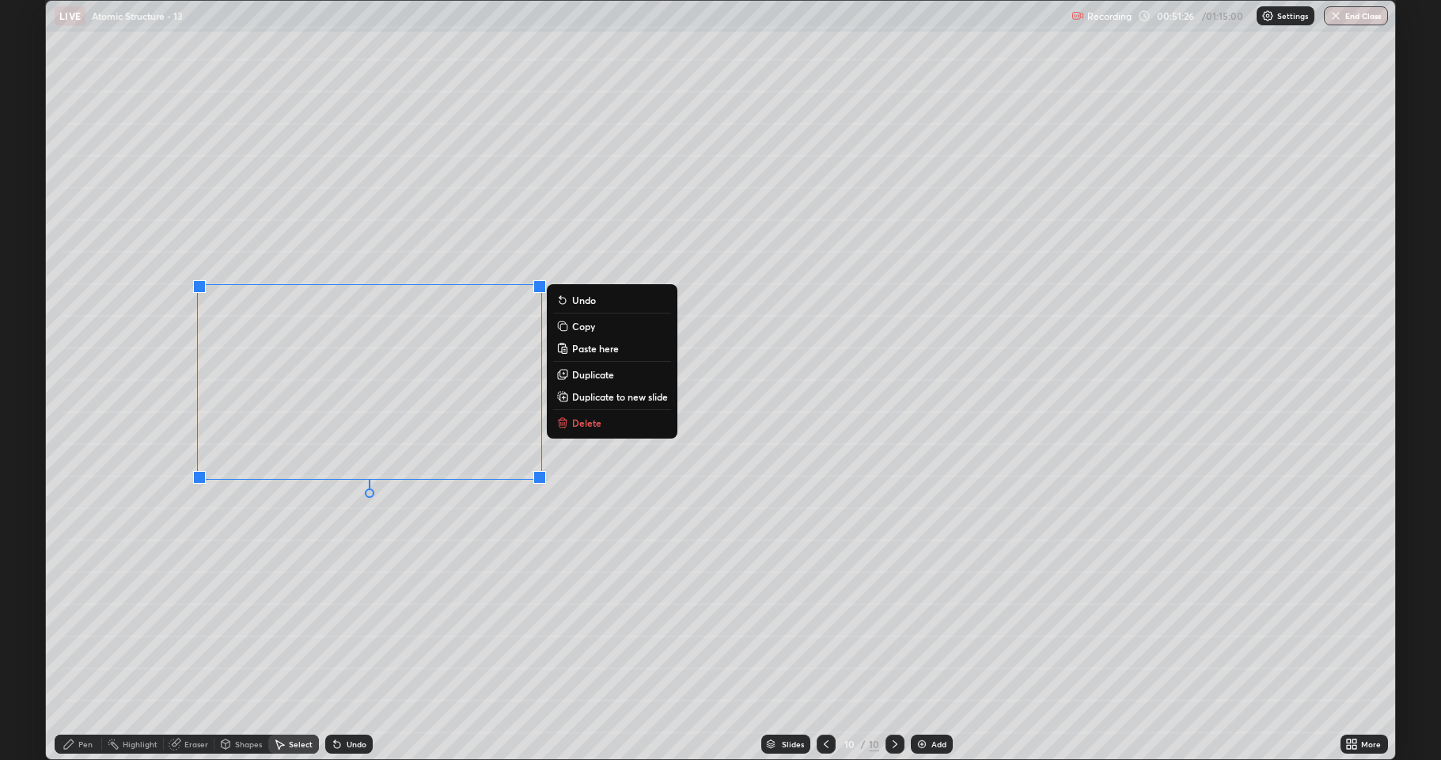
click at [593, 375] on p "Duplicate" at bounding box center [593, 374] width 42 height 13
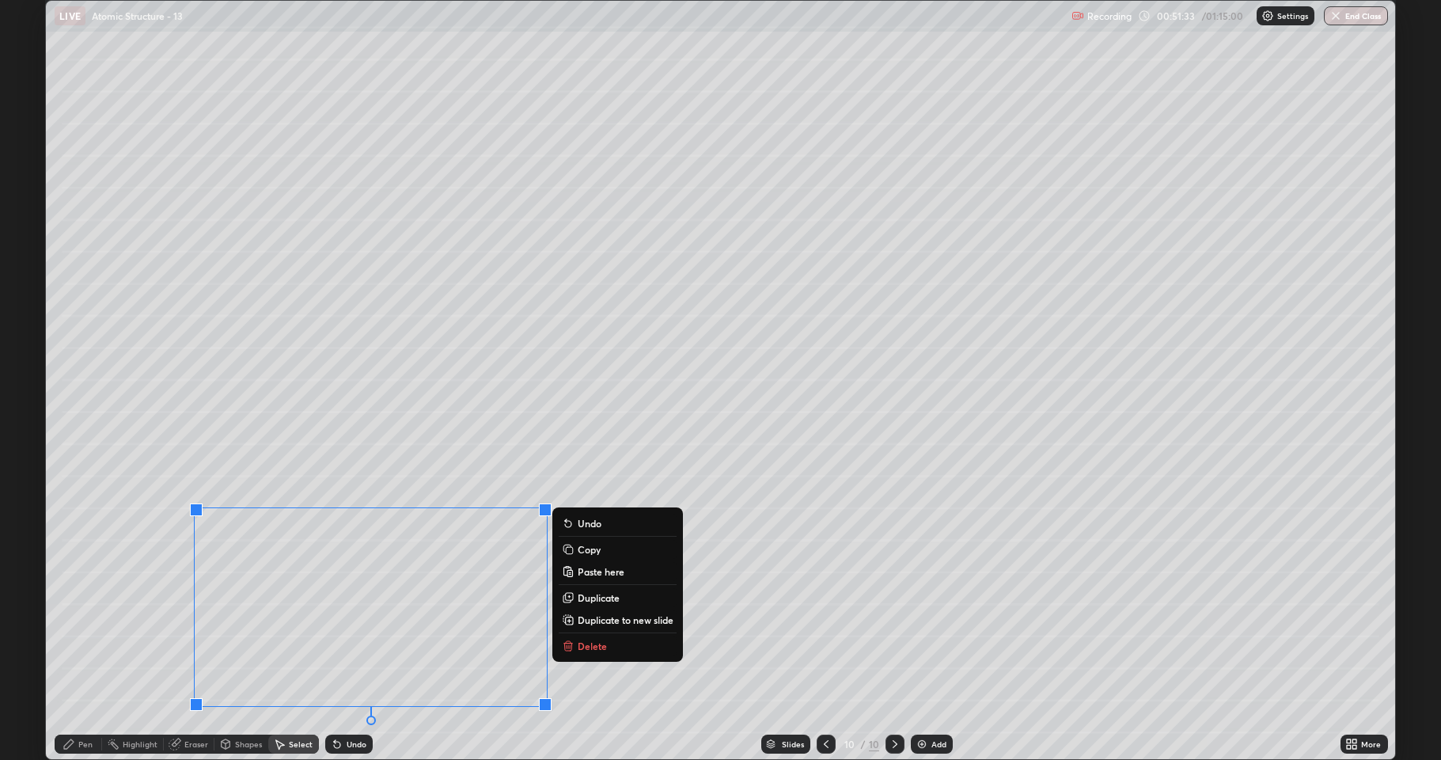
click at [292, 625] on div "Select" at bounding box center [301, 744] width 24 height 8
click at [231, 625] on icon at bounding box center [225, 743] width 13 height 13
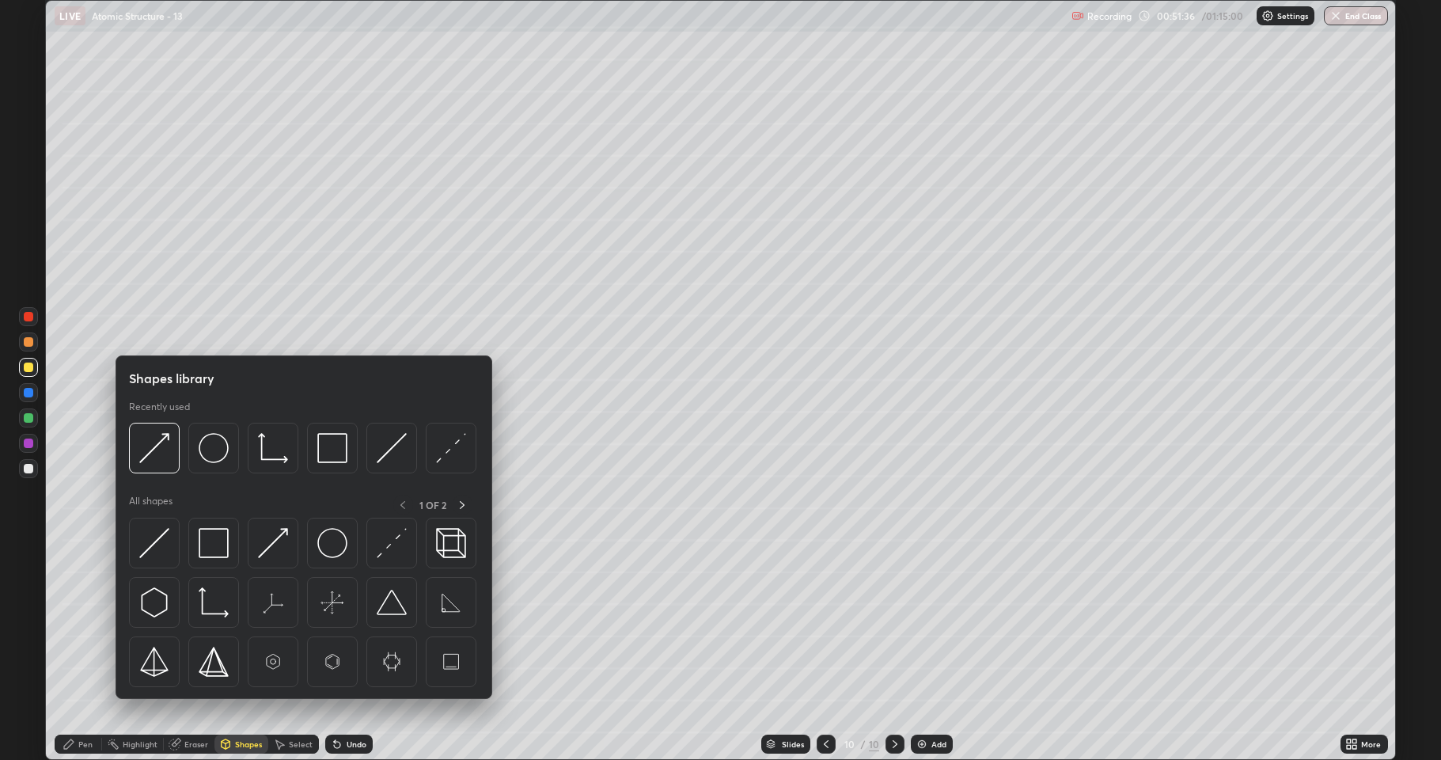
click at [29, 416] on div at bounding box center [28, 417] width 9 height 9
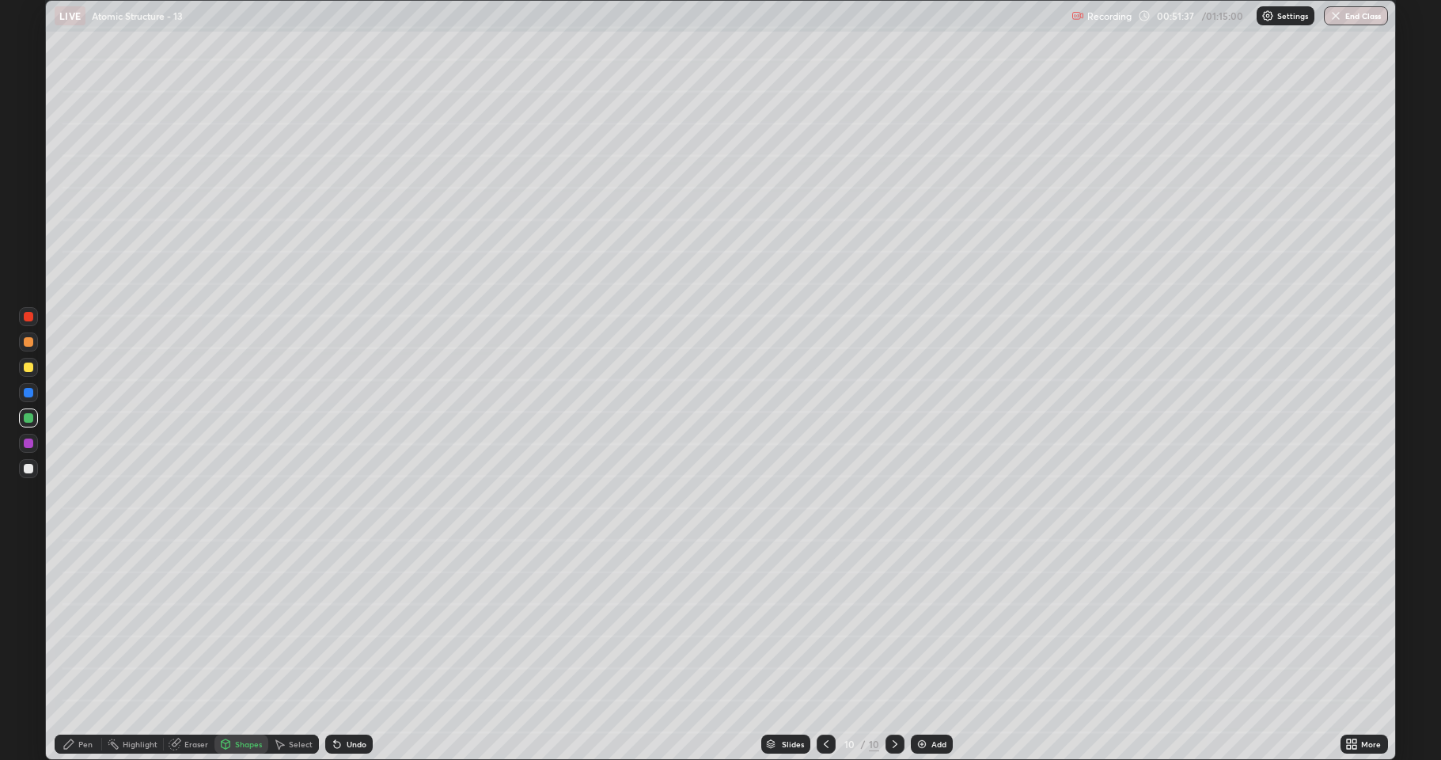
click at [251, 625] on div "Shapes" at bounding box center [248, 744] width 27 height 8
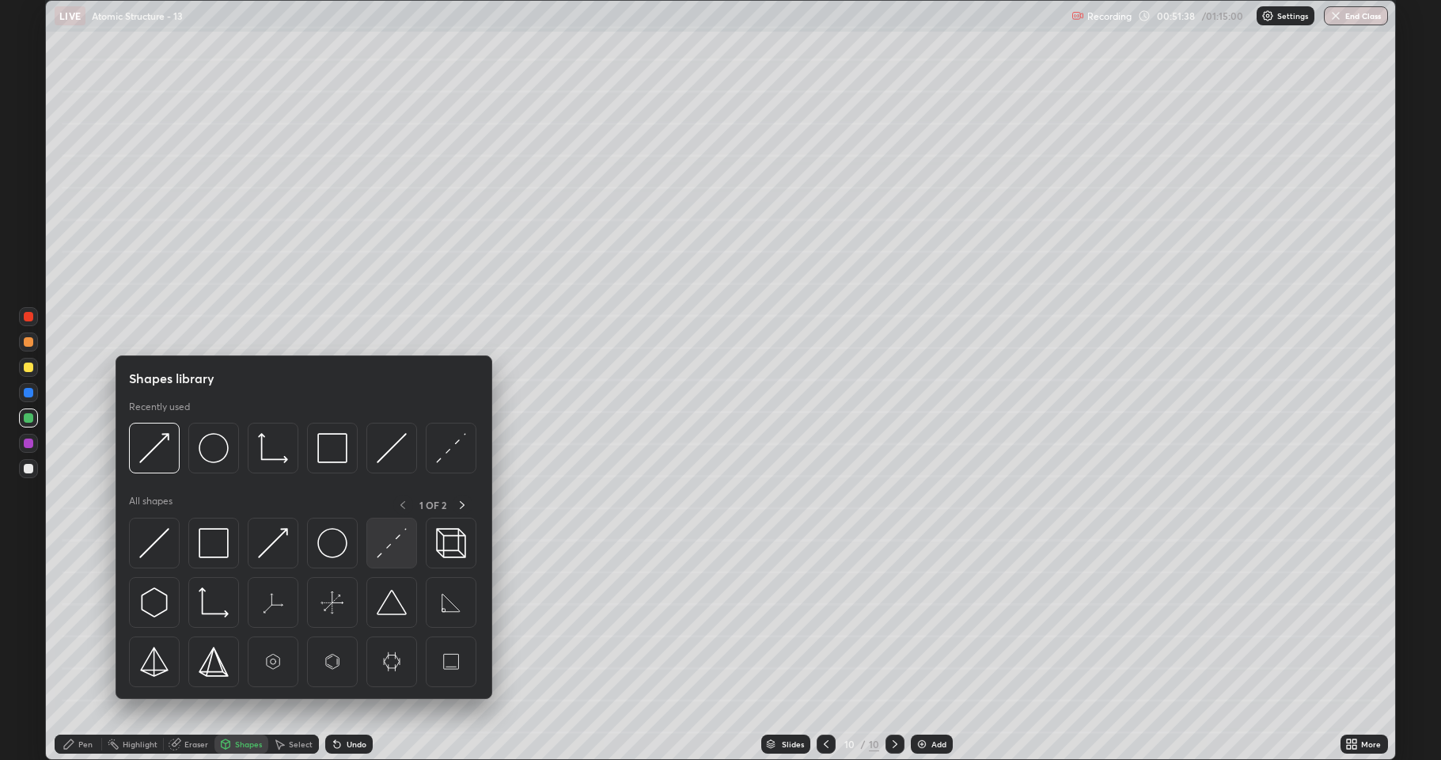
click at [386, 553] on img at bounding box center [392, 543] width 30 height 30
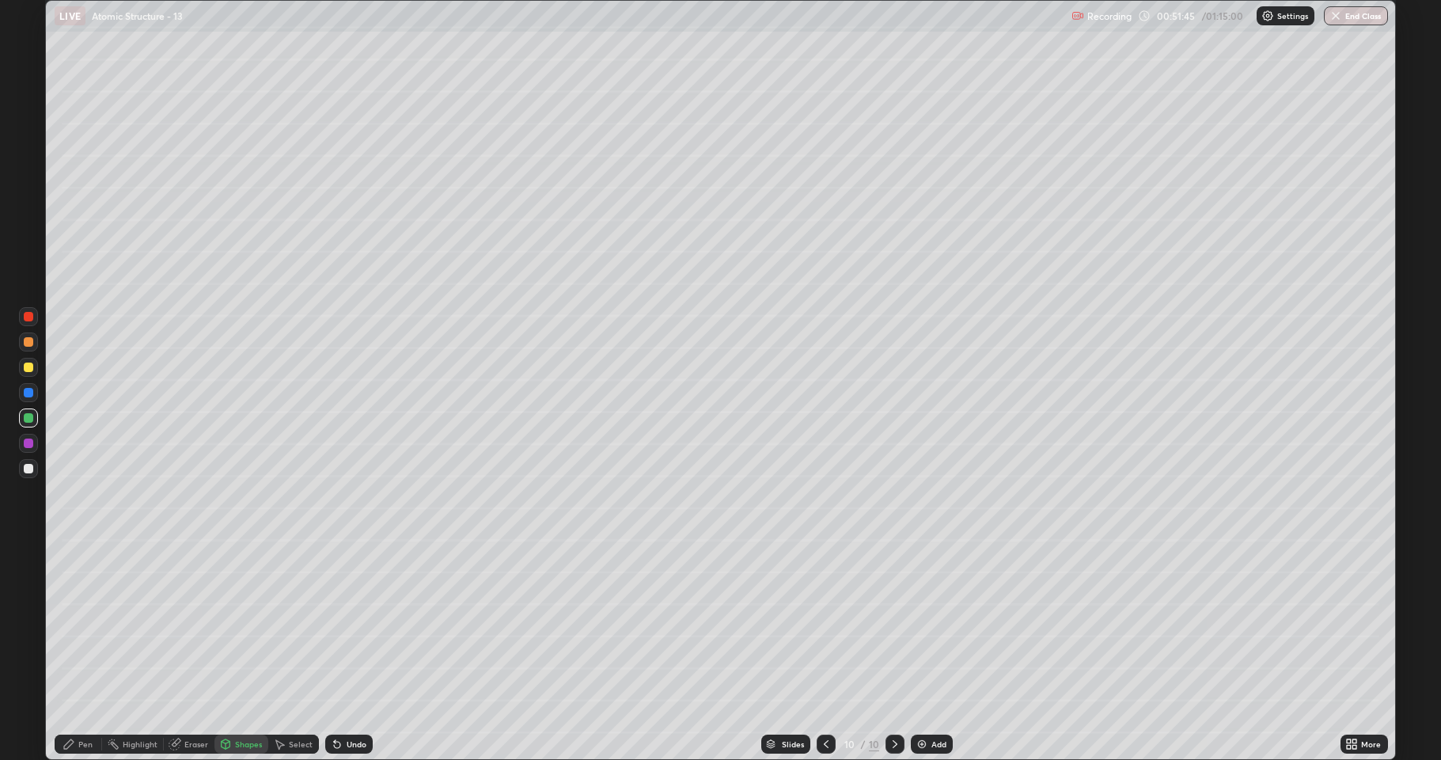
click at [25, 468] on div at bounding box center [28, 468] width 9 height 9
click at [28, 370] on div at bounding box center [28, 366] width 9 height 9
click at [28, 465] on div at bounding box center [28, 468] width 9 height 9
click at [331, 625] on div "Undo" at bounding box center [348, 743] width 47 height 19
click at [83, 625] on div "Pen" at bounding box center [78, 743] width 47 height 19
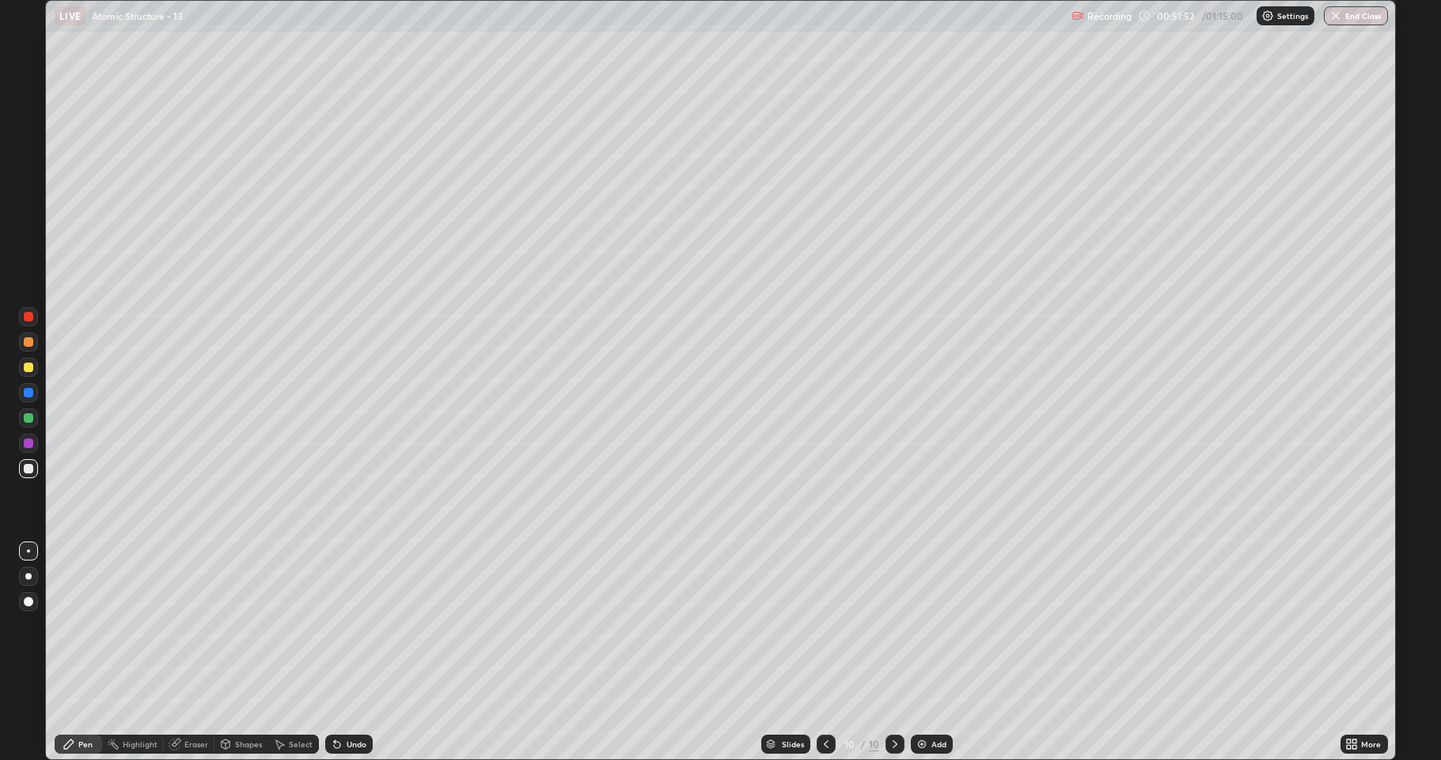
click at [31, 468] on div at bounding box center [28, 468] width 9 height 9
click at [335, 625] on icon at bounding box center [337, 743] width 13 height 13
click at [337, 625] on icon at bounding box center [337, 743] width 13 height 13
click at [28, 419] on div at bounding box center [28, 417] width 9 height 9
click at [28, 438] on div at bounding box center [28, 443] width 19 height 19
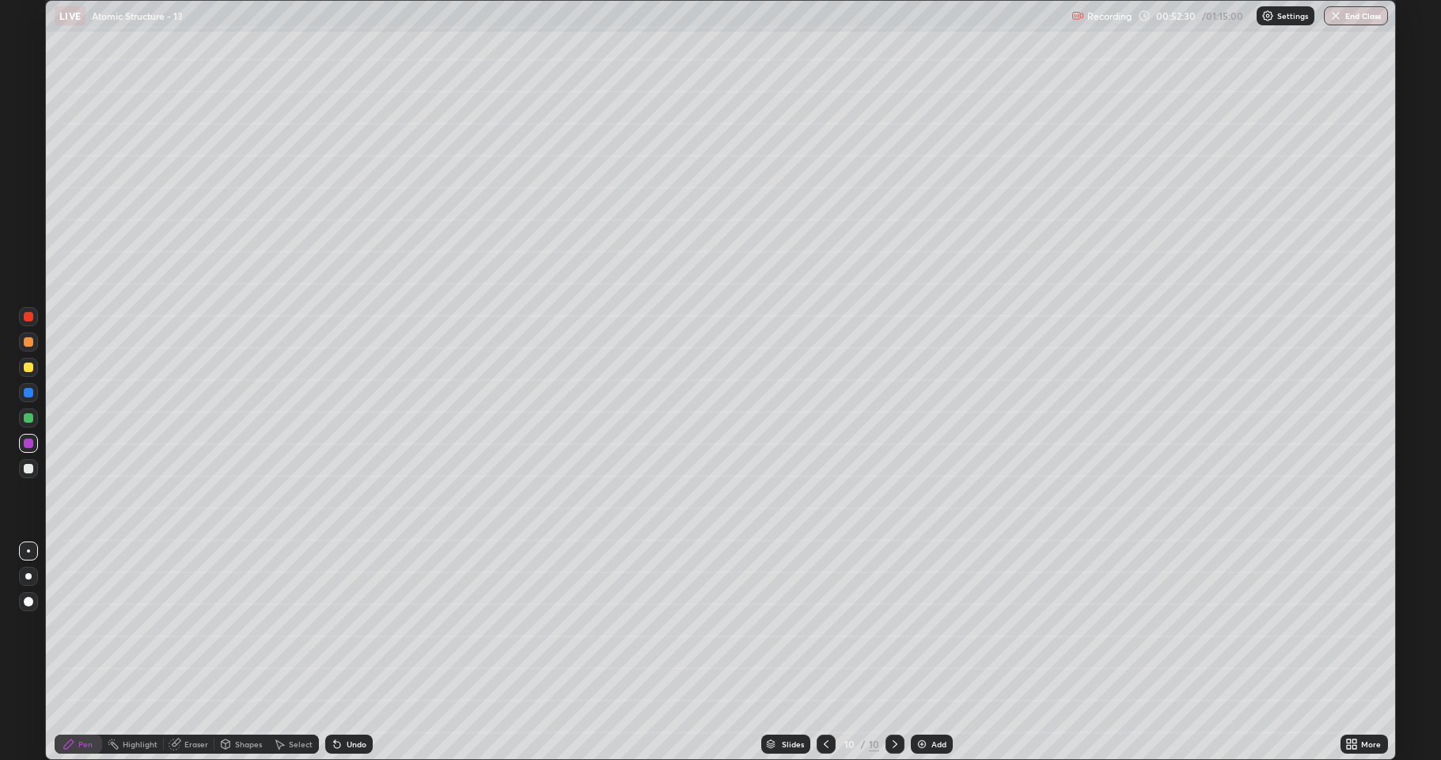
click at [29, 472] on div at bounding box center [28, 468] width 9 height 9
click at [25, 418] on div at bounding box center [28, 417] width 9 height 9
click at [28, 473] on div at bounding box center [28, 468] width 19 height 19
click at [24, 425] on div at bounding box center [28, 417] width 19 height 19
click at [26, 422] on div at bounding box center [28, 417] width 9 height 9
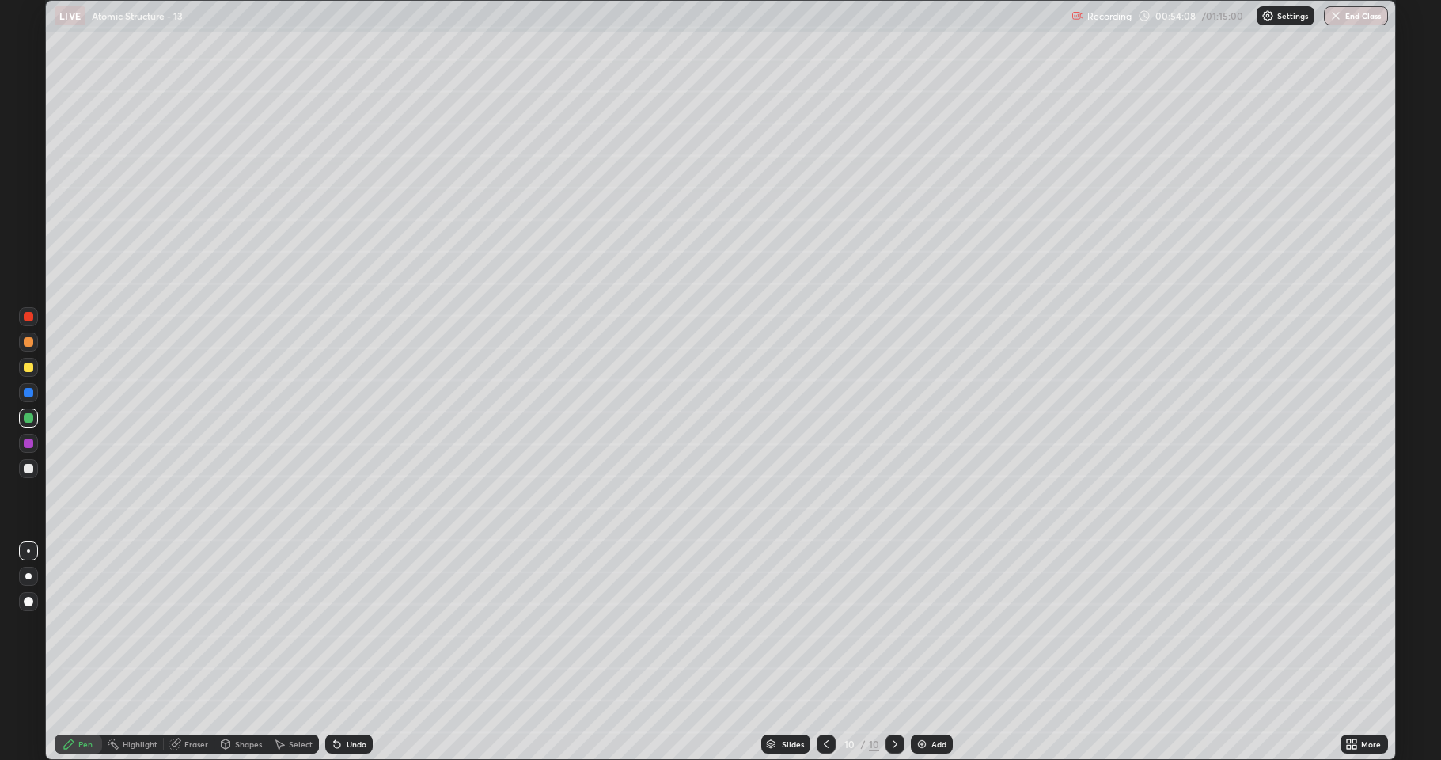
click at [29, 443] on div at bounding box center [28, 442] width 9 height 9
click at [26, 371] on div at bounding box center [28, 366] width 9 height 9
click at [223, 625] on div "Shapes" at bounding box center [241, 743] width 54 height 19
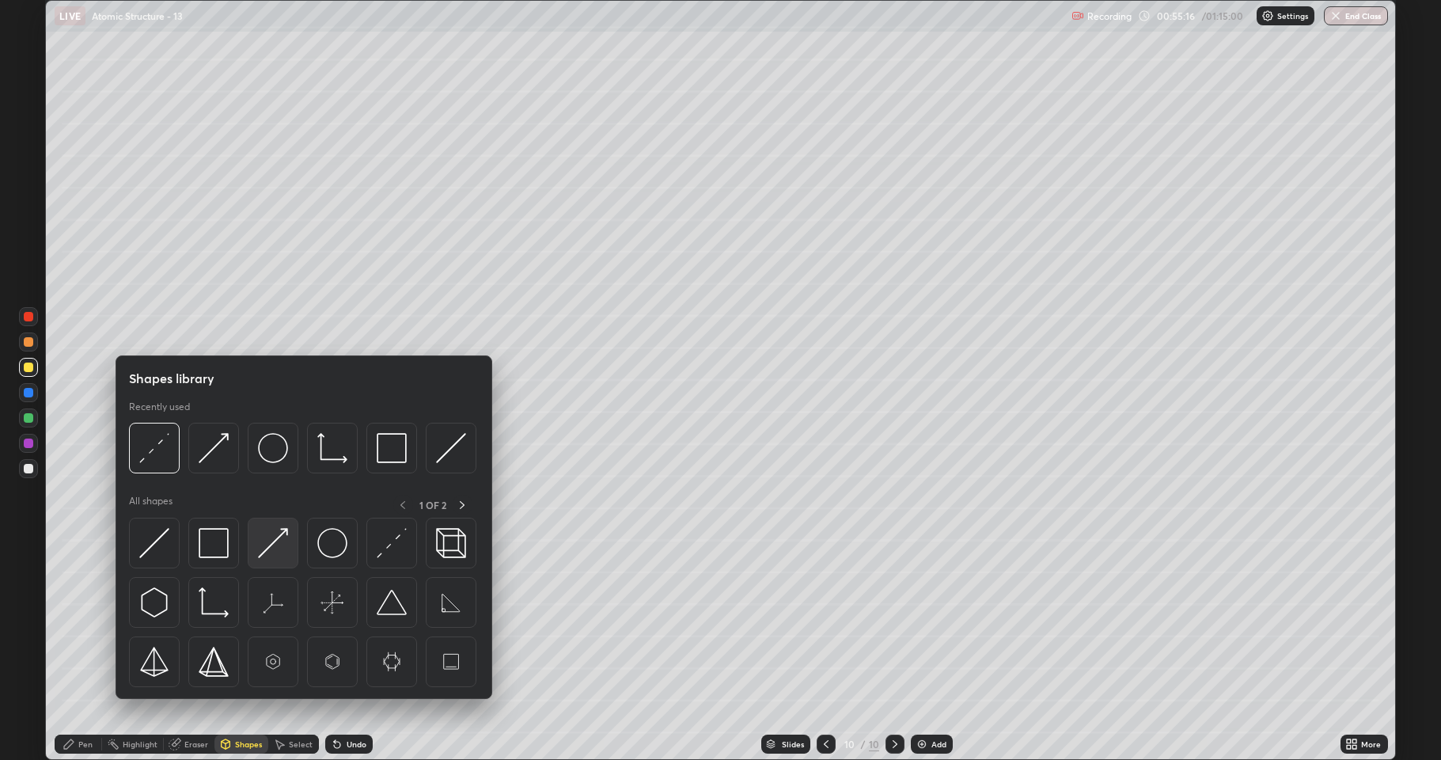
click at [269, 544] on img at bounding box center [273, 543] width 30 height 30
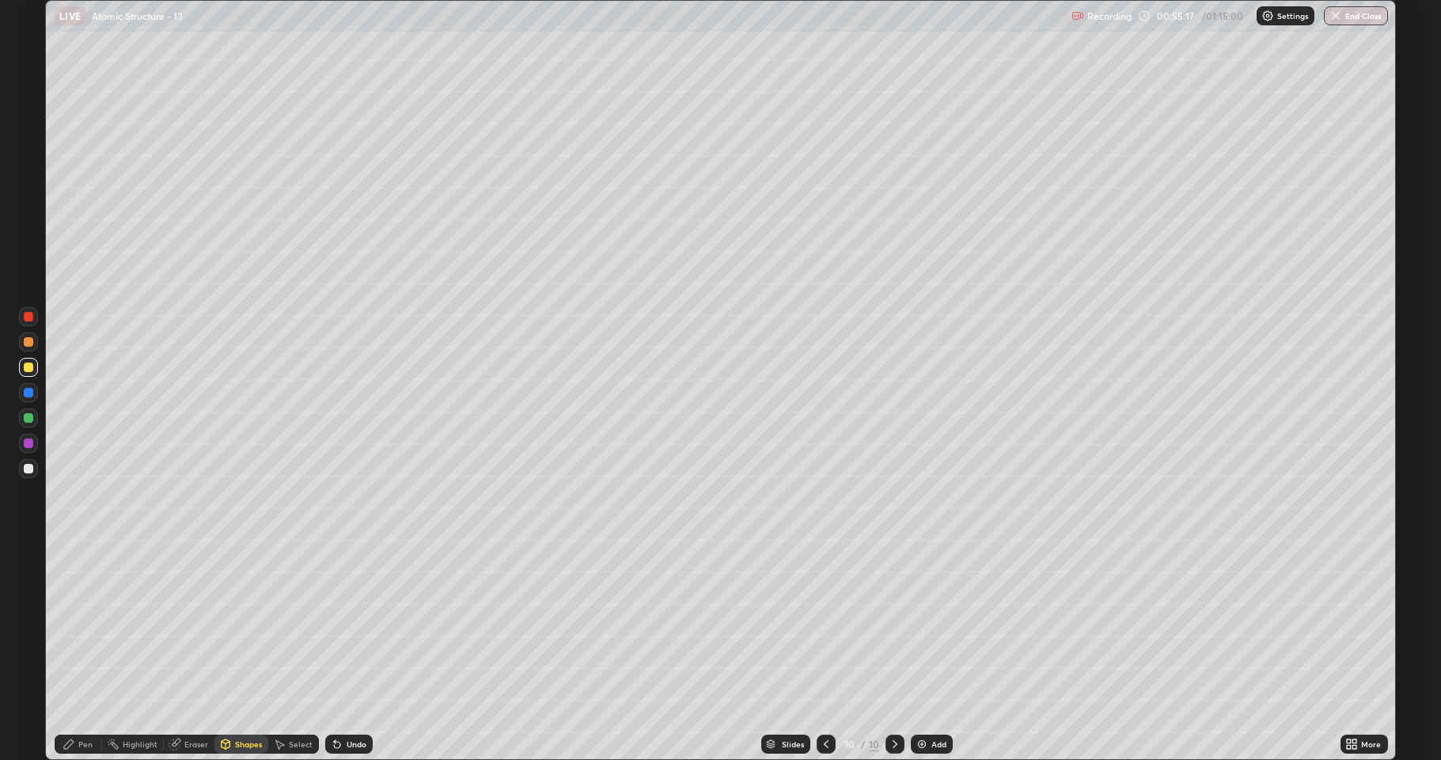
click at [28, 439] on div at bounding box center [28, 442] width 9 height 9
click at [28, 394] on div at bounding box center [28, 392] width 9 height 9
click at [23, 422] on div at bounding box center [28, 417] width 19 height 19
click at [339, 625] on icon at bounding box center [337, 743] width 13 height 13
click at [74, 625] on icon at bounding box center [69, 743] width 13 height 13
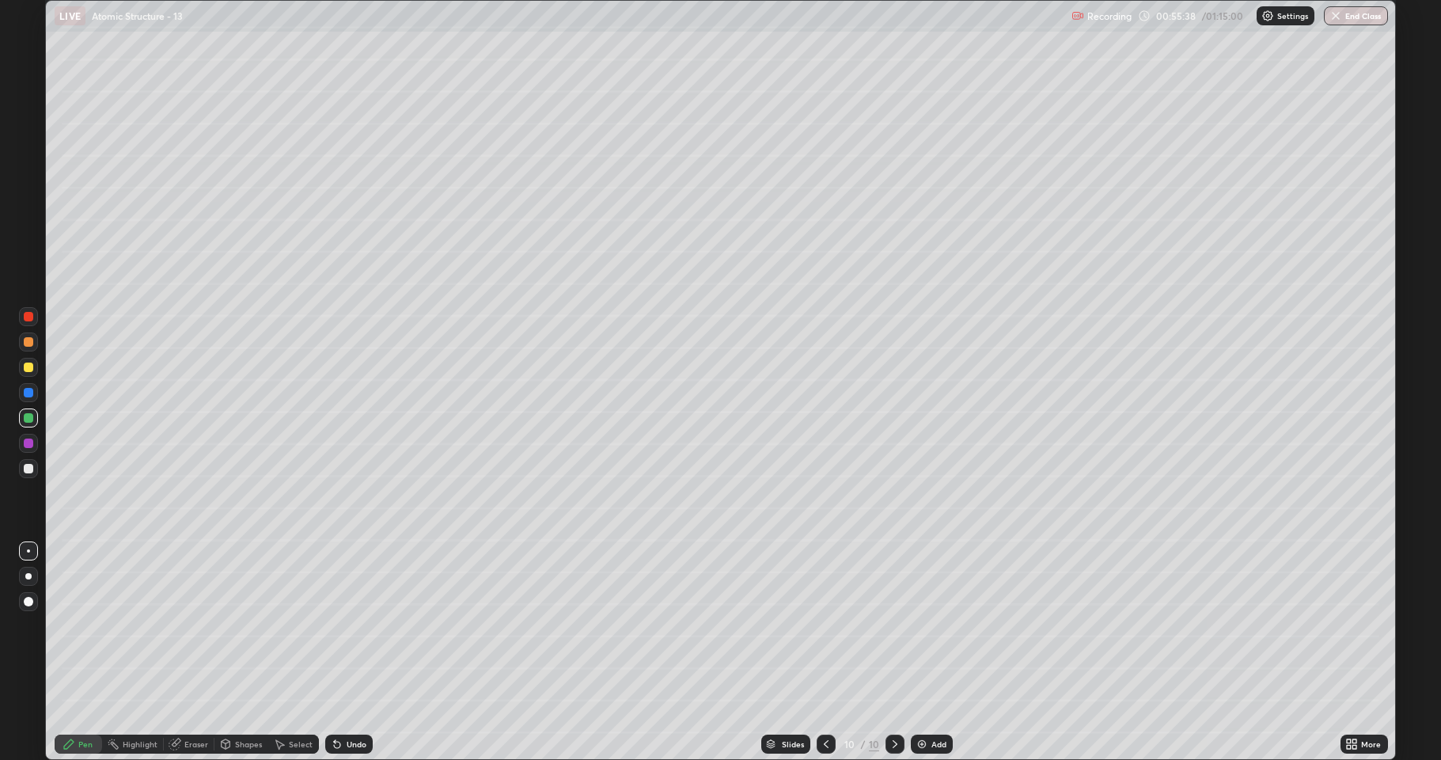
click at [26, 450] on div at bounding box center [28, 443] width 19 height 19
click at [342, 625] on div "Undo" at bounding box center [348, 743] width 47 height 19
click at [27, 471] on div at bounding box center [28, 468] width 9 height 9
click at [28, 368] on div at bounding box center [28, 366] width 9 height 9
click at [893, 625] on icon at bounding box center [895, 743] width 13 height 13
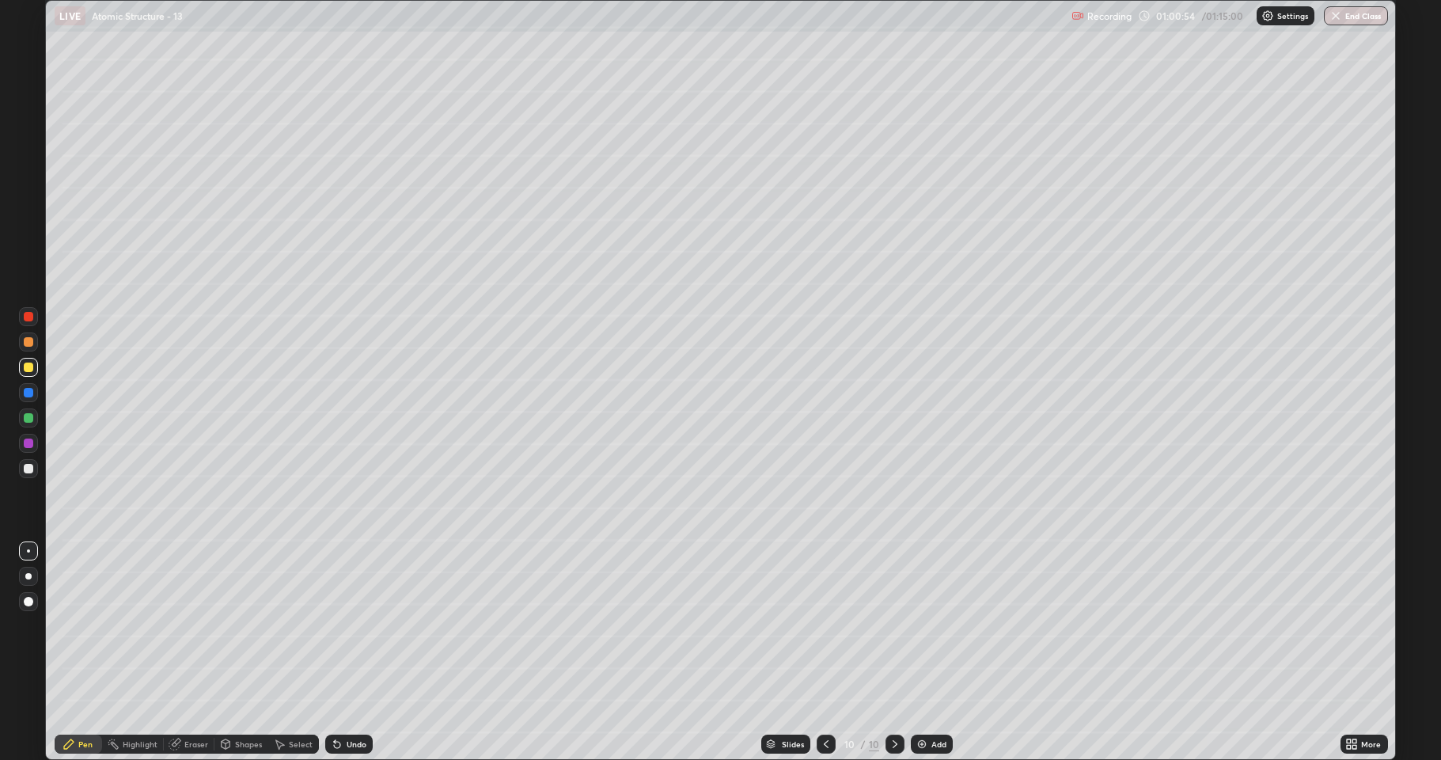
click at [916, 625] on img at bounding box center [922, 743] width 13 height 13
click at [28, 468] on div at bounding box center [28, 468] width 9 height 9
click at [28, 370] on div at bounding box center [28, 366] width 9 height 9
click at [824, 625] on icon at bounding box center [826, 744] width 5 height 8
click at [889, 625] on icon at bounding box center [894, 743] width 13 height 13
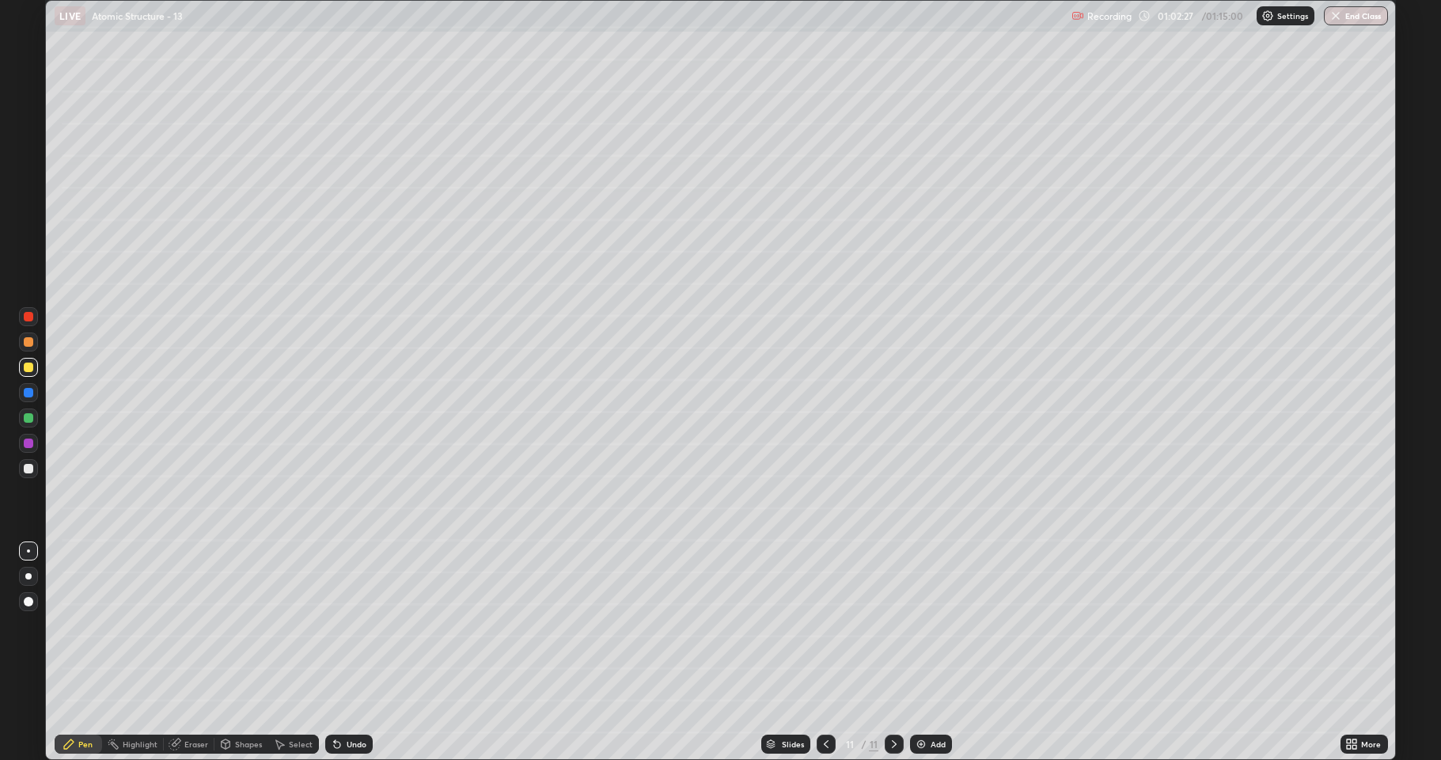
click at [250, 625] on div "Shapes" at bounding box center [248, 744] width 27 height 8
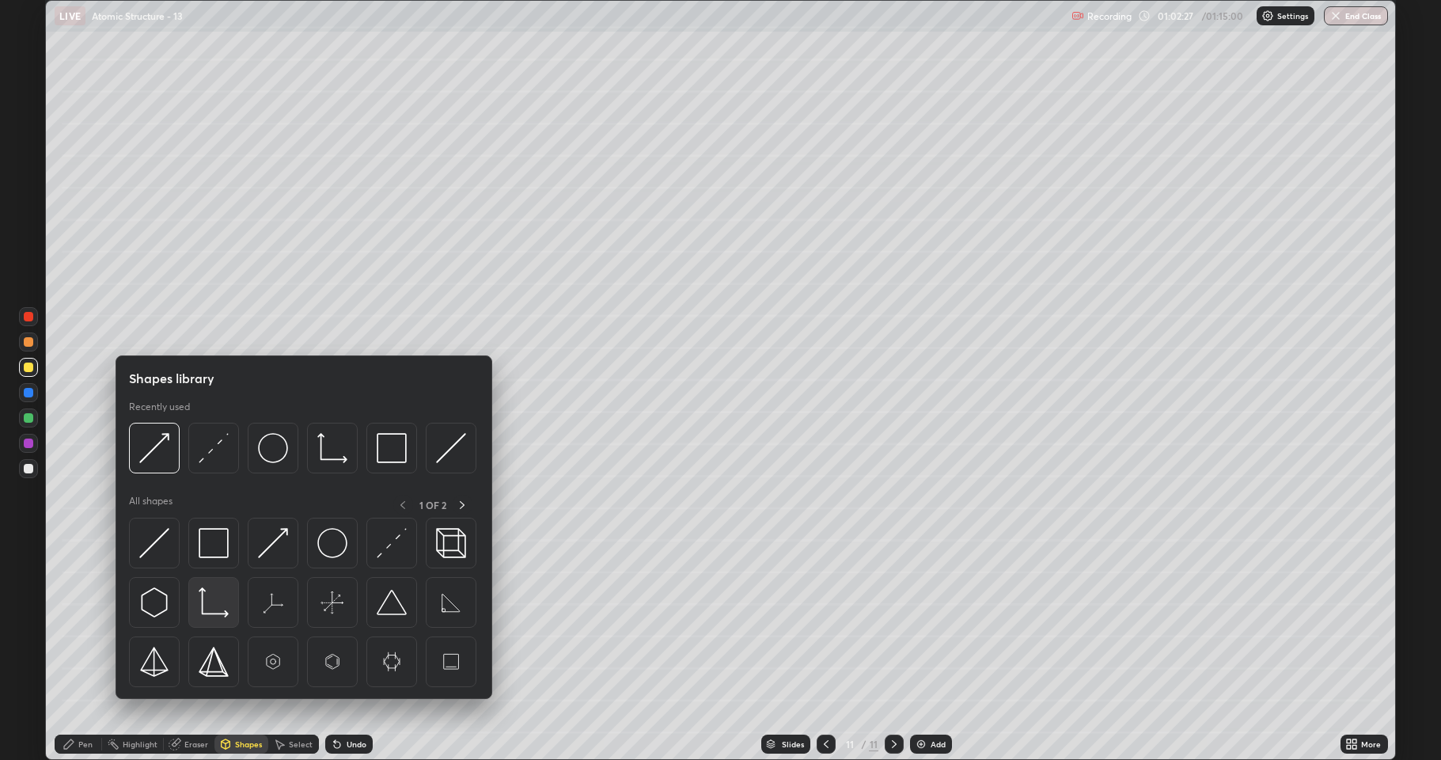
click at [213, 600] on img at bounding box center [214, 602] width 30 height 30
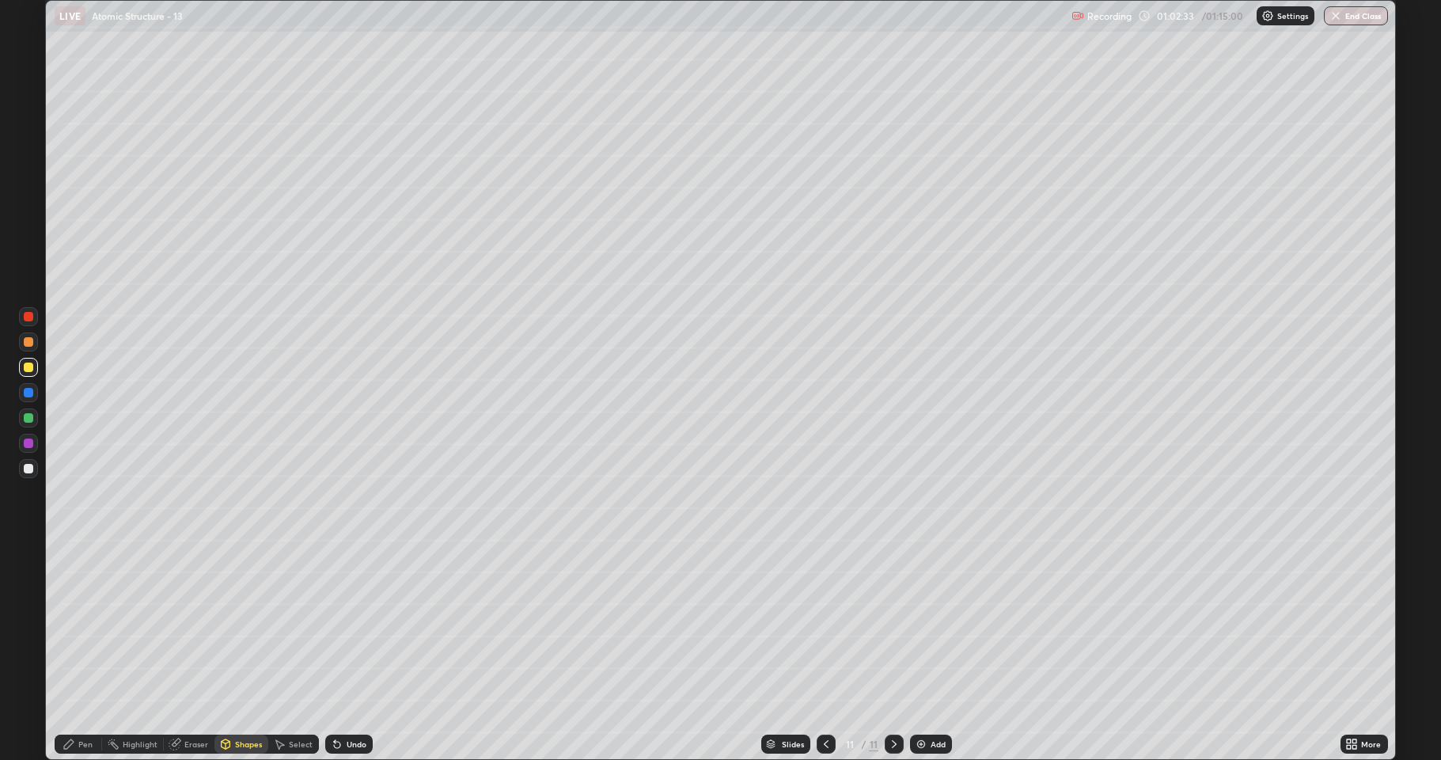
click at [305, 625] on div "Select" at bounding box center [301, 744] width 24 height 8
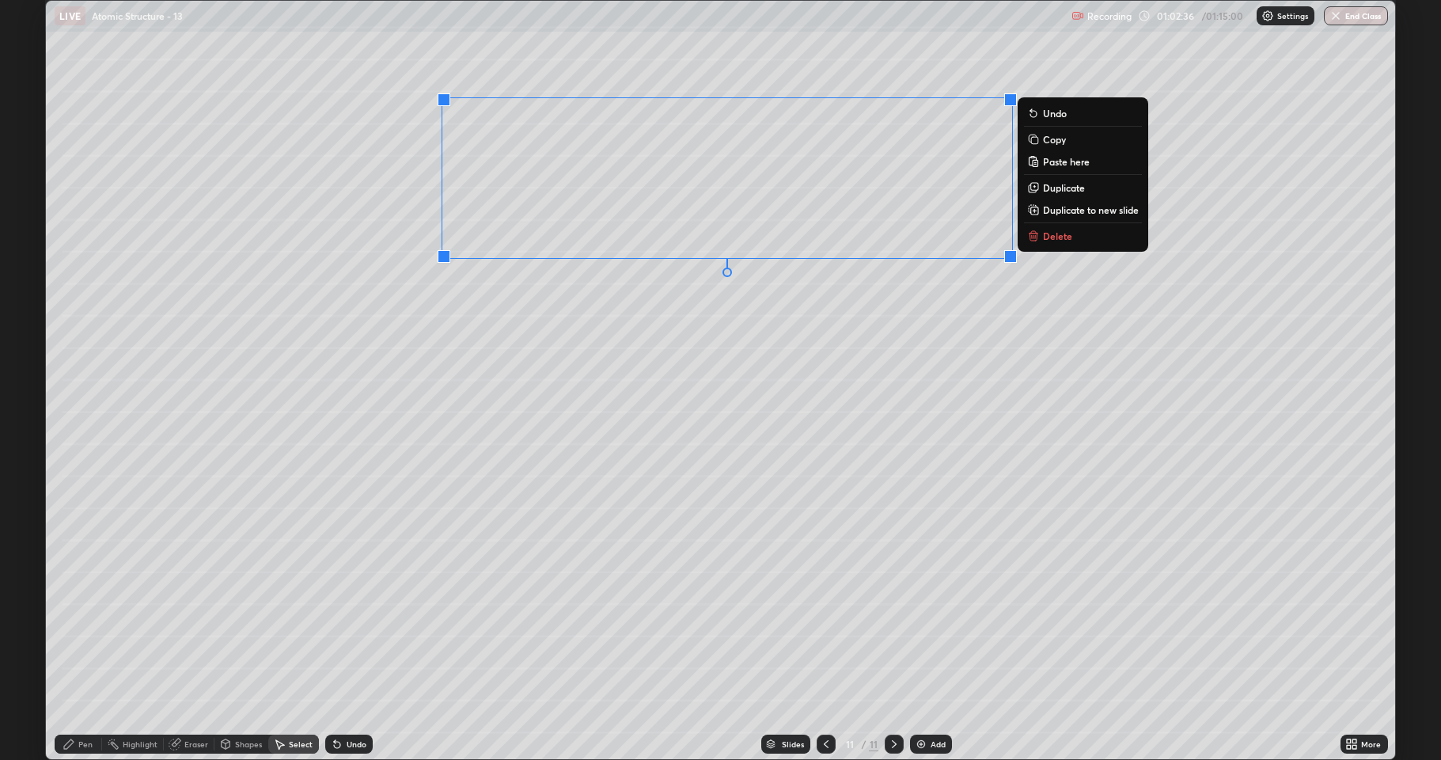
click at [1048, 190] on p "Duplicate" at bounding box center [1064, 187] width 42 height 13
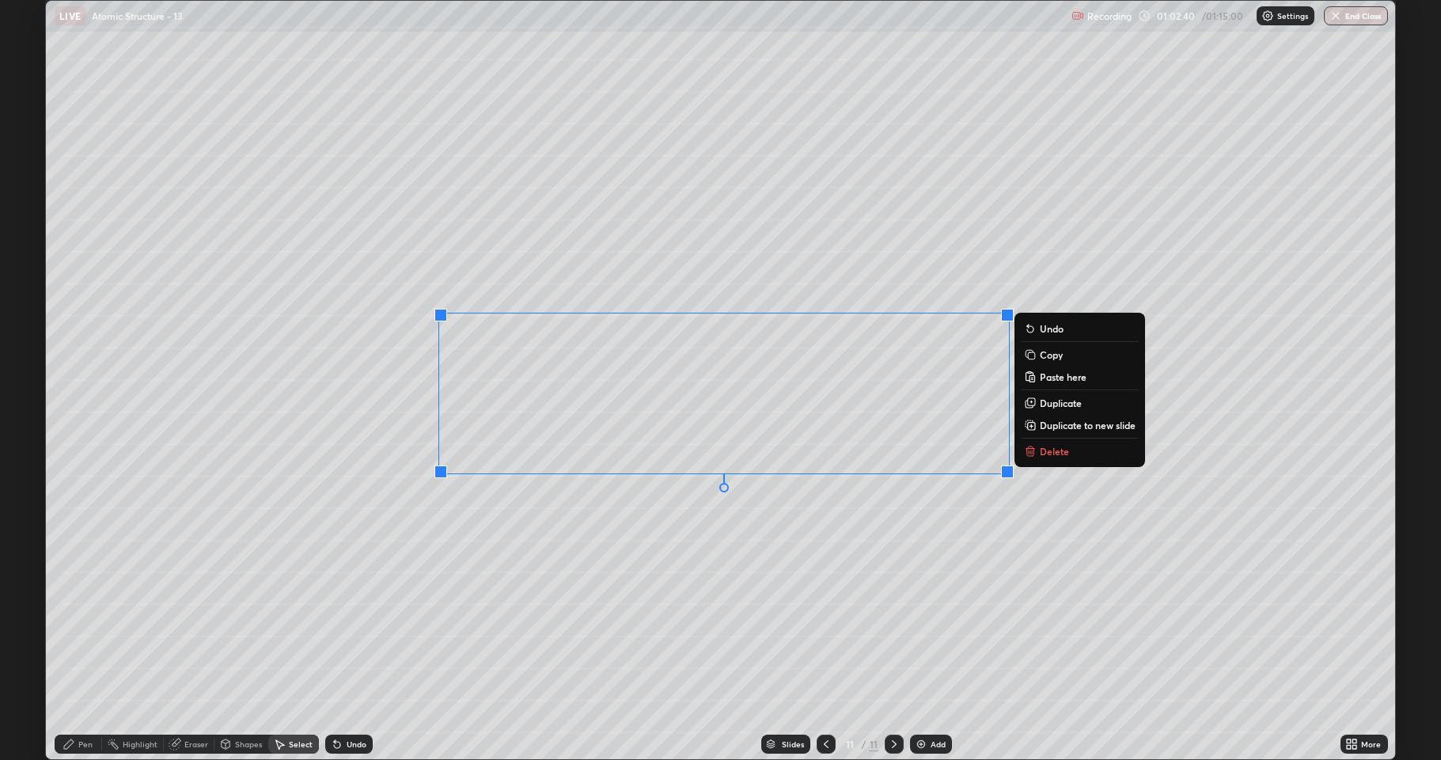
click at [1056, 400] on p "Duplicate" at bounding box center [1061, 402] width 42 height 13
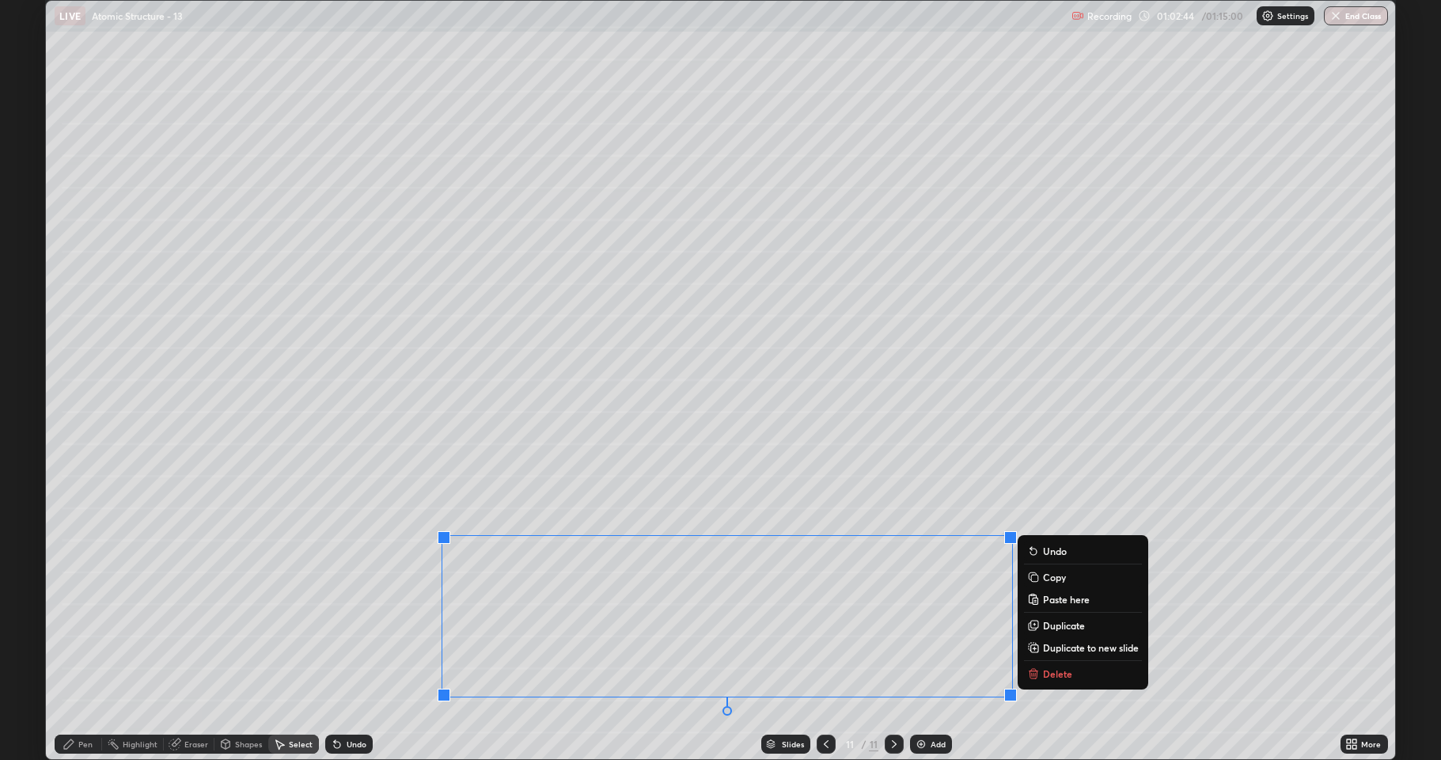
click at [79, 625] on div "Pen" at bounding box center [85, 744] width 14 height 8
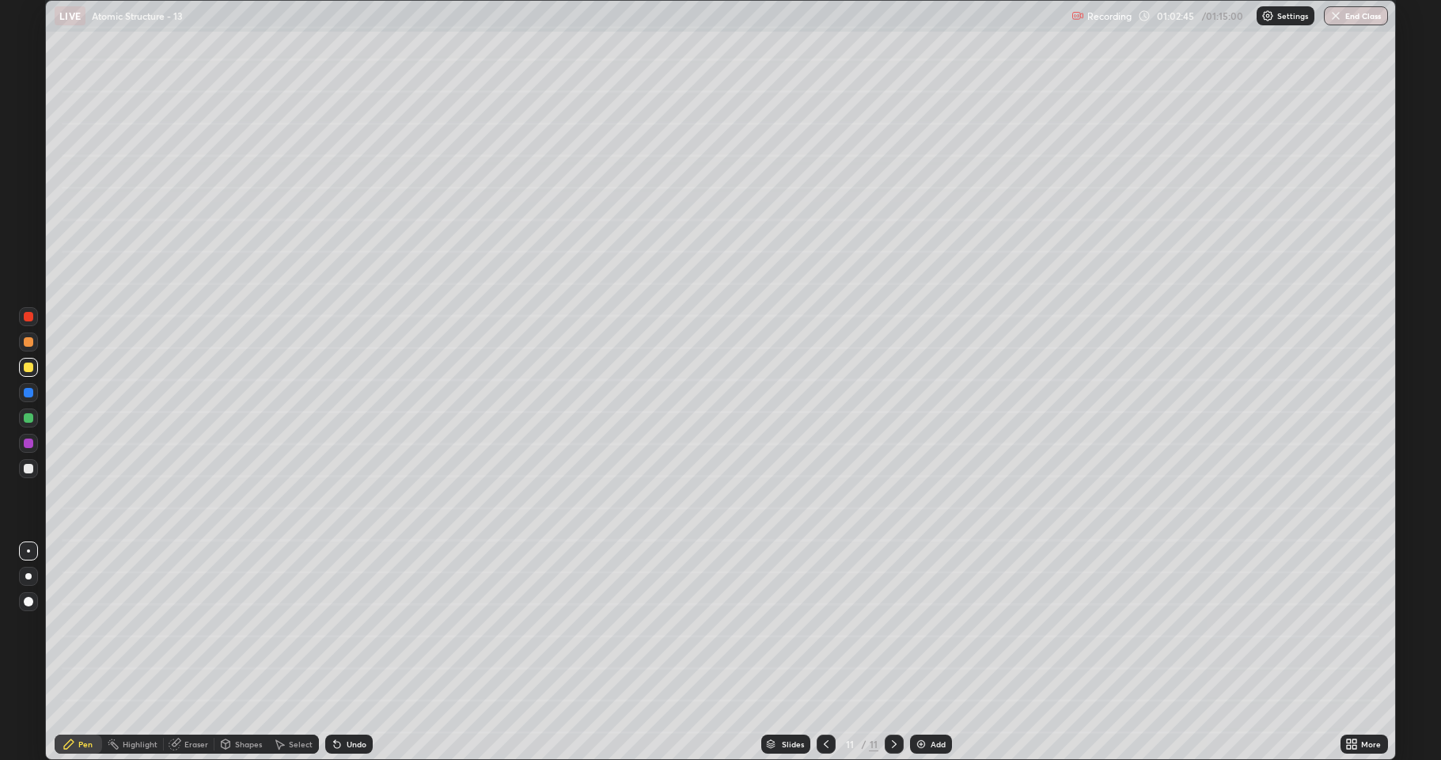
click at [32, 468] on div at bounding box center [28, 468] width 9 height 9
click at [347, 625] on div "Undo" at bounding box center [357, 744] width 20 height 8
click at [358, 625] on div "Undo" at bounding box center [348, 743] width 47 height 19
click at [358, 625] on div "Undo" at bounding box center [346, 744] width 54 height 32
click at [351, 625] on div "Undo" at bounding box center [357, 744] width 20 height 8
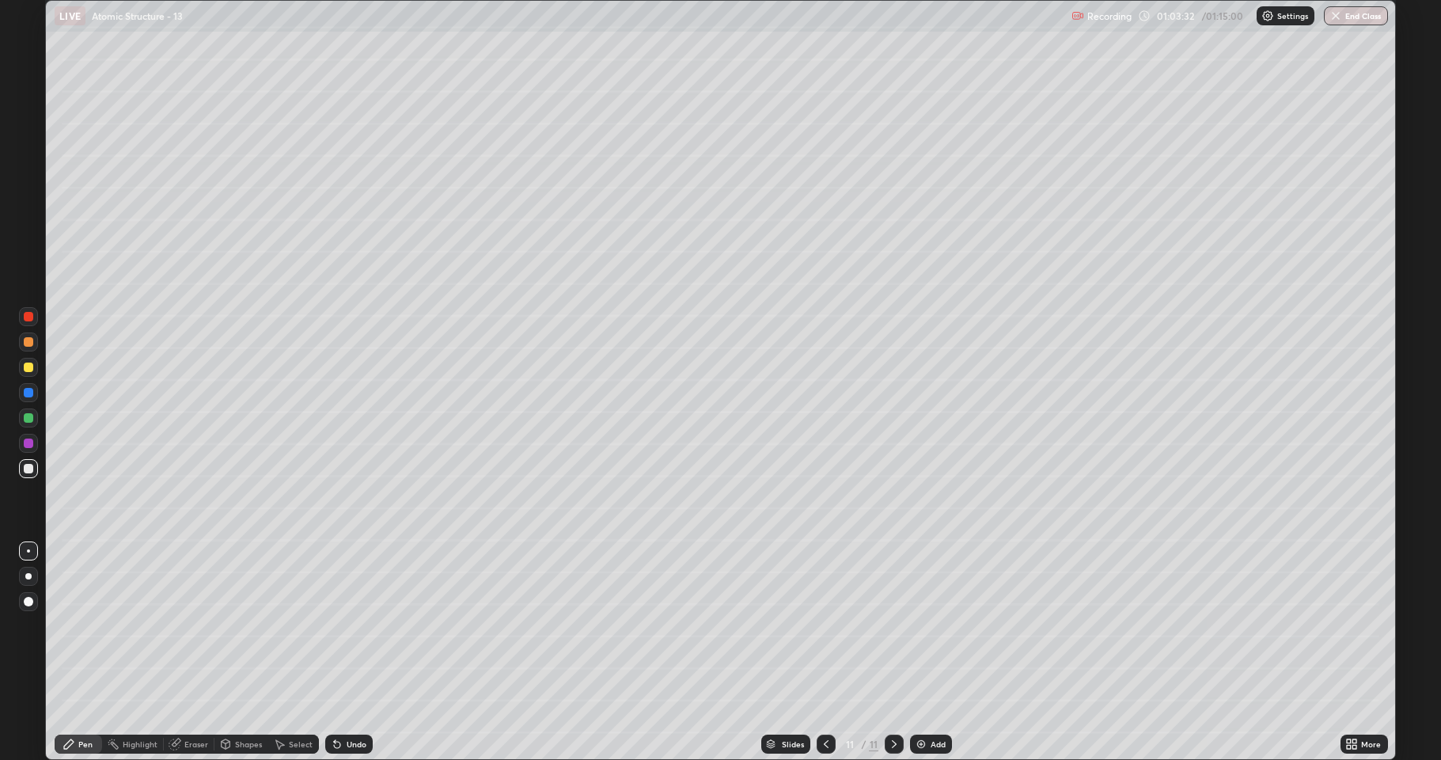
click at [31, 444] on div at bounding box center [28, 442] width 9 height 9
click at [357, 625] on div "Undo" at bounding box center [348, 743] width 47 height 19
click at [28, 419] on div at bounding box center [28, 417] width 9 height 9
click at [233, 625] on div "Shapes" at bounding box center [241, 743] width 54 height 19
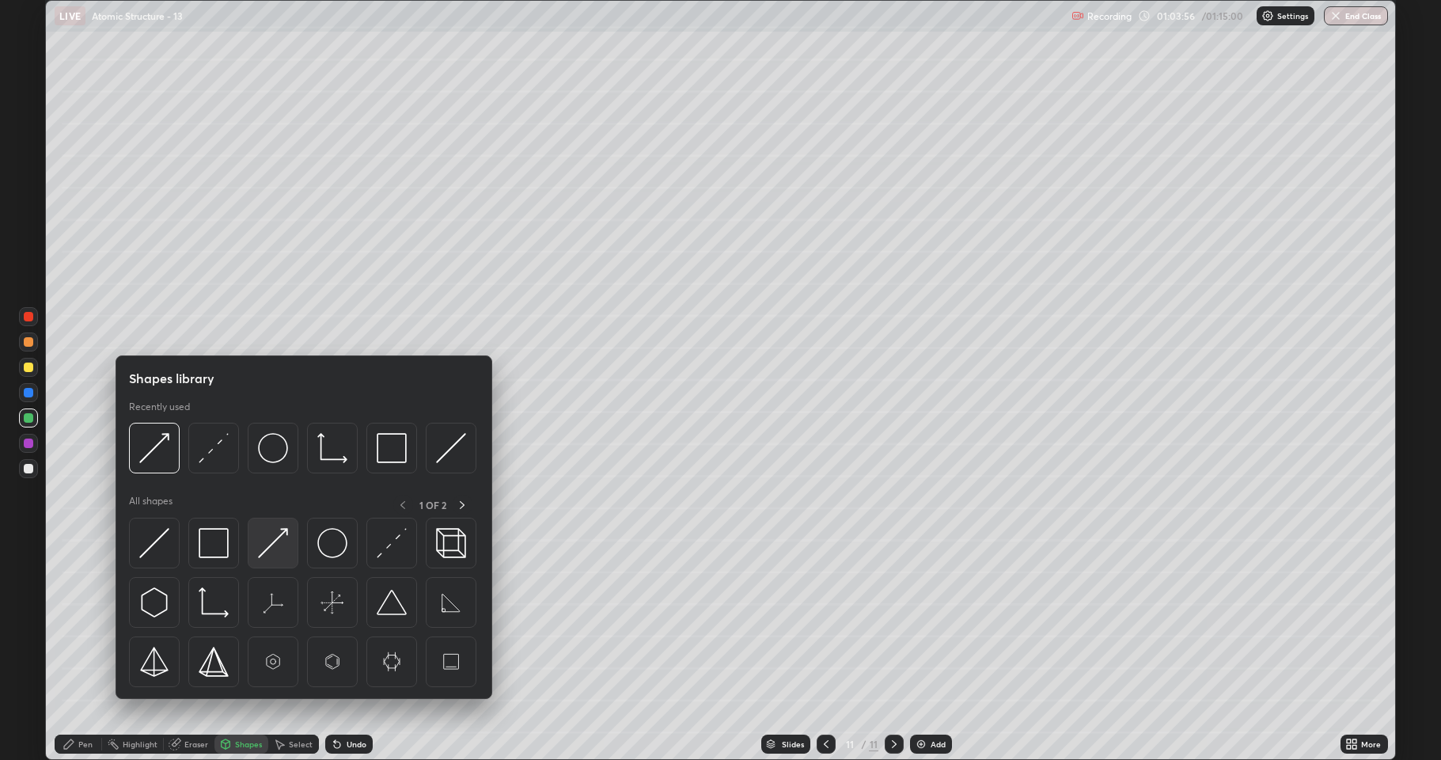
click at [265, 546] on img at bounding box center [273, 543] width 30 height 30
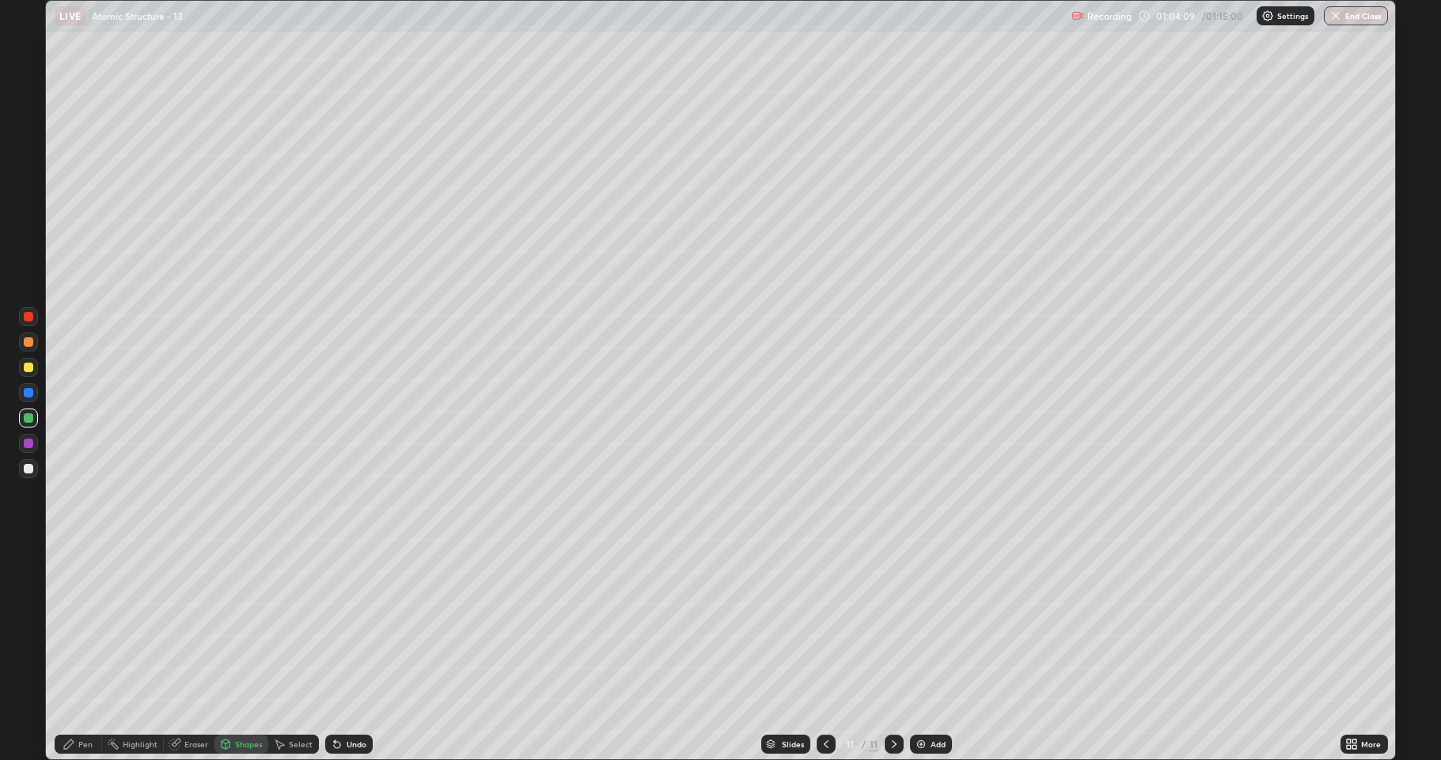
click at [26, 370] on div at bounding box center [28, 366] width 9 height 9
click at [28, 418] on div at bounding box center [28, 417] width 9 height 9
click at [245, 625] on div "Shapes" at bounding box center [241, 743] width 54 height 19
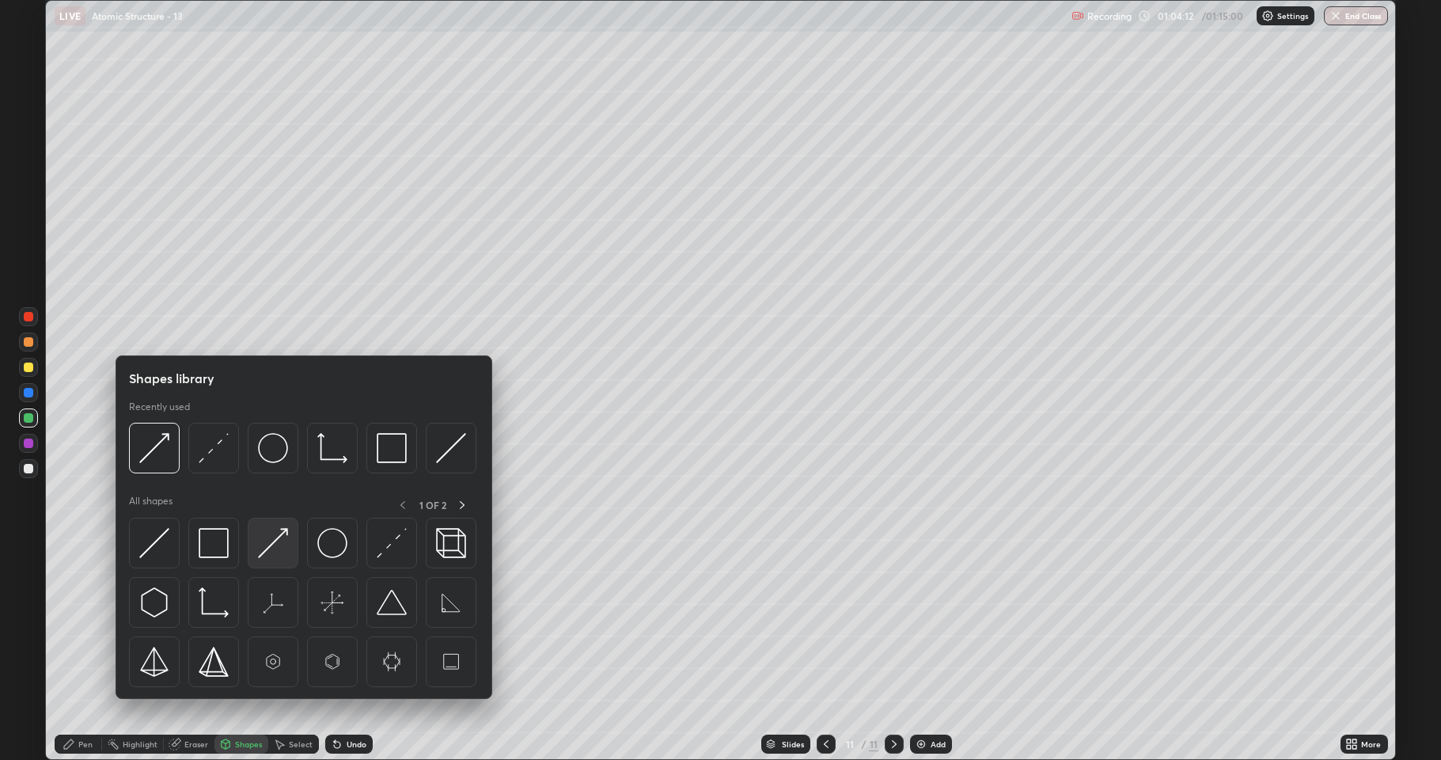
click at [268, 548] on img at bounding box center [273, 543] width 30 height 30
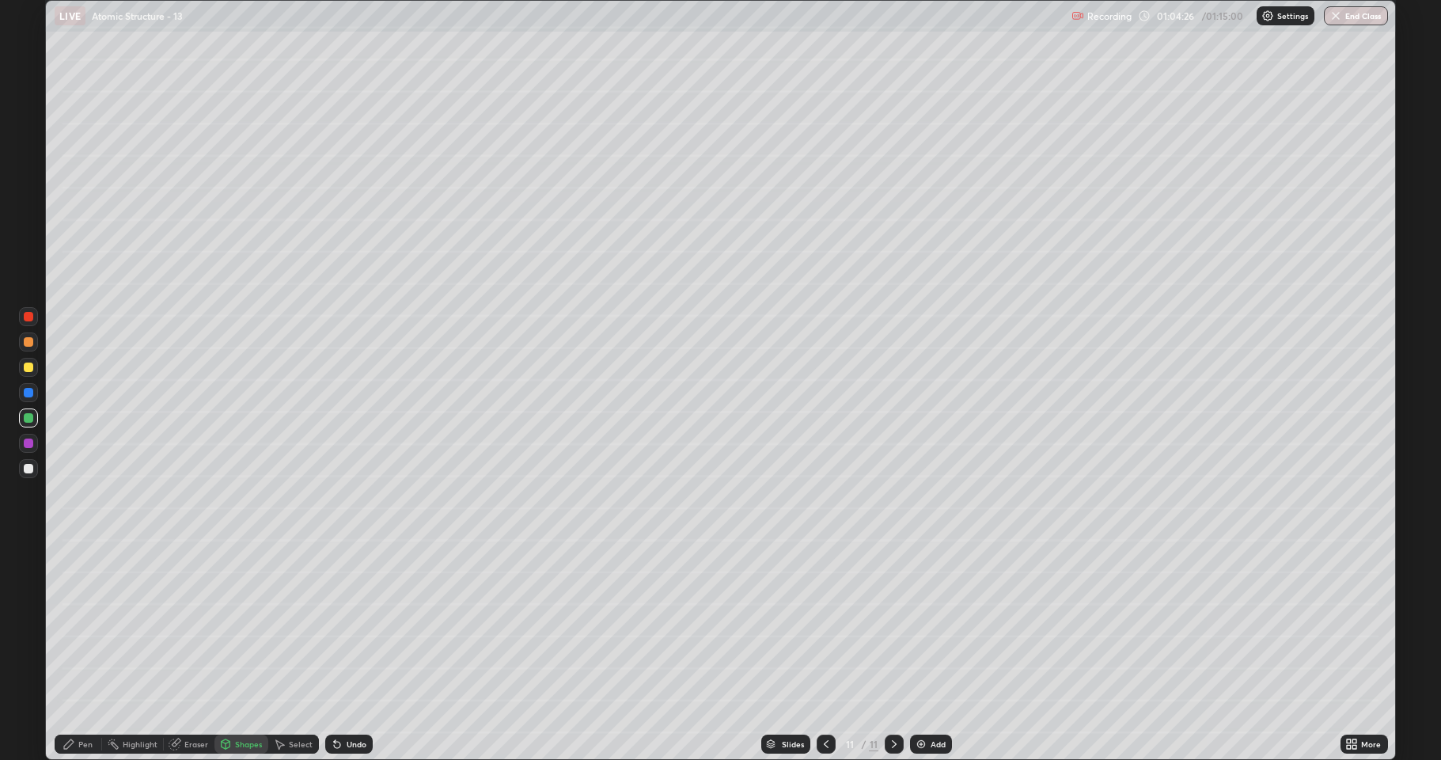
click at [28, 466] on div at bounding box center [28, 468] width 9 height 9
click at [347, 625] on div "Undo" at bounding box center [346, 744] width 54 height 32
click at [85, 625] on div "Pen" at bounding box center [85, 744] width 14 height 8
click at [28, 468] on div at bounding box center [28, 468] width 9 height 9
click at [596, 625] on div "Slides 11 / 11 Add" at bounding box center [857, 744] width 968 height 32
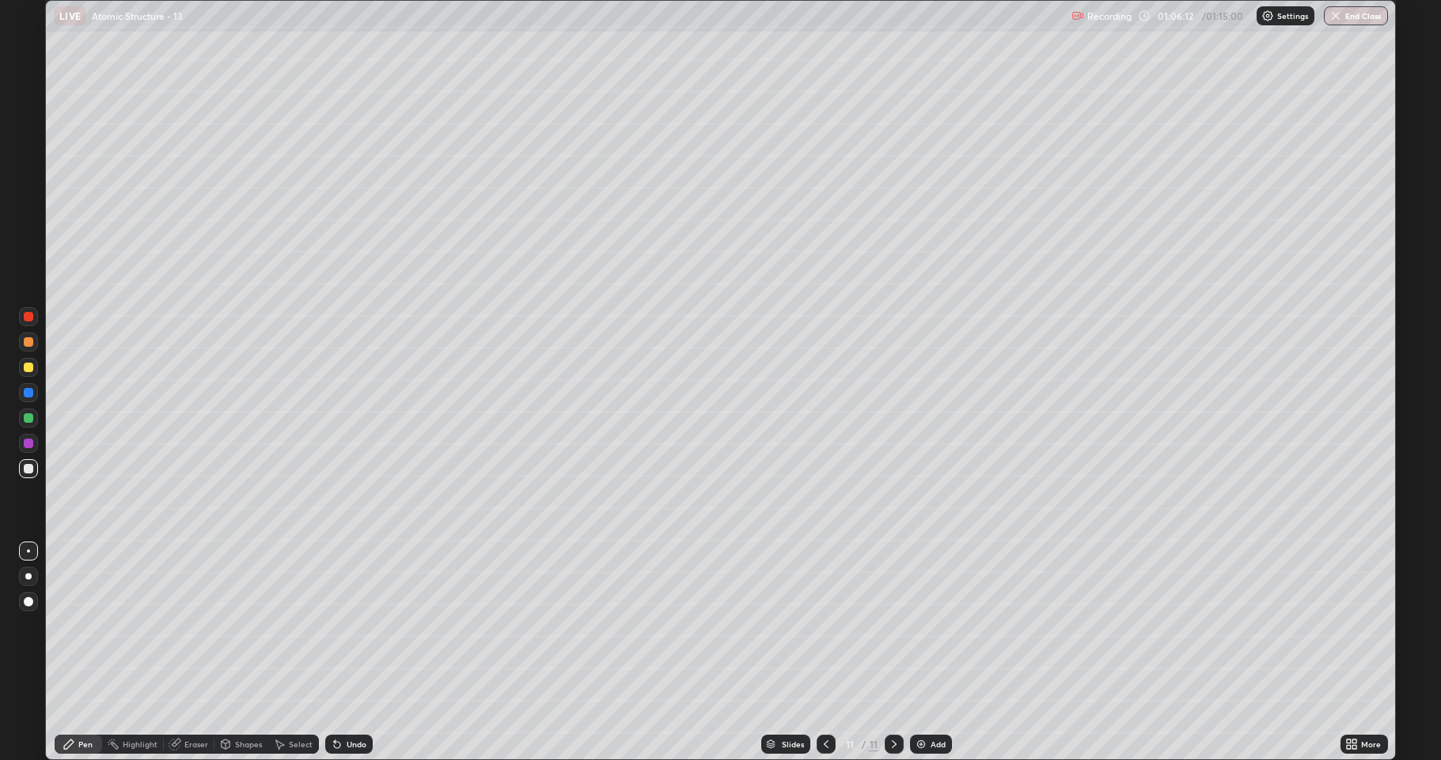
click at [27, 418] on div at bounding box center [28, 417] width 9 height 9
click at [339, 625] on icon at bounding box center [337, 743] width 13 height 13
click at [344, 625] on div "Undo" at bounding box center [346, 744] width 54 height 32
click at [922, 625] on img at bounding box center [921, 743] width 13 height 13
click at [26, 473] on div at bounding box center [28, 468] width 19 height 19
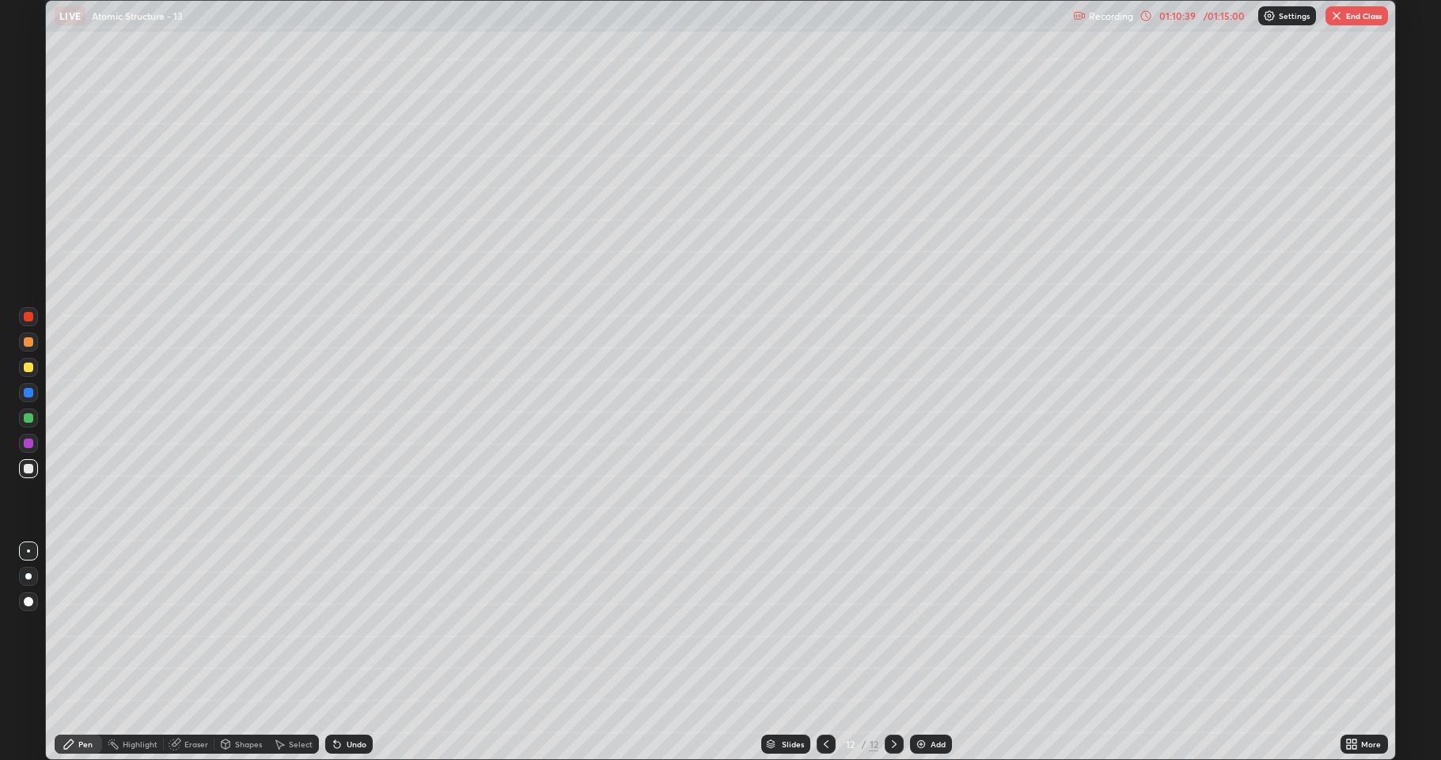
click at [893, 625] on div at bounding box center [894, 744] width 19 height 32
click at [886, 625] on div at bounding box center [894, 743] width 19 height 19
click at [821, 625] on icon at bounding box center [826, 743] width 13 height 13
click at [888, 625] on icon at bounding box center [894, 743] width 13 height 13
click at [245, 625] on div "Shapes" at bounding box center [248, 744] width 27 height 8
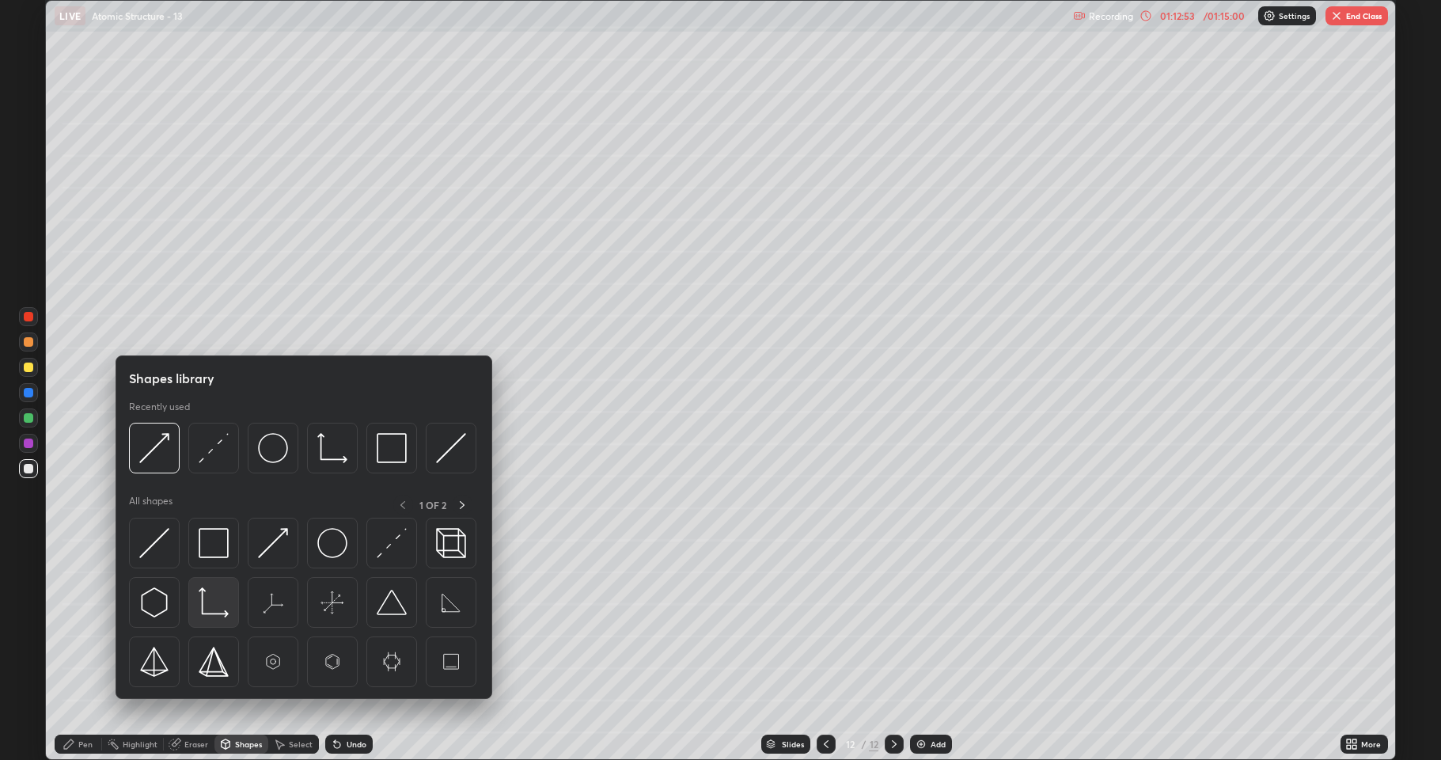
click at [222, 608] on img at bounding box center [214, 602] width 30 height 30
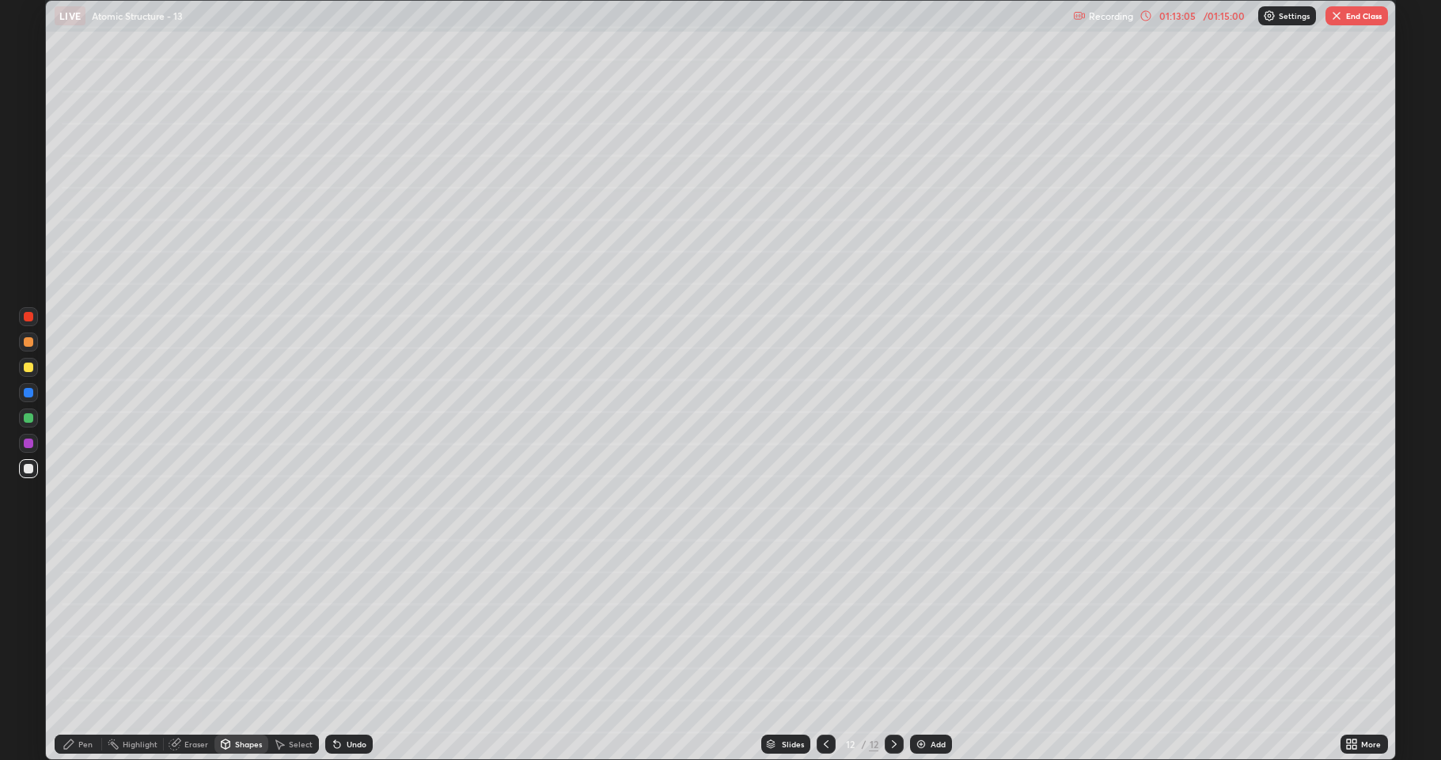
click at [337, 625] on div "Undo" at bounding box center [346, 744] width 54 height 32
click at [83, 625] on div "Pen" at bounding box center [78, 744] width 47 height 32
click at [28, 370] on div at bounding box center [28, 366] width 9 height 9
click at [28, 442] on div at bounding box center [28, 442] width 9 height 9
click at [1363, 625] on div "More" at bounding box center [1371, 744] width 20 height 8
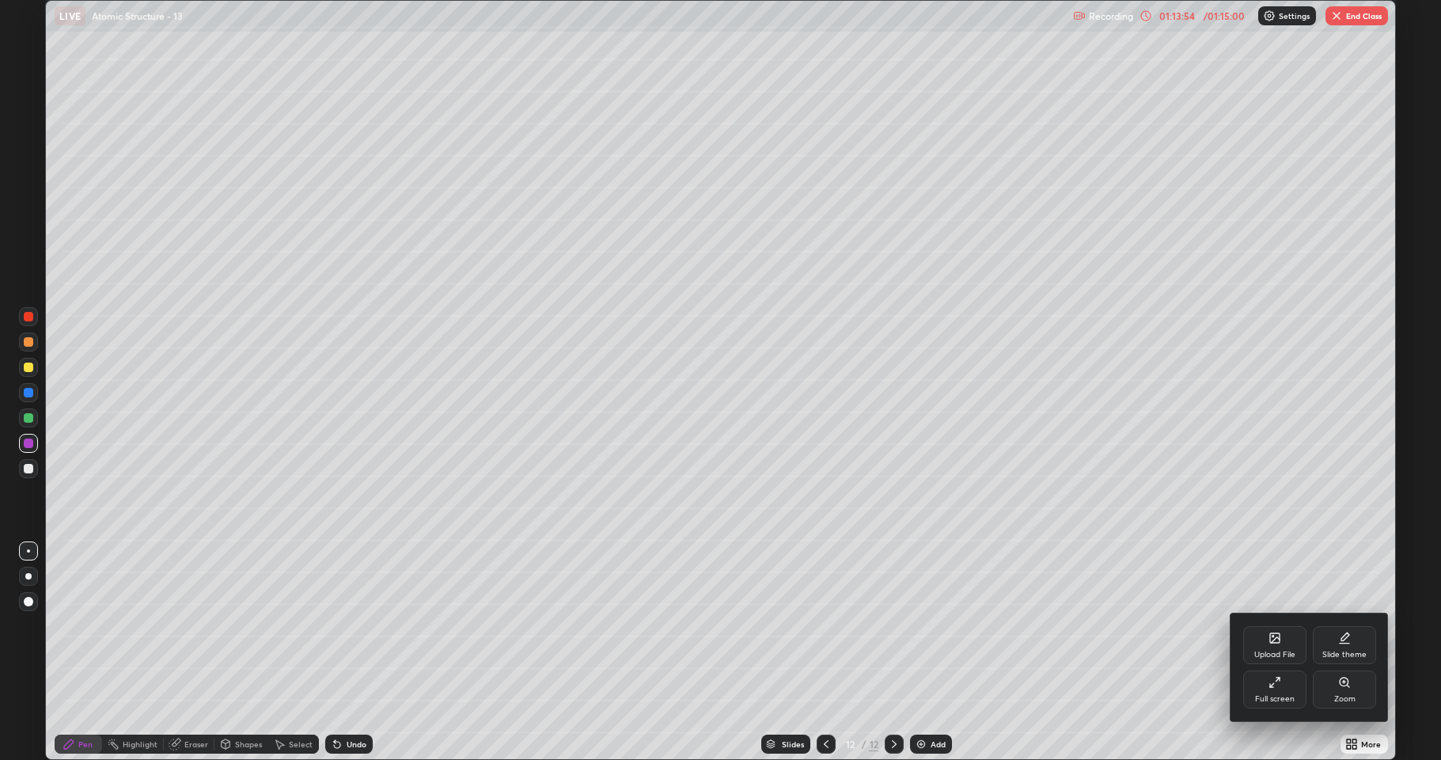
click at [1279, 625] on icon at bounding box center [1274, 637] width 13 height 13
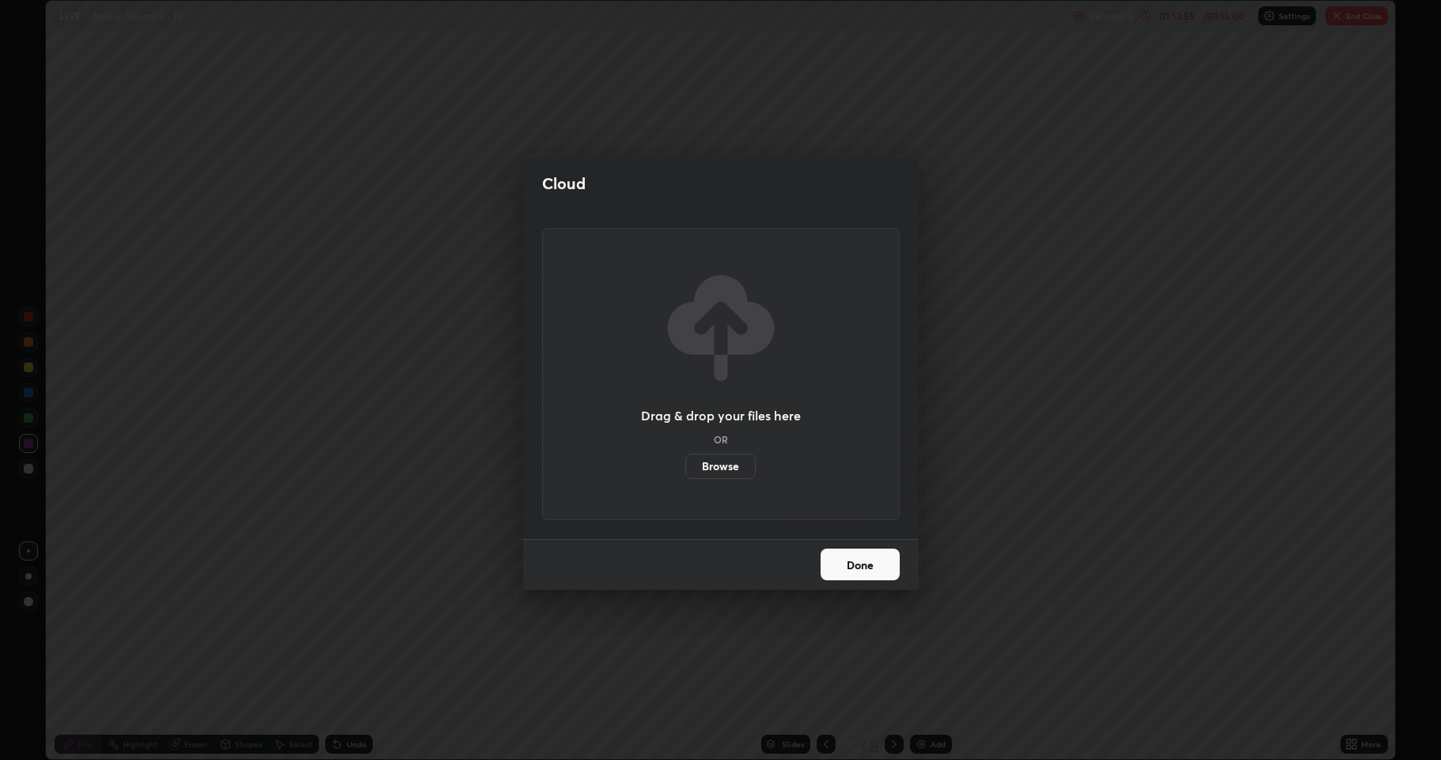
click at [731, 468] on label "Browse" at bounding box center [720, 465] width 70 height 25
click at [685, 468] on input "Browse" at bounding box center [685, 465] width 0 height 25
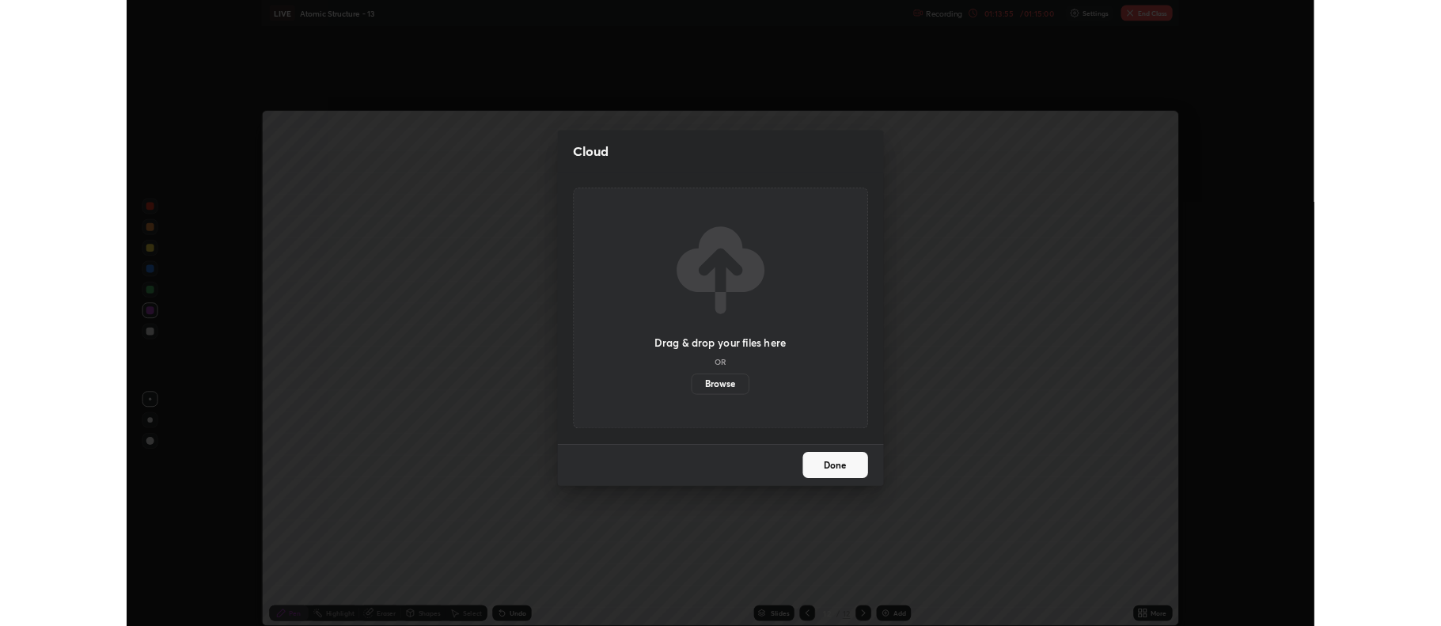
scroll to position [78504, 77689]
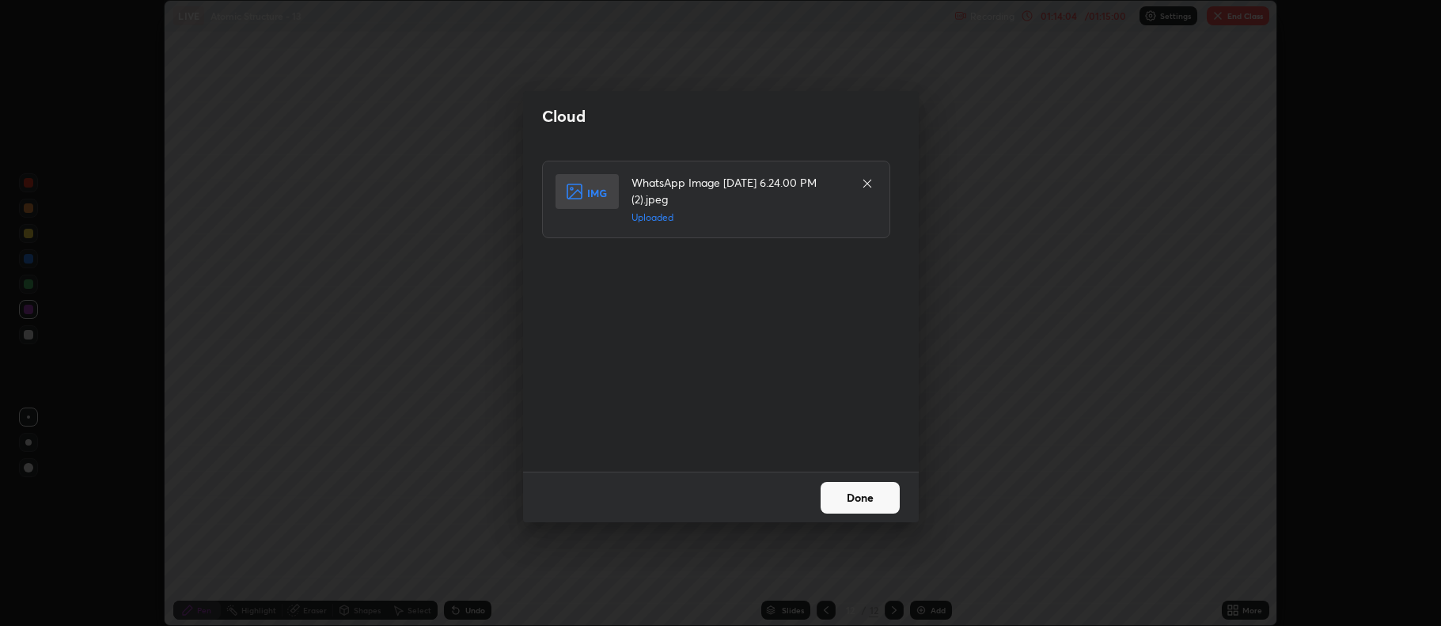
click at [858, 491] on button "Done" at bounding box center [860, 498] width 79 height 32
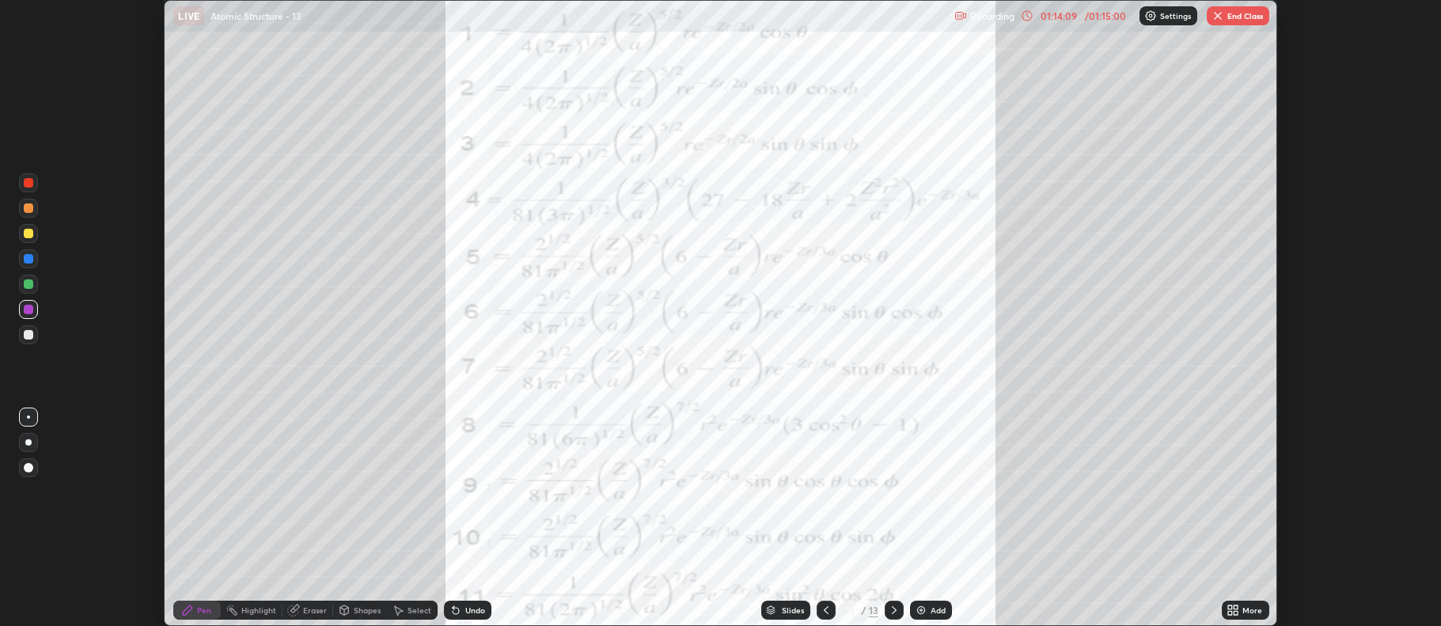
click at [1234, 609] on icon at bounding box center [1233, 610] width 13 height 13
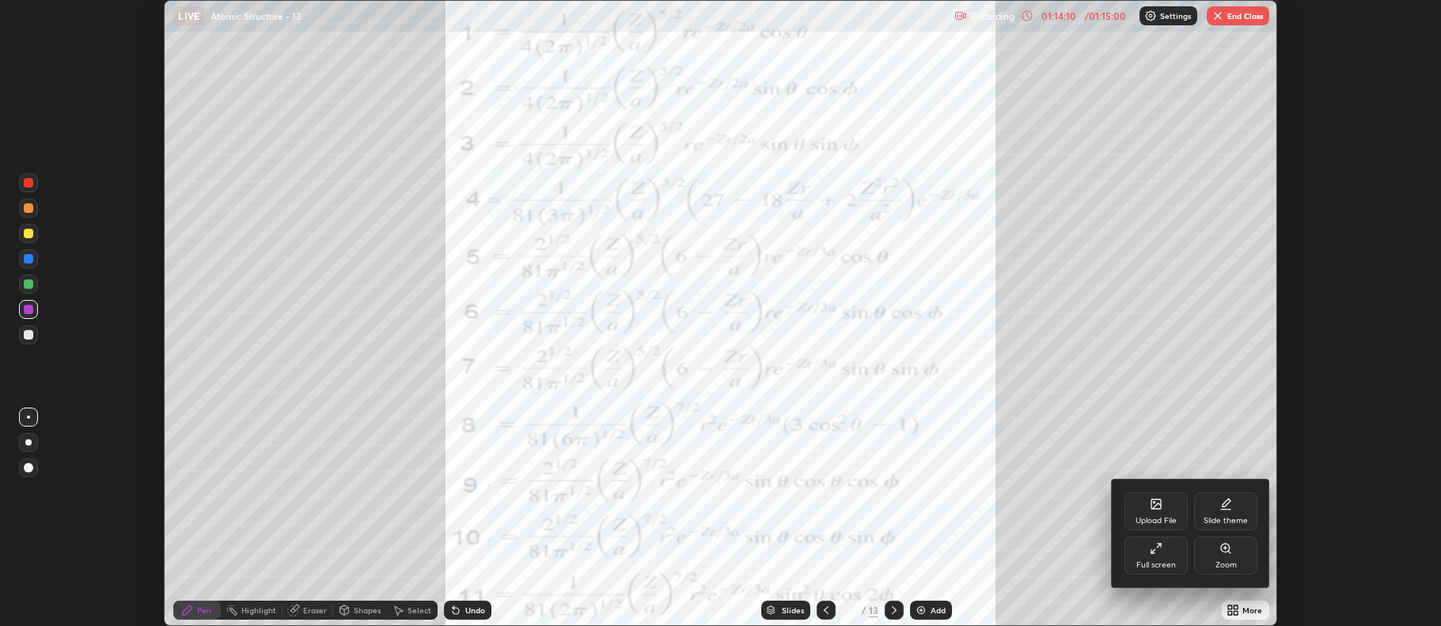
click at [1150, 517] on div "Upload File" at bounding box center [1156, 521] width 41 height 8
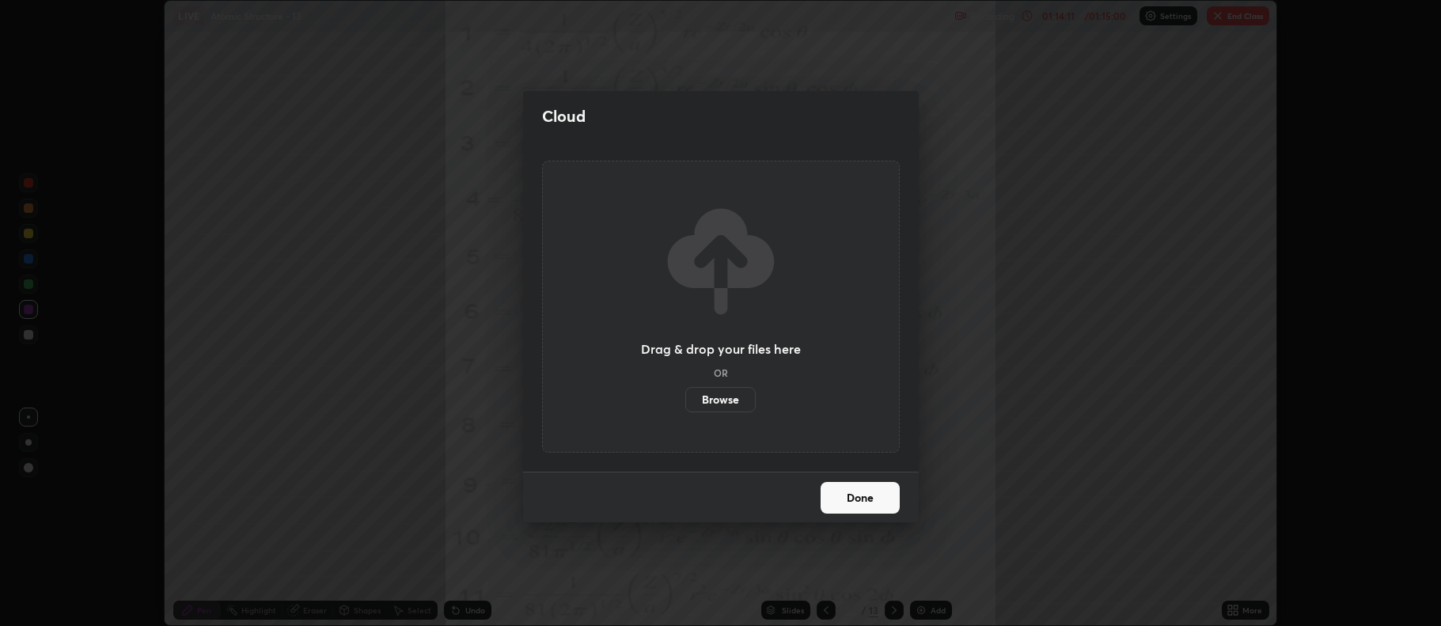
click at [714, 402] on label "Browse" at bounding box center [720, 399] width 70 height 25
click at [685, 402] on input "Browse" at bounding box center [685, 399] width 0 height 25
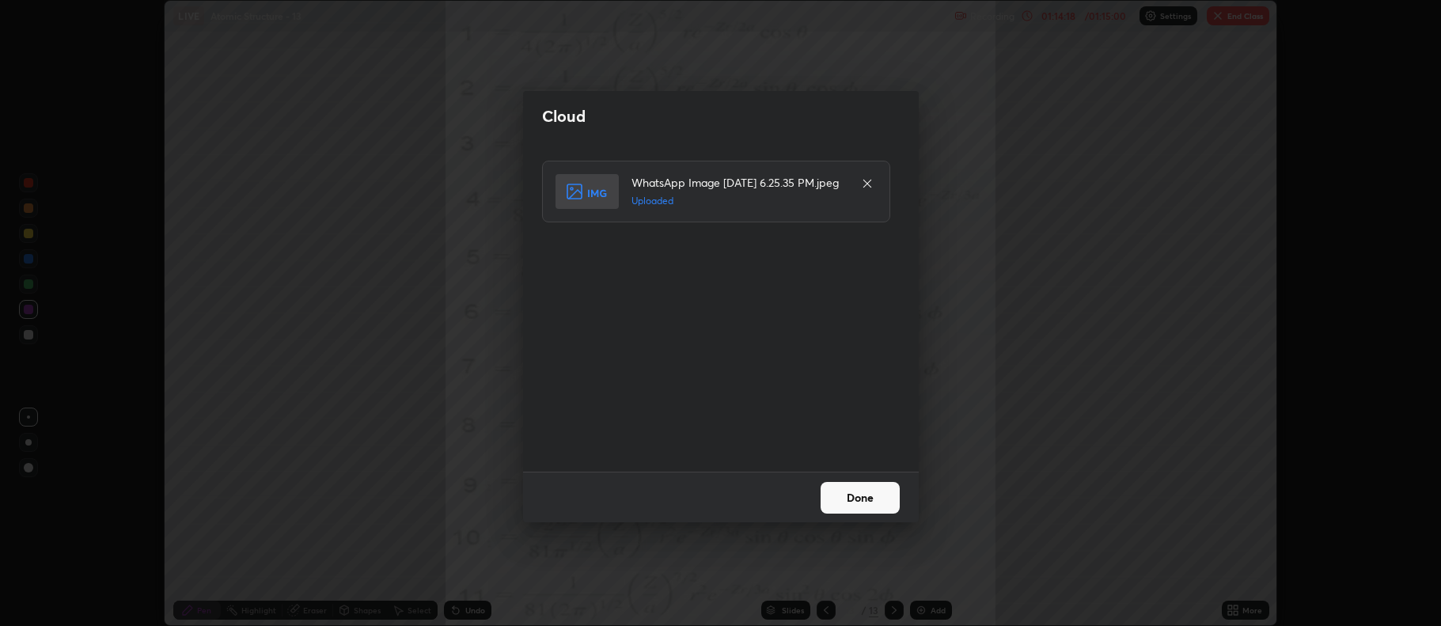
click at [851, 495] on button "Done" at bounding box center [860, 498] width 79 height 32
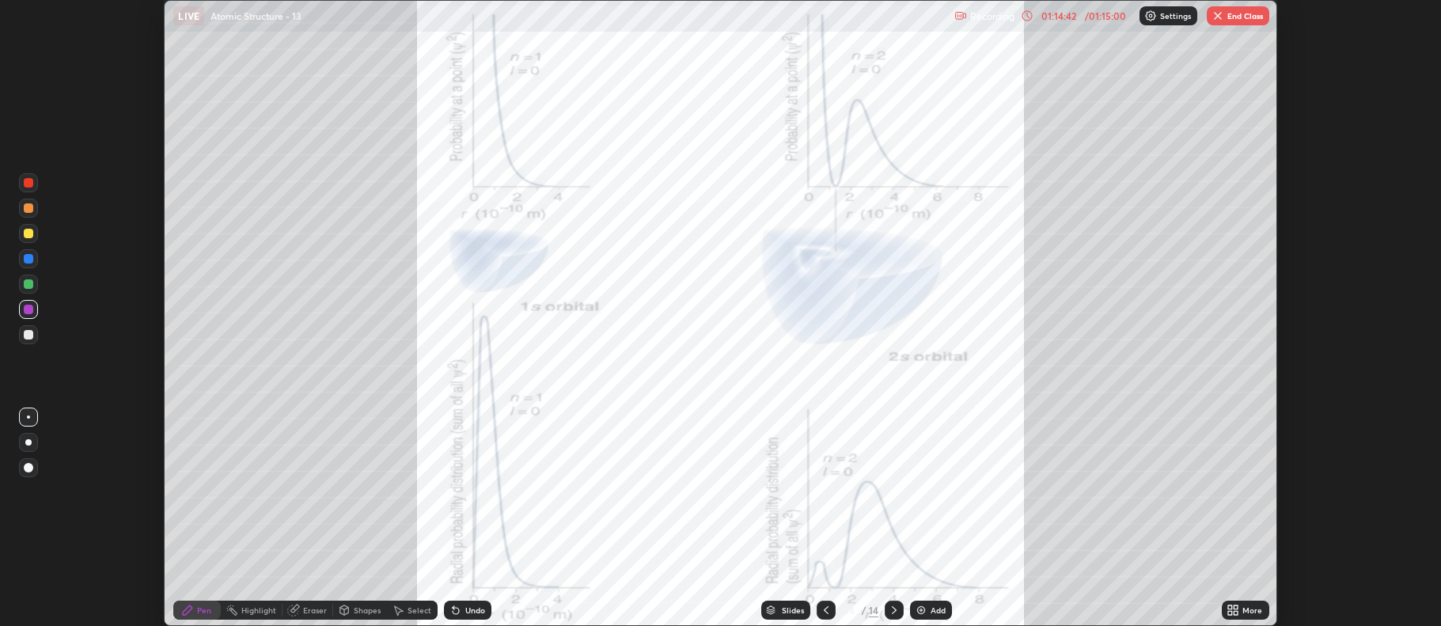
click at [1230, 612] on icon at bounding box center [1230, 613] width 4 height 4
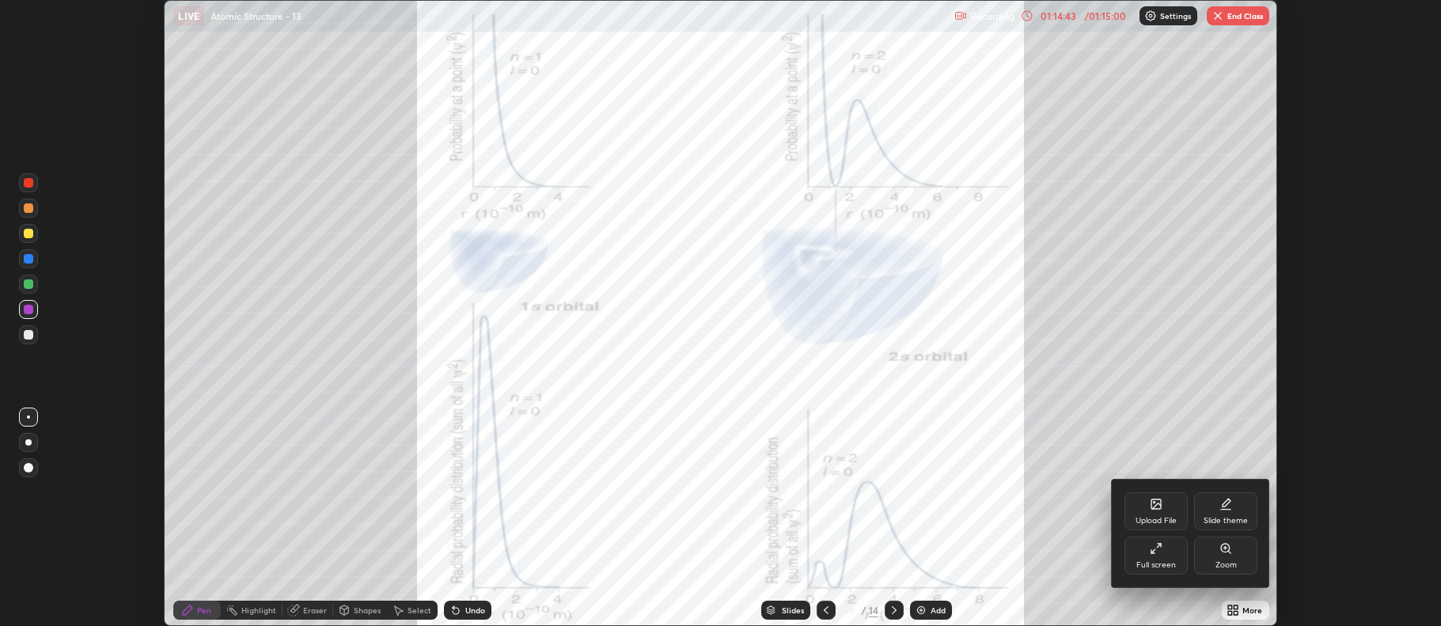
click at [1148, 513] on div "Upload File" at bounding box center [1155, 511] width 63 height 38
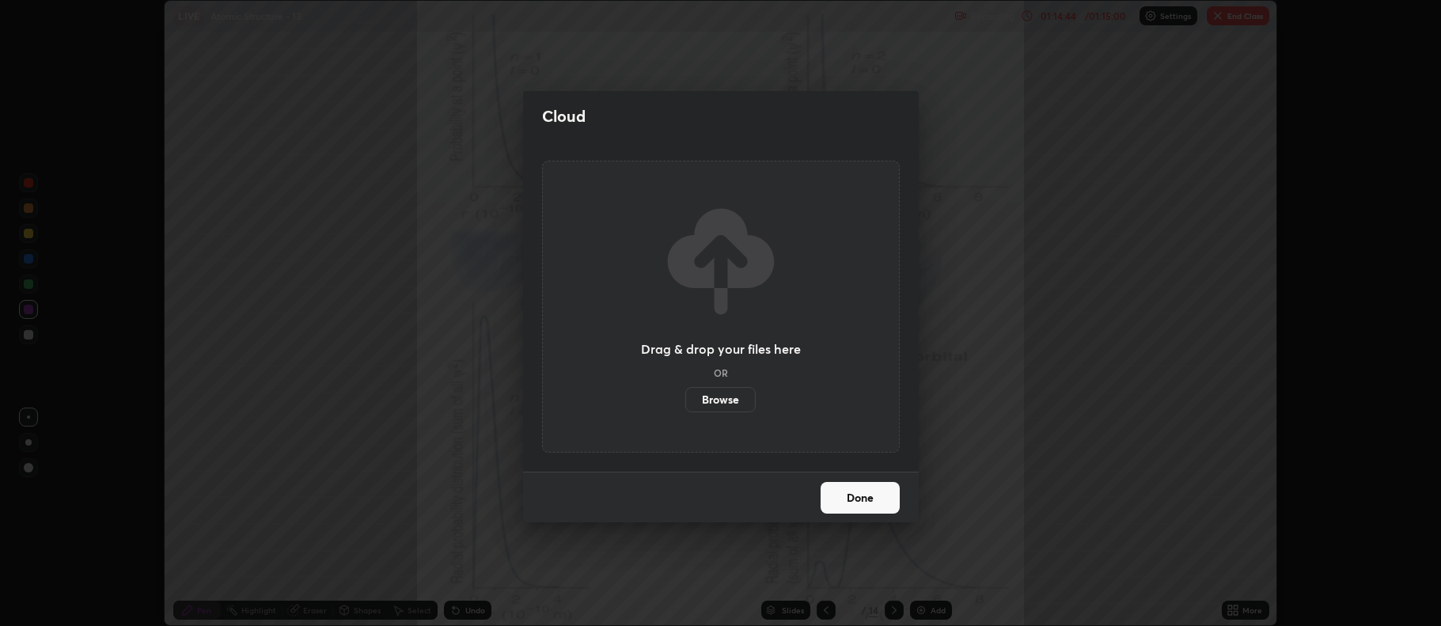
click at [726, 401] on label "Browse" at bounding box center [720, 399] width 70 height 25
click at [685, 401] on input "Browse" at bounding box center [685, 399] width 0 height 25
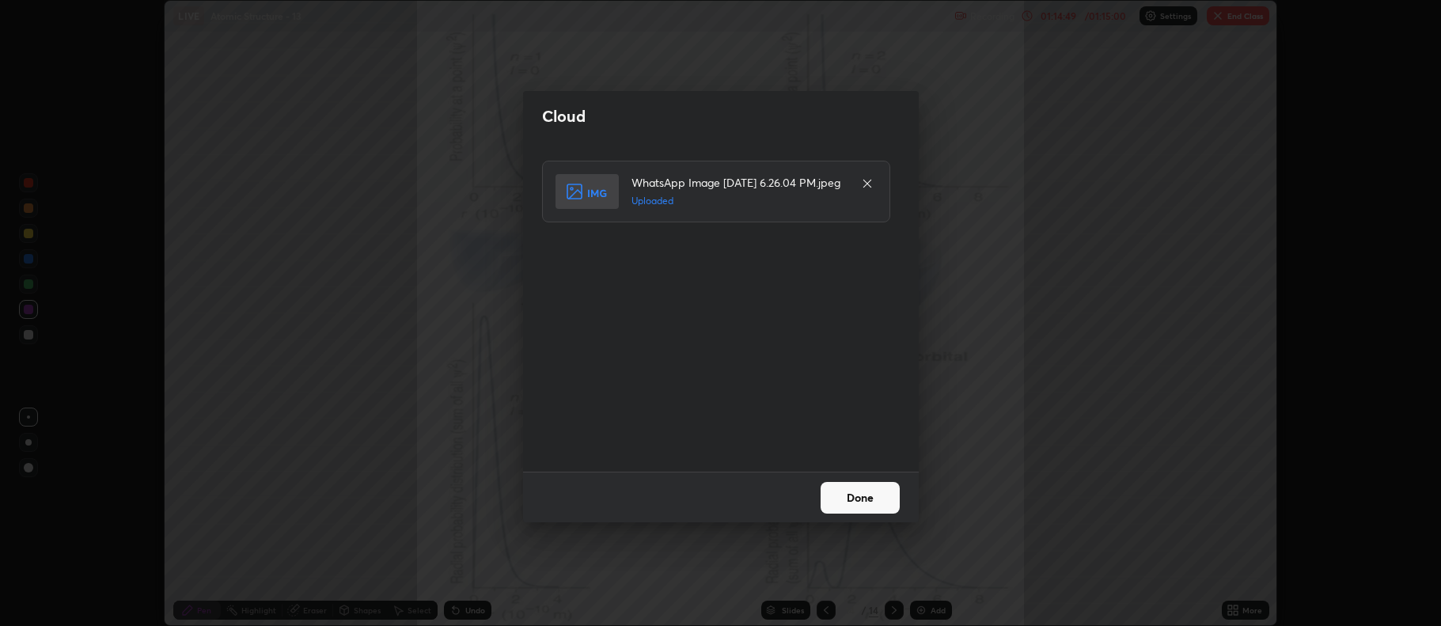
click at [854, 493] on button "Done" at bounding box center [860, 498] width 79 height 32
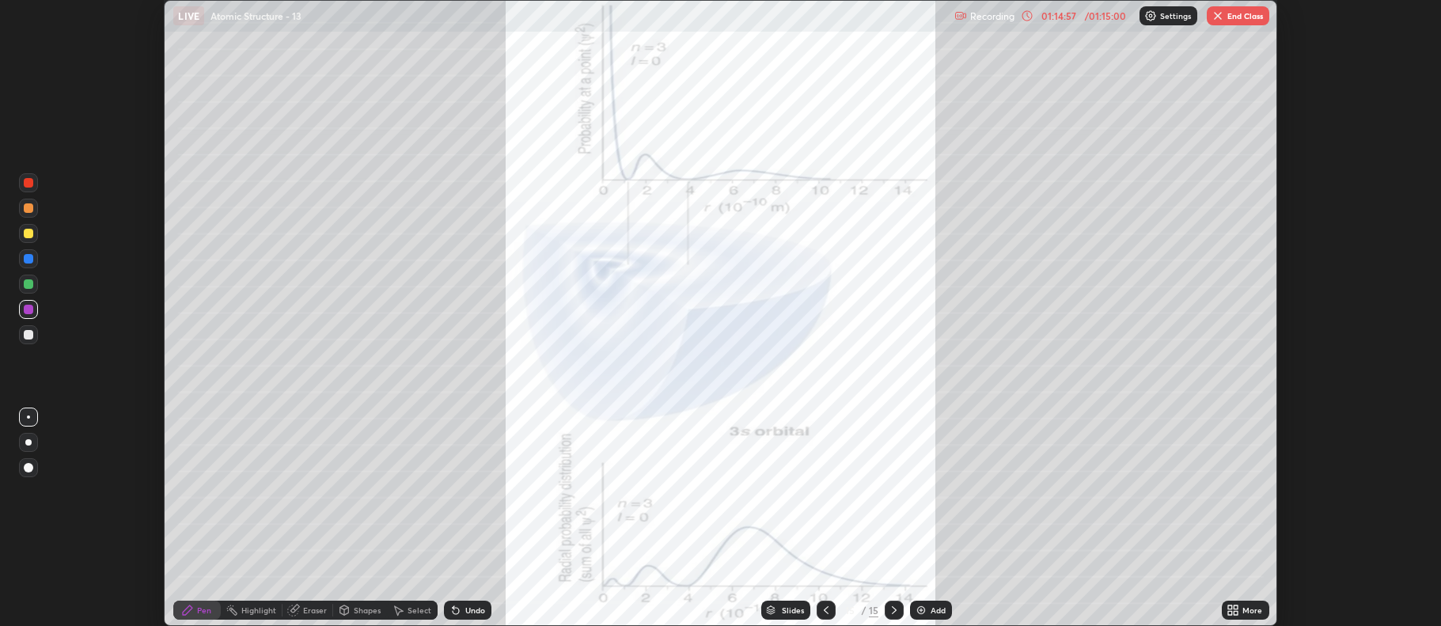
click at [27, 313] on div at bounding box center [28, 309] width 9 height 9
click at [1224, 22] on button "End Class" at bounding box center [1238, 15] width 63 height 19
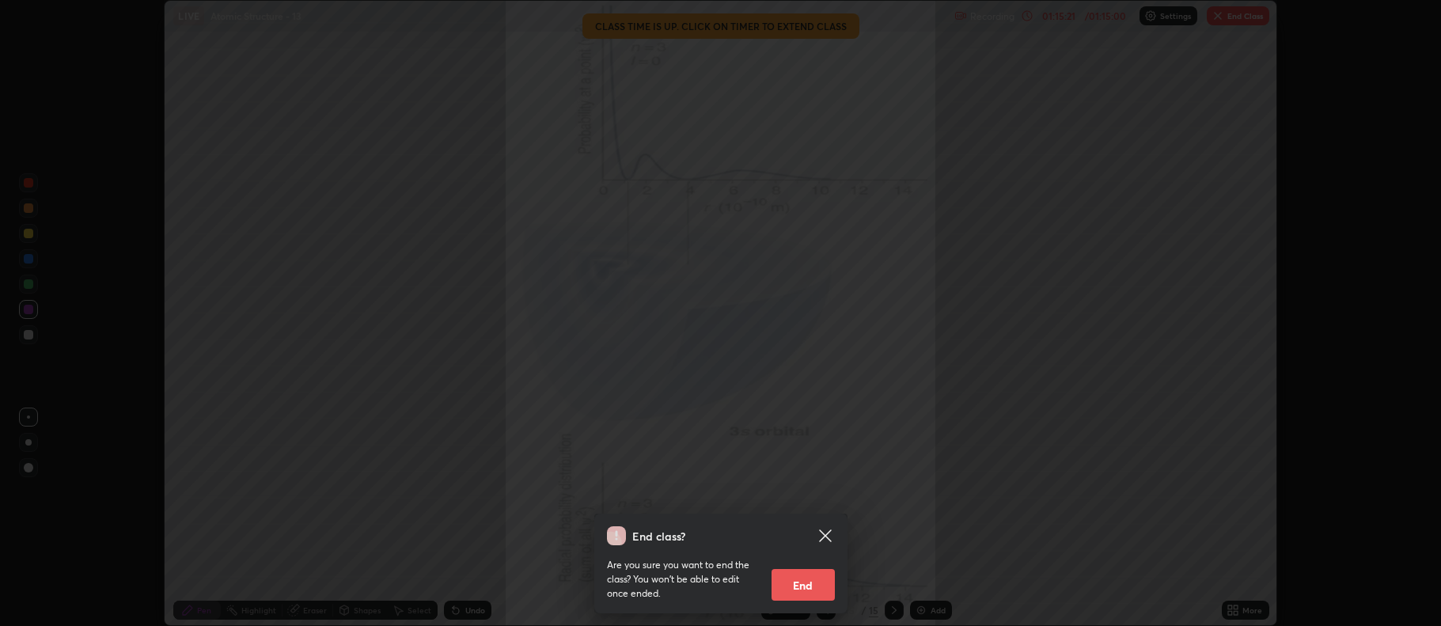
click at [806, 578] on button "End" at bounding box center [803, 585] width 63 height 32
